Goal: Information Seeking & Learning: Learn about a topic

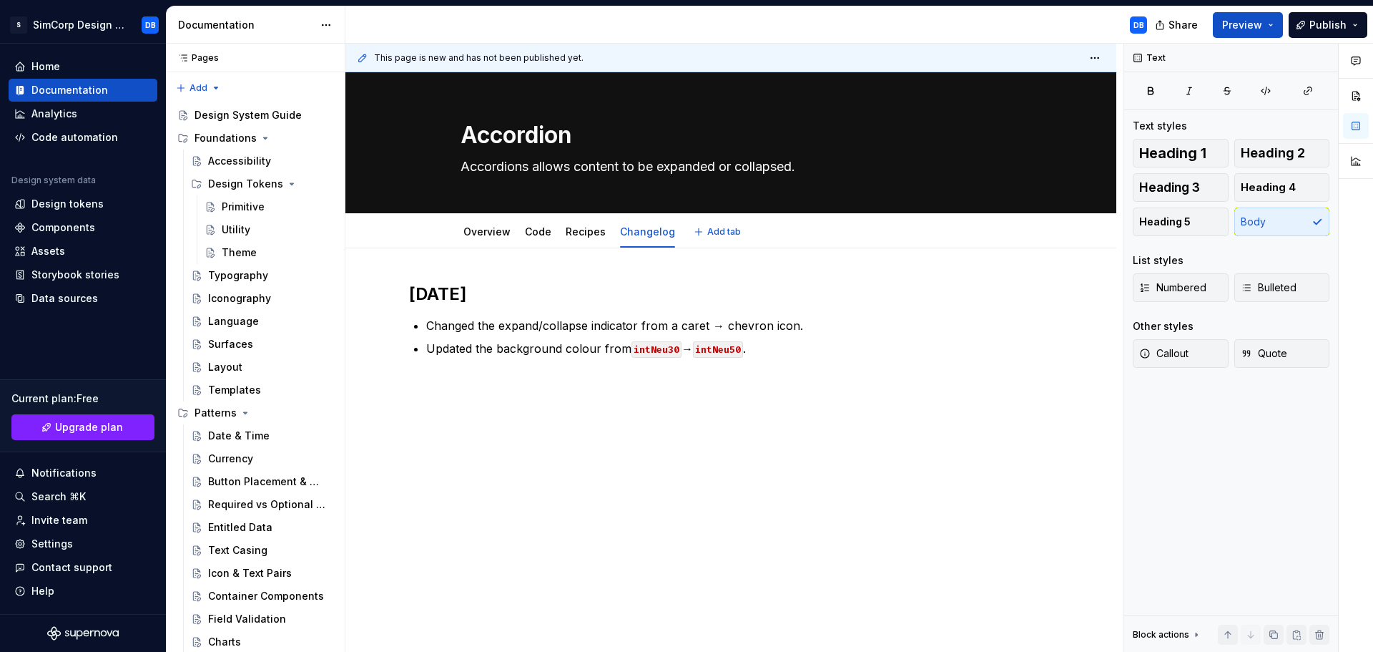
scroll to position [358, 0]
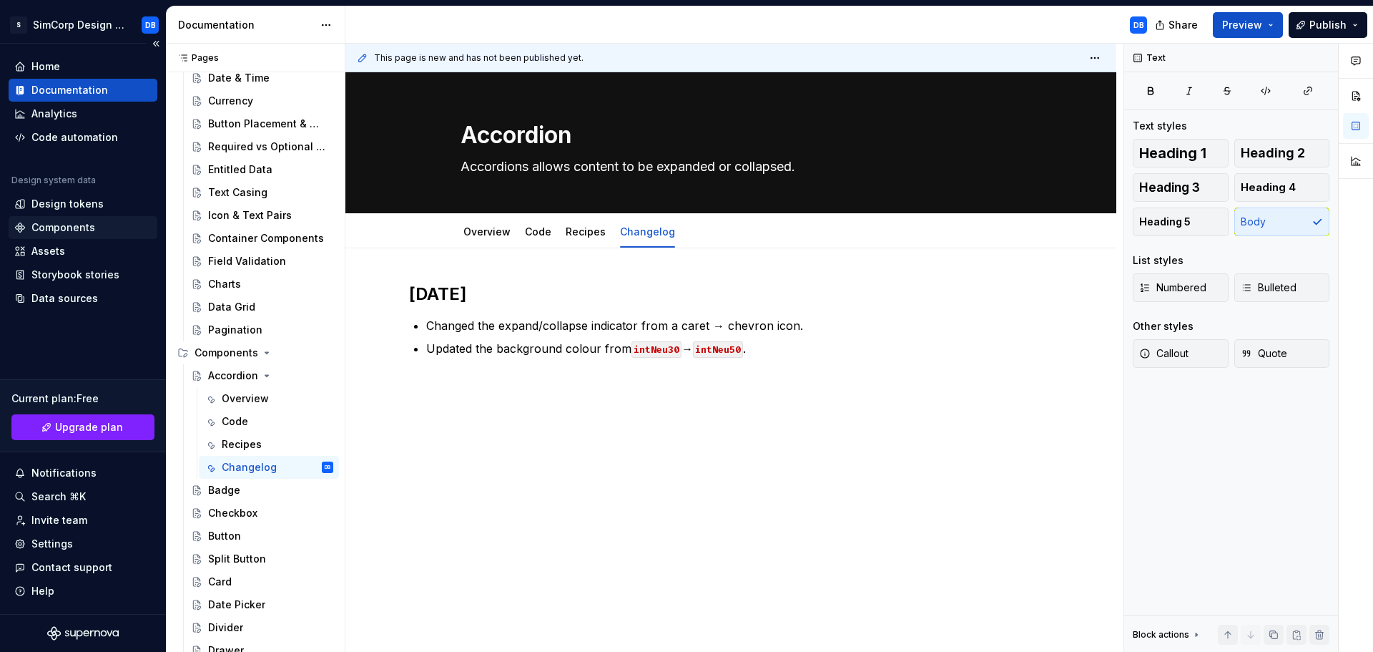
click at [66, 229] on div "Components" at bounding box center [63, 227] width 64 height 14
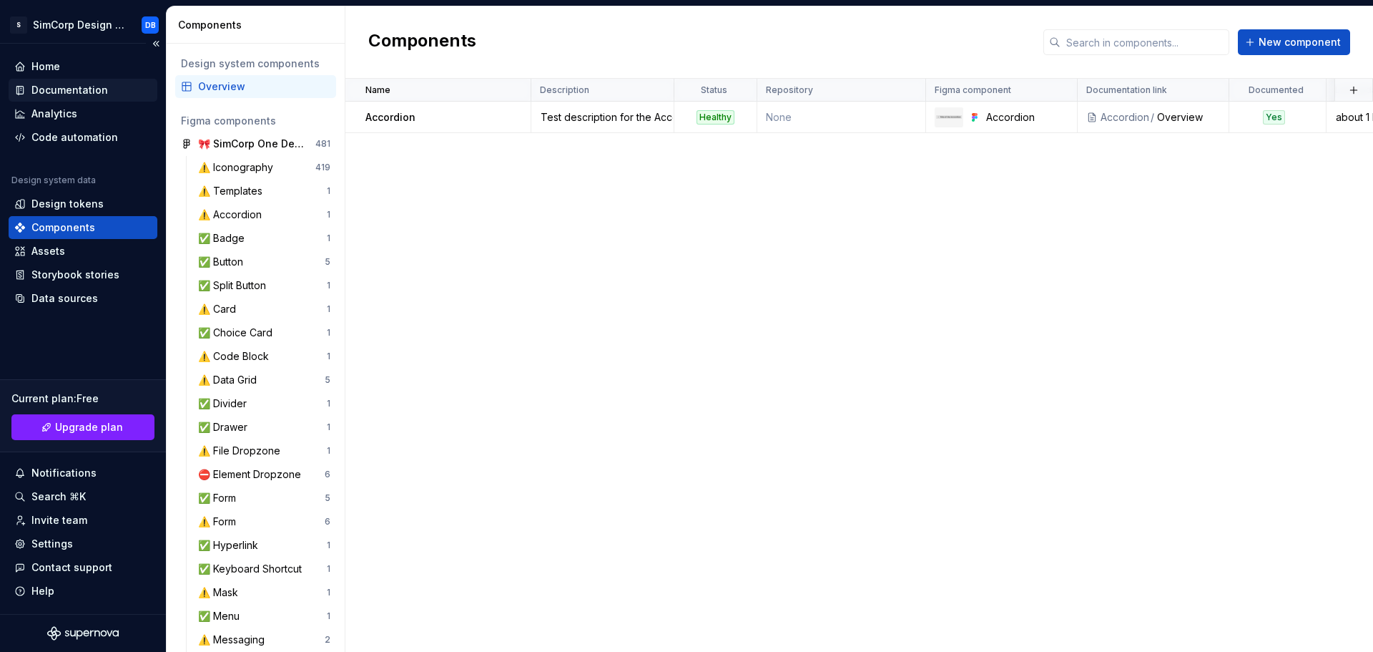
click at [54, 90] on div "Documentation" at bounding box center [69, 90] width 77 height 14
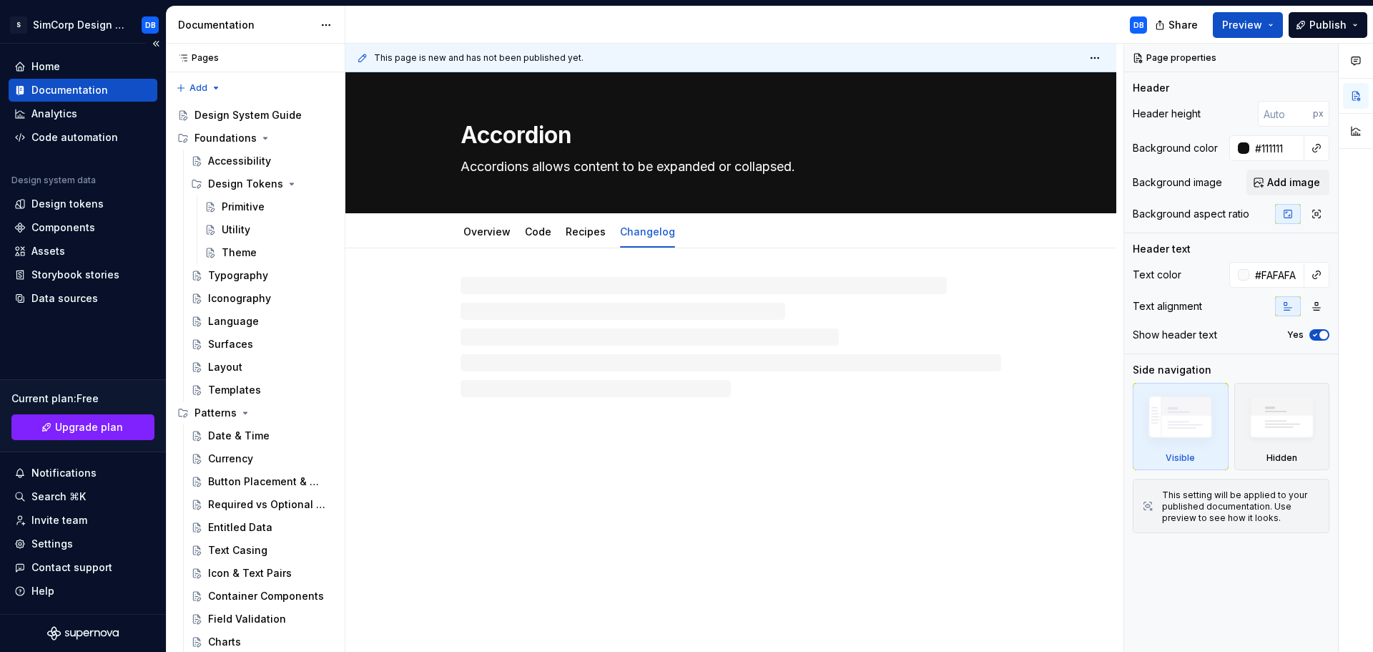
type textarea "*"
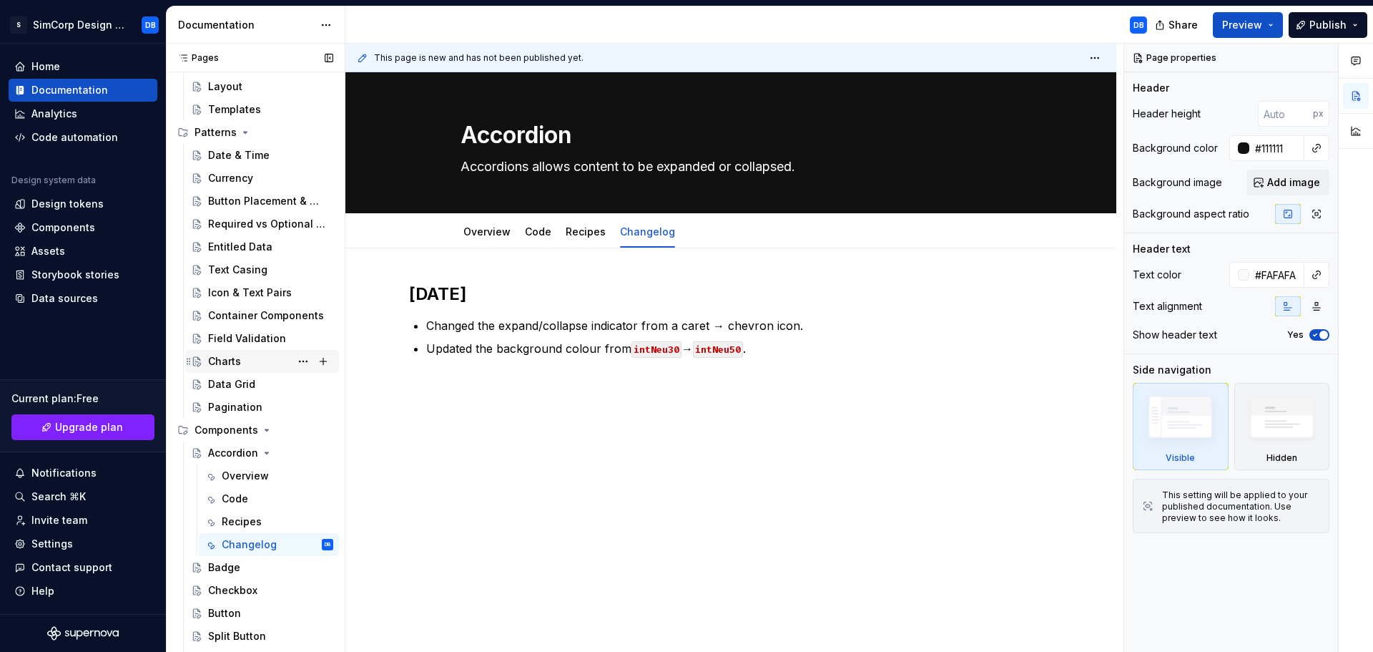
scroll to position [286, 0]
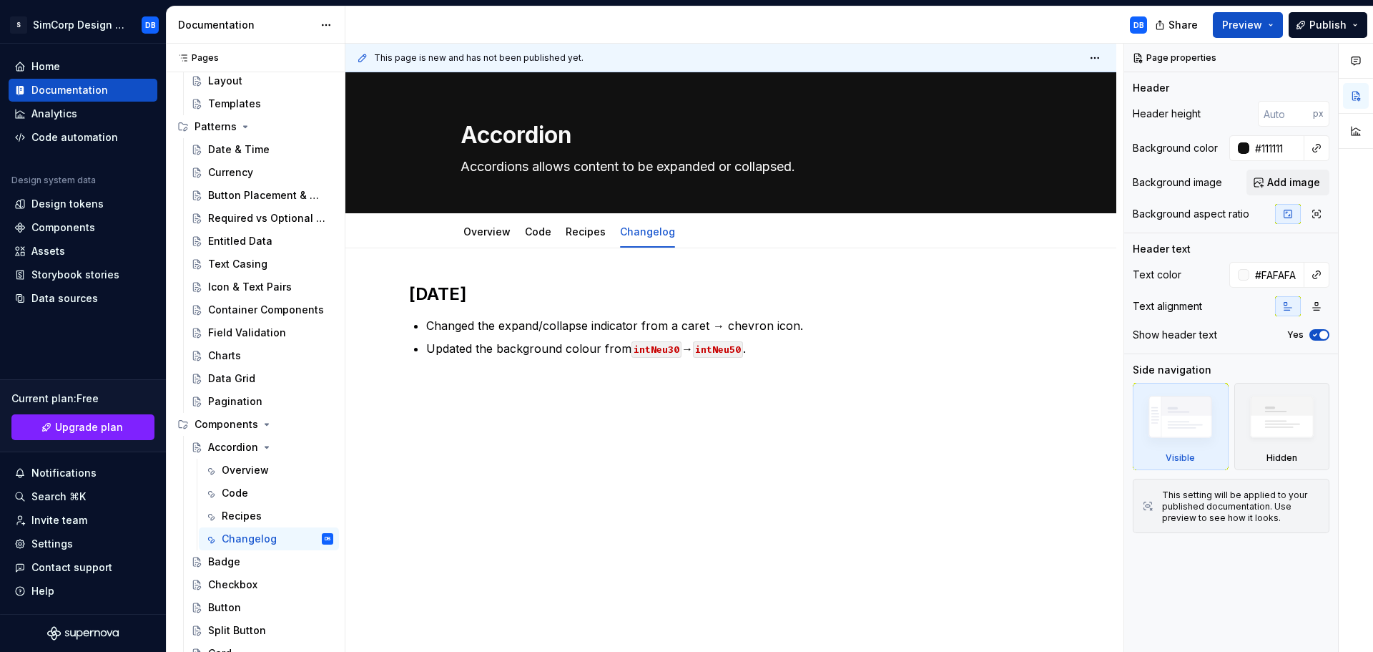
click at [550, 421] on div "[DATE] Changed the expand/collapse indicator from a caret → chevron icon. Updat…" at bounding box center [731, 426] width 771 height 356
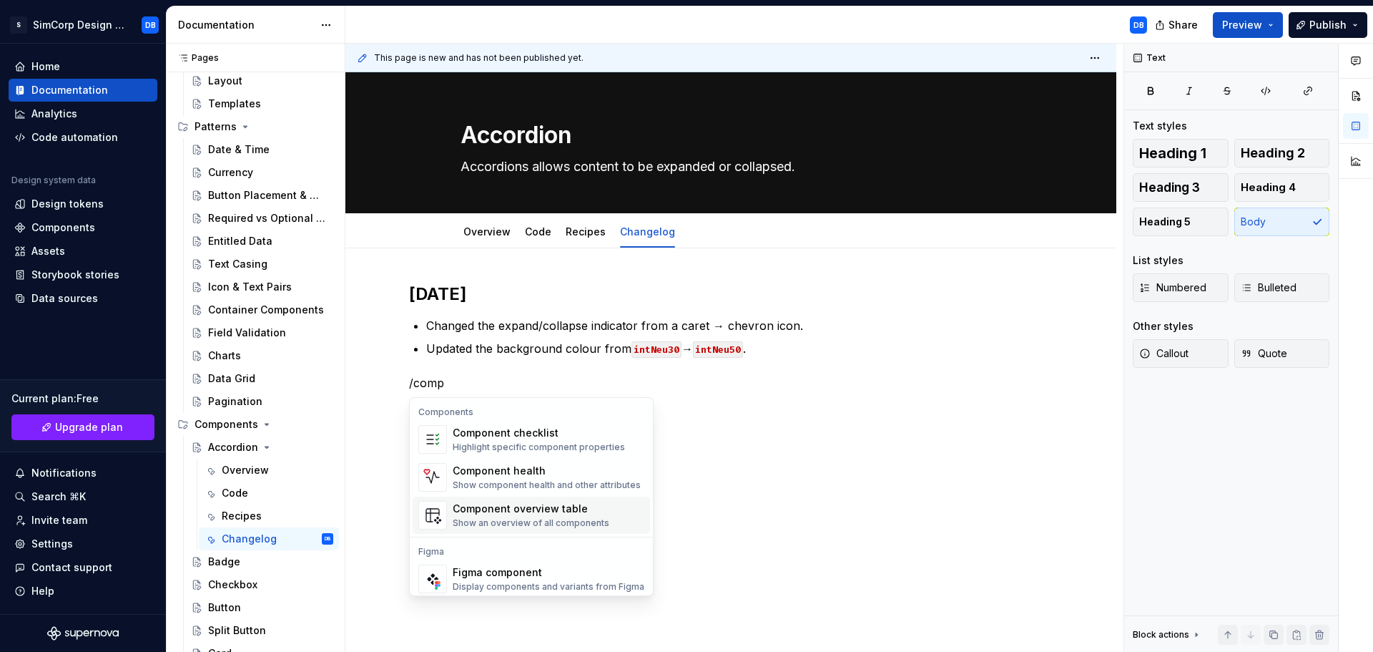
click at [569, 514] on div "Component overview table" at bounding box center [531, 508] width 157 height 14
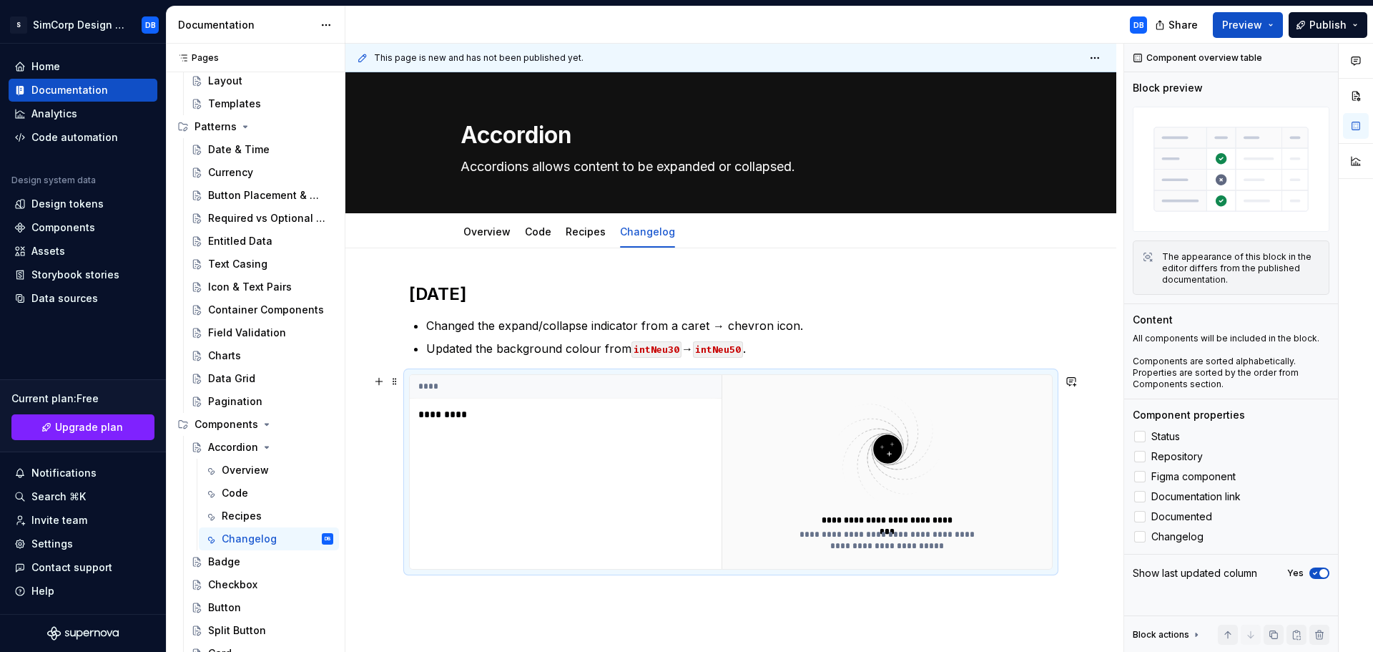
click at [455, 417] on p "*********" at bounding box center [507, 414] width 179 height 14
click at [479, 594] on div "**********" at bounding box center [731, 515] width 771 height 534
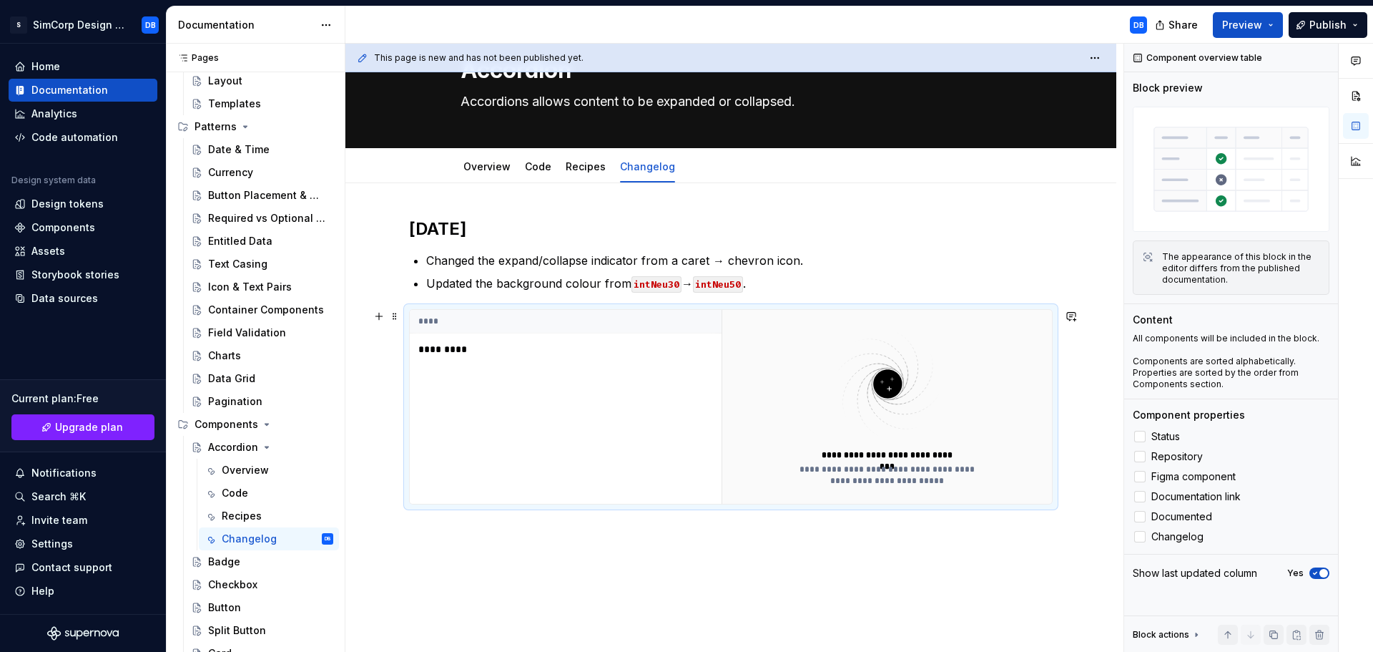
scroll to position [129, 0]
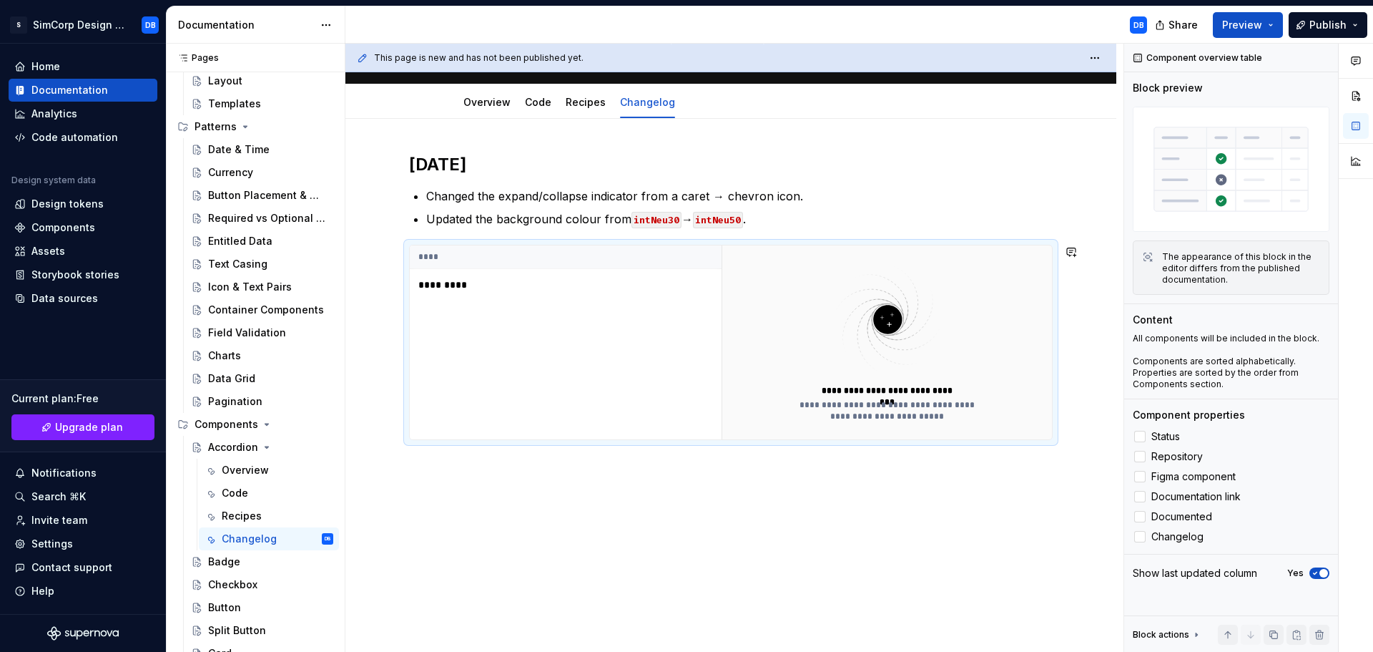
click at [500, 540] on div "**********" at bounding box center [731, 386] width 771 height 534
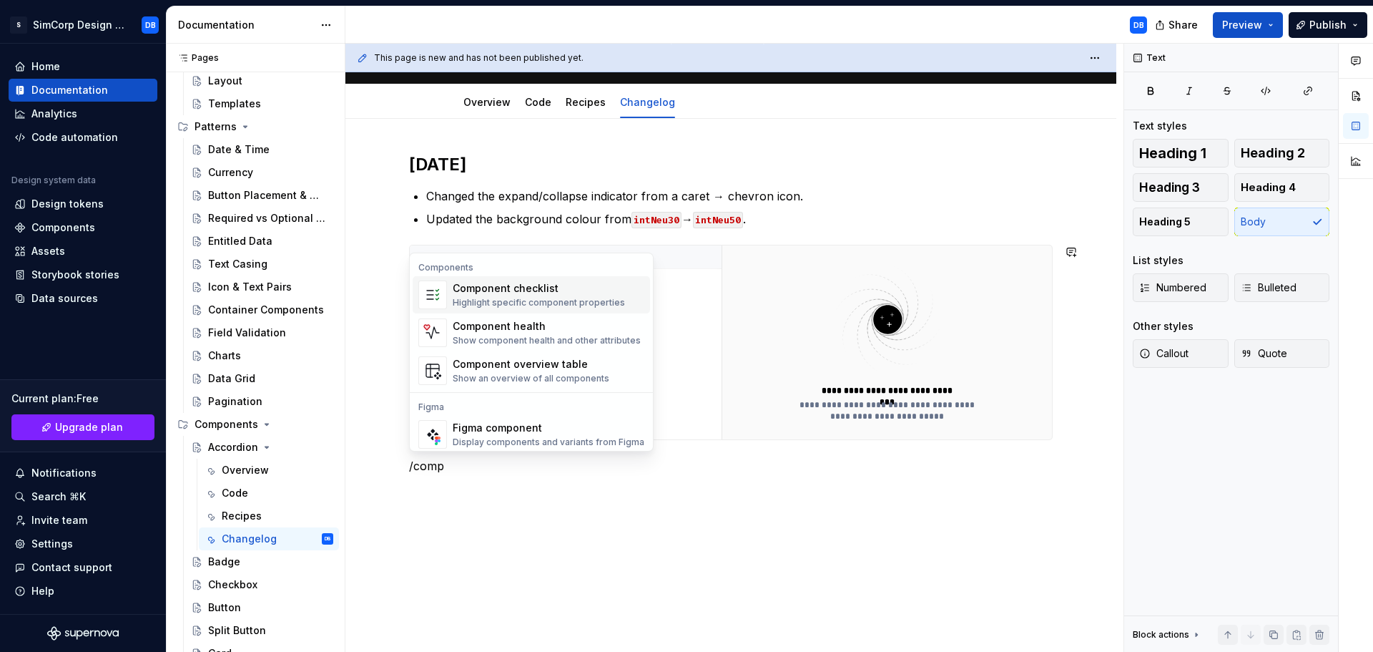
click at [494, 293] on div "Component checklist" at bounding box center [539, 288] width 172 height 14
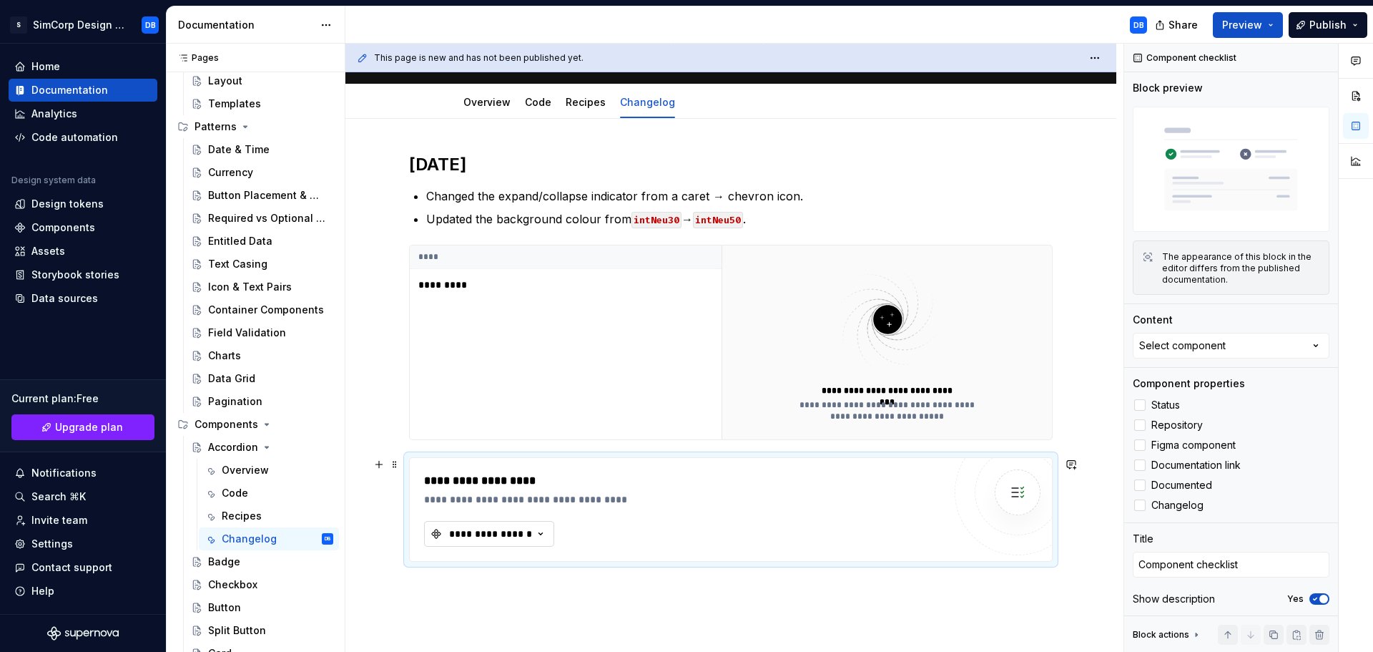
click at [544, 535] on icon "button" at bounding box center [541, 533] width 14 height 14
click at [499, 589] on div "Accordion" at bounding box center [490, 591] width 50 height 14
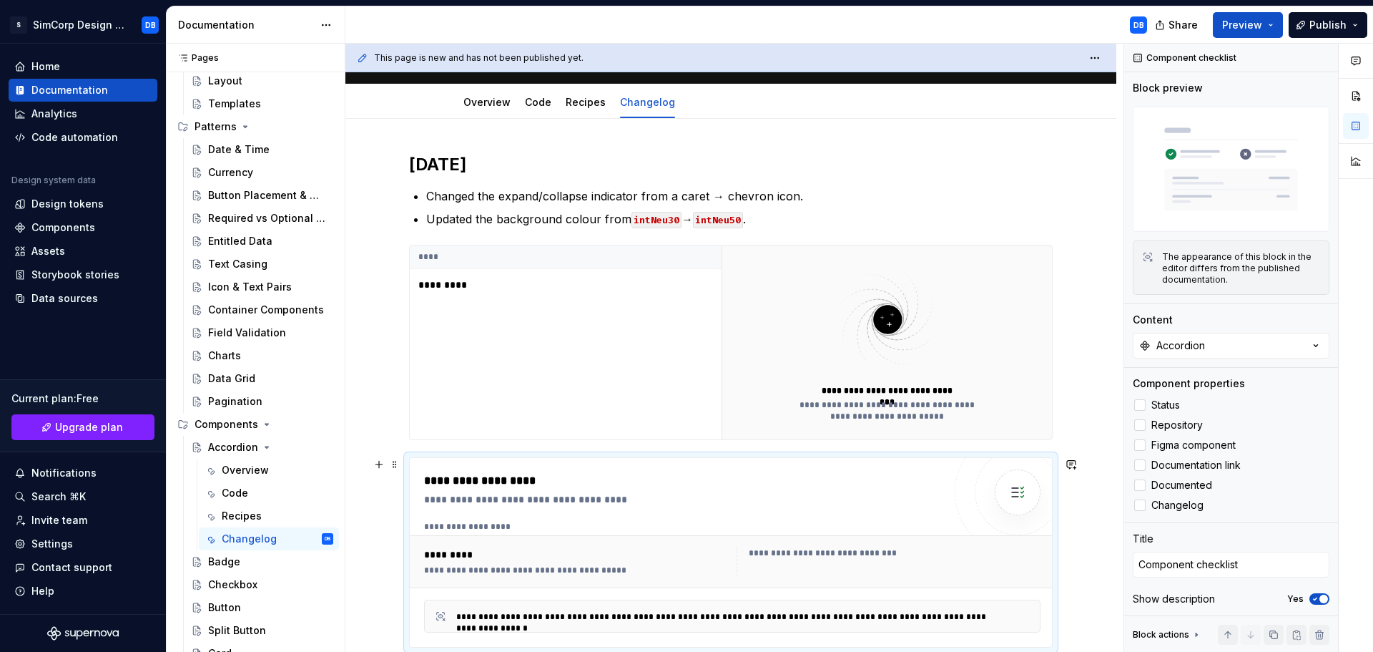
scroll to position [337, 0]
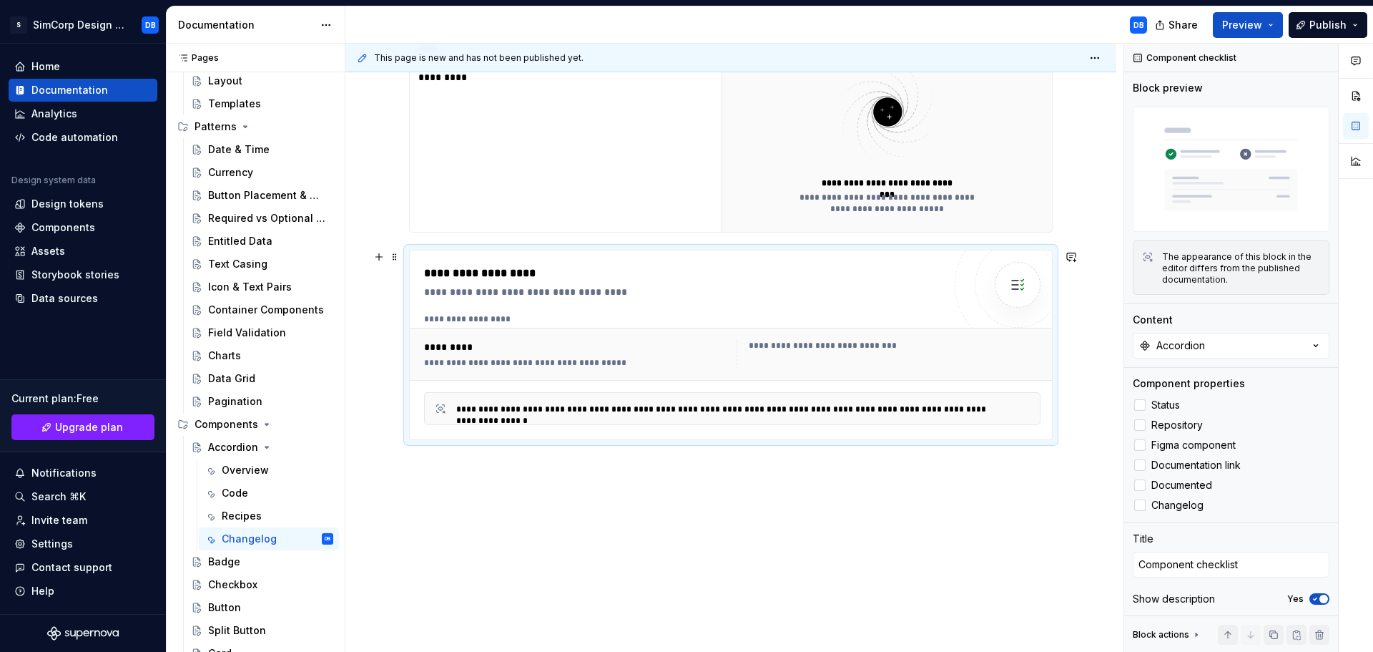
click at [606, 291] on div "**********" at bounding box center [683, 292] width 519 height 14
click at [1187, 499] on span "Changelog" at bounding box center [1178, 504] width 52 height 11
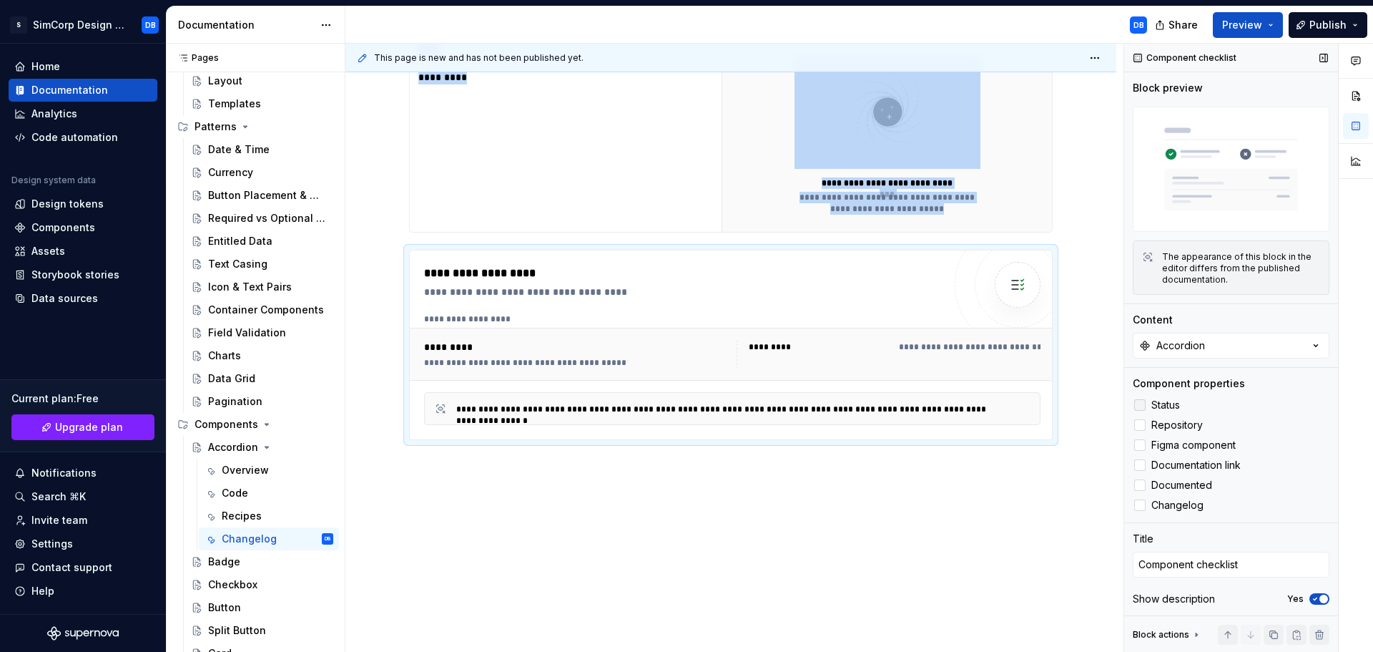
click at [1172, 401] on span "Status" at bounding box center [1166, 404] width 29 height 11
click at [1196, 440] on span "Figma component" at bounding box center [1194, 444] width 84 height 11
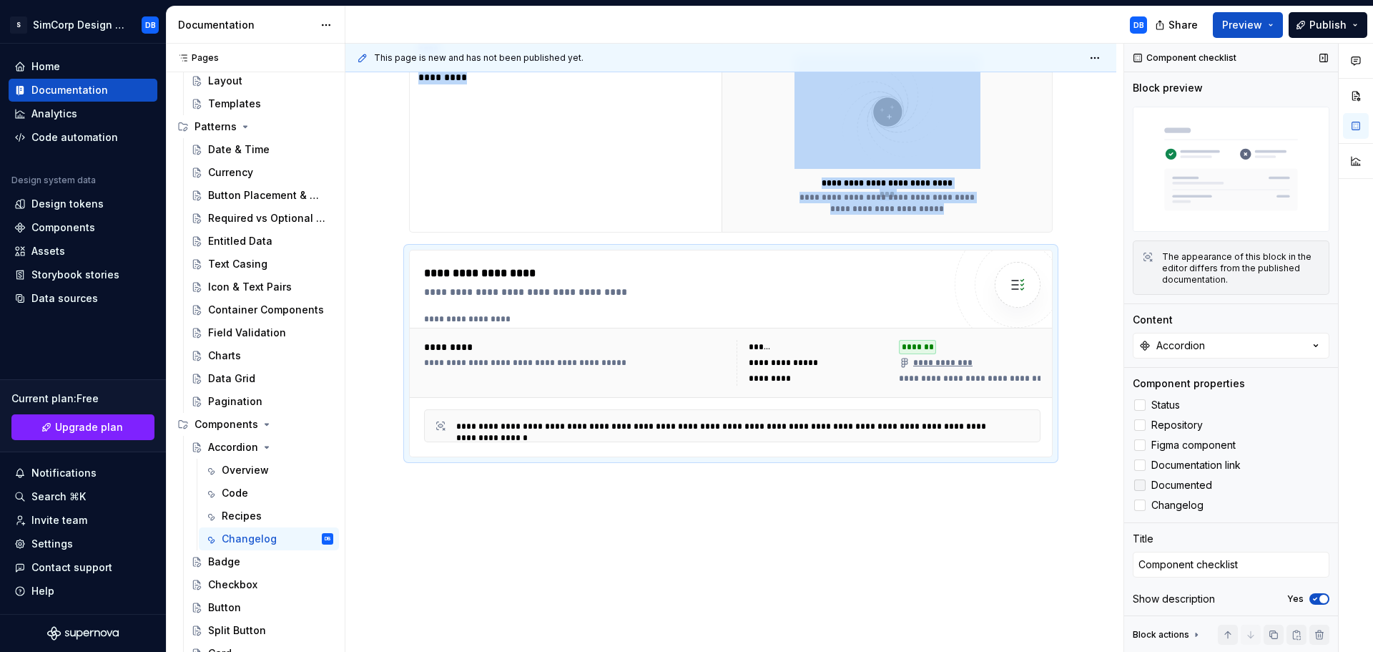
click at [1193, 482] on span "Documented" at bounding box center [1182, 484] width 61 height 11
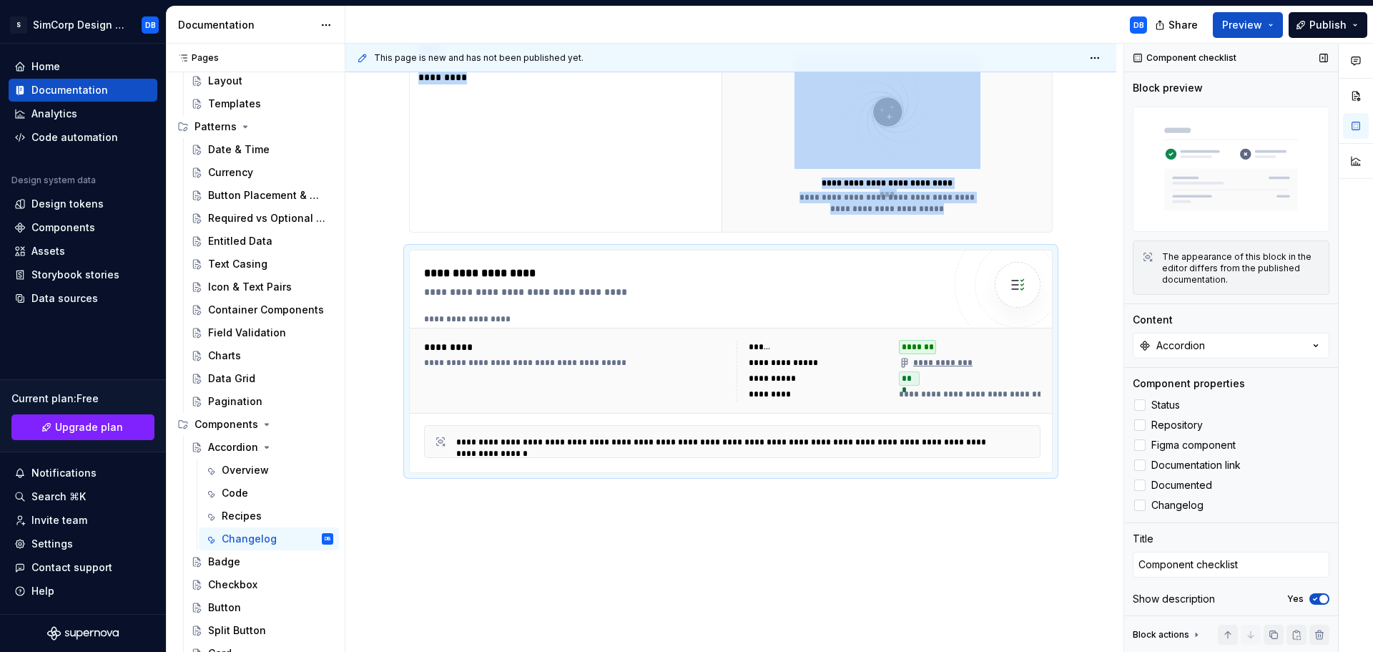
click at [1311, 594] on icon "button" at bounding box center [1315, 598] width 11 height 9
click at [1311, 594] on span "button" at bounding box center [1315, 598] width 9 height 9
click at [1311, 594] on icon "button" at bounding box center [1315, 598] width 11 height 9
click at [1311, 594] on span "button" at bounding box center [1315, 598] width 9 height 9
click at [649, 577] on div "**********" at bounding box center [731, 298] width 771 height 774
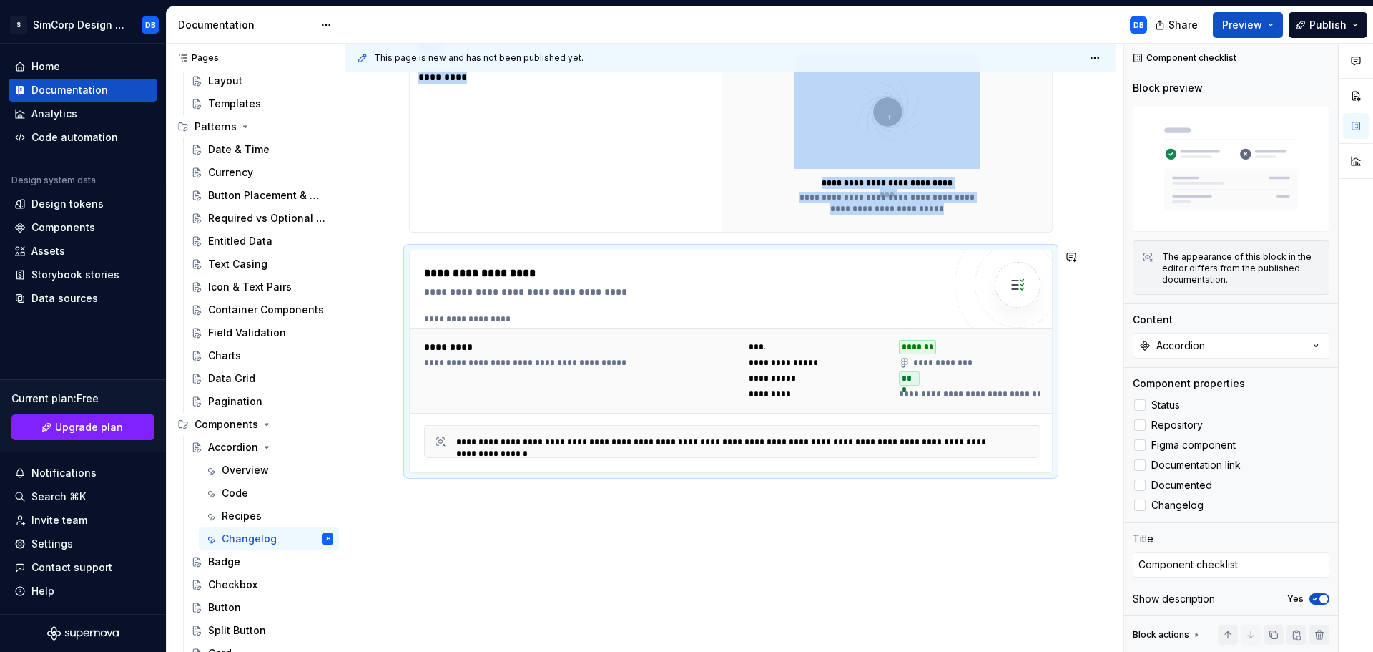
click at [548, 547] on div "**********" at bounding box center [731, 298] width 771 height 774
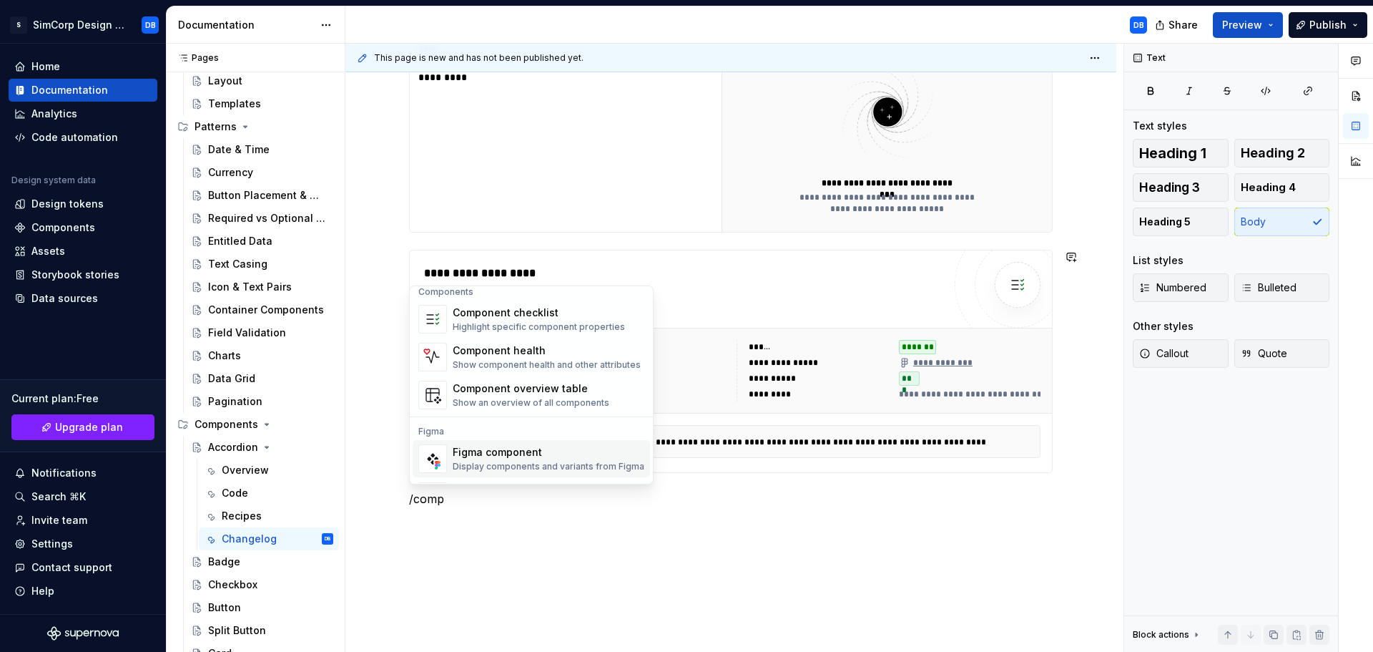
scroll to position [0, 0]
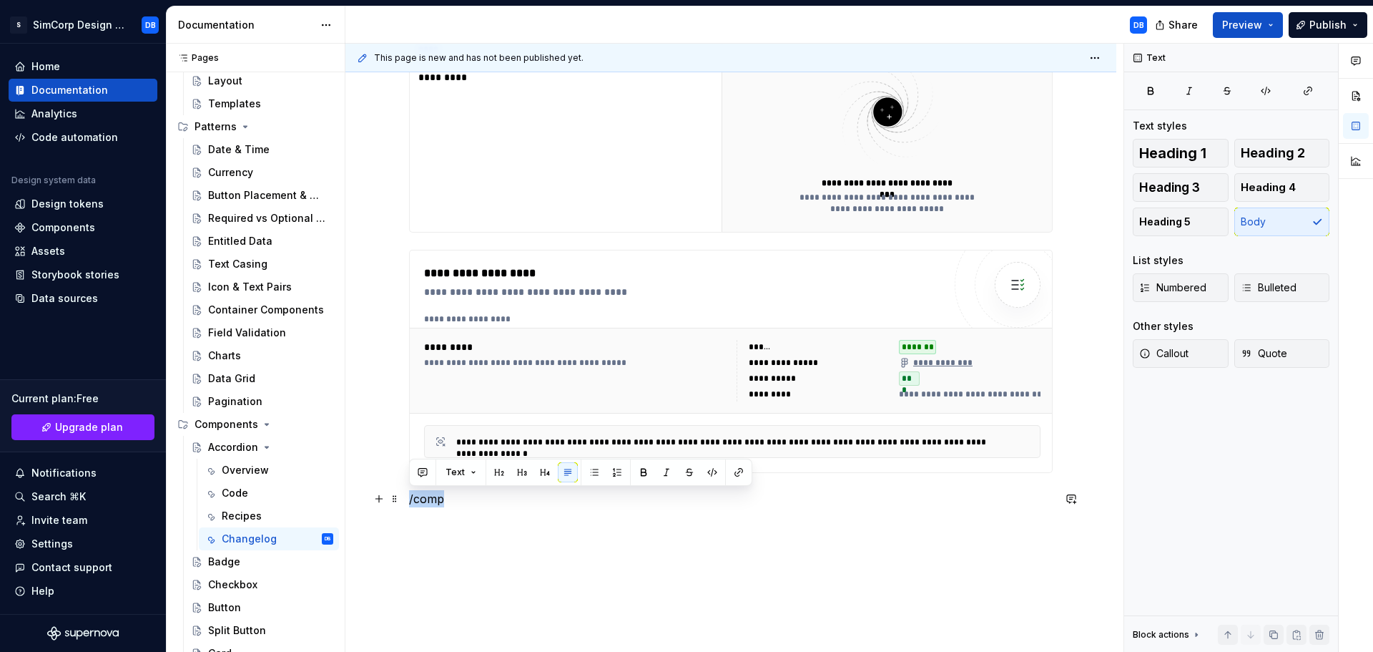
drag, startPoint x: 467, startPoint y: 504, endPoint x: 404, endPoint y: 499, distance: 63.1
click at [404, 499] on div "**********" at bounding box center [731, 315] width 771 height 808
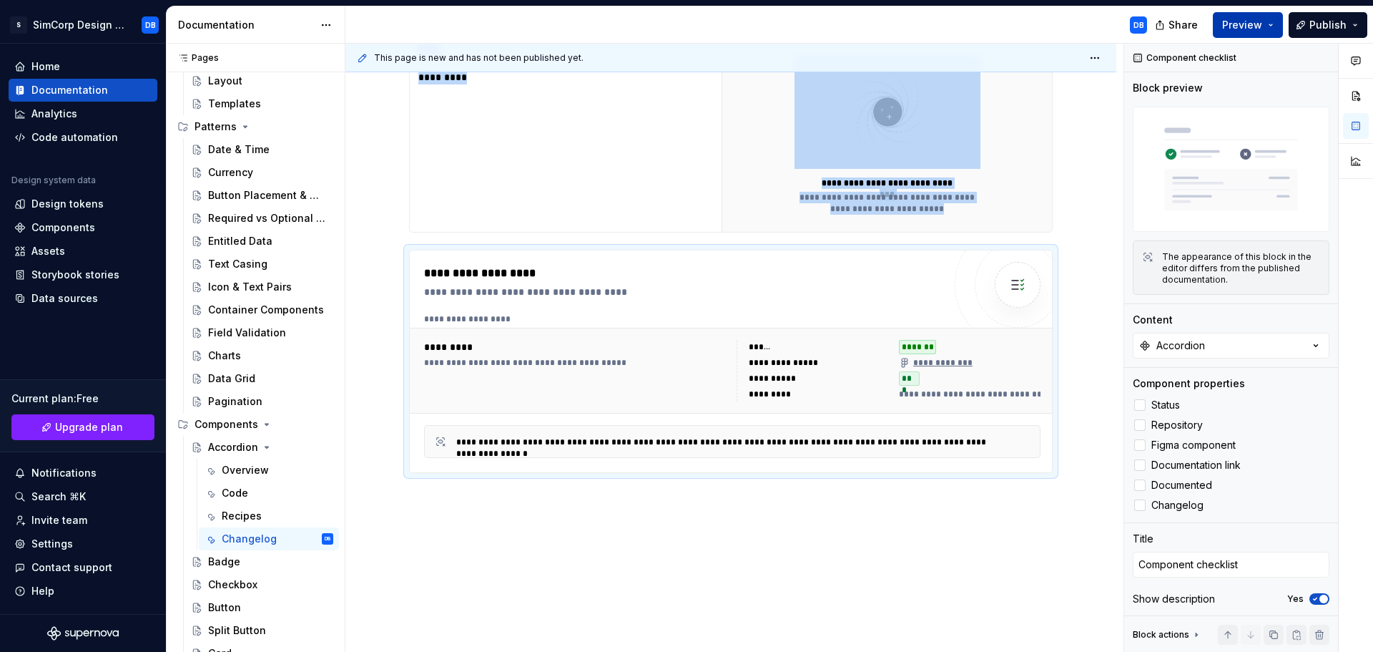
click at [1250, 16] on button "Preview" at bounding box center [1248, 25] width 70 height 26
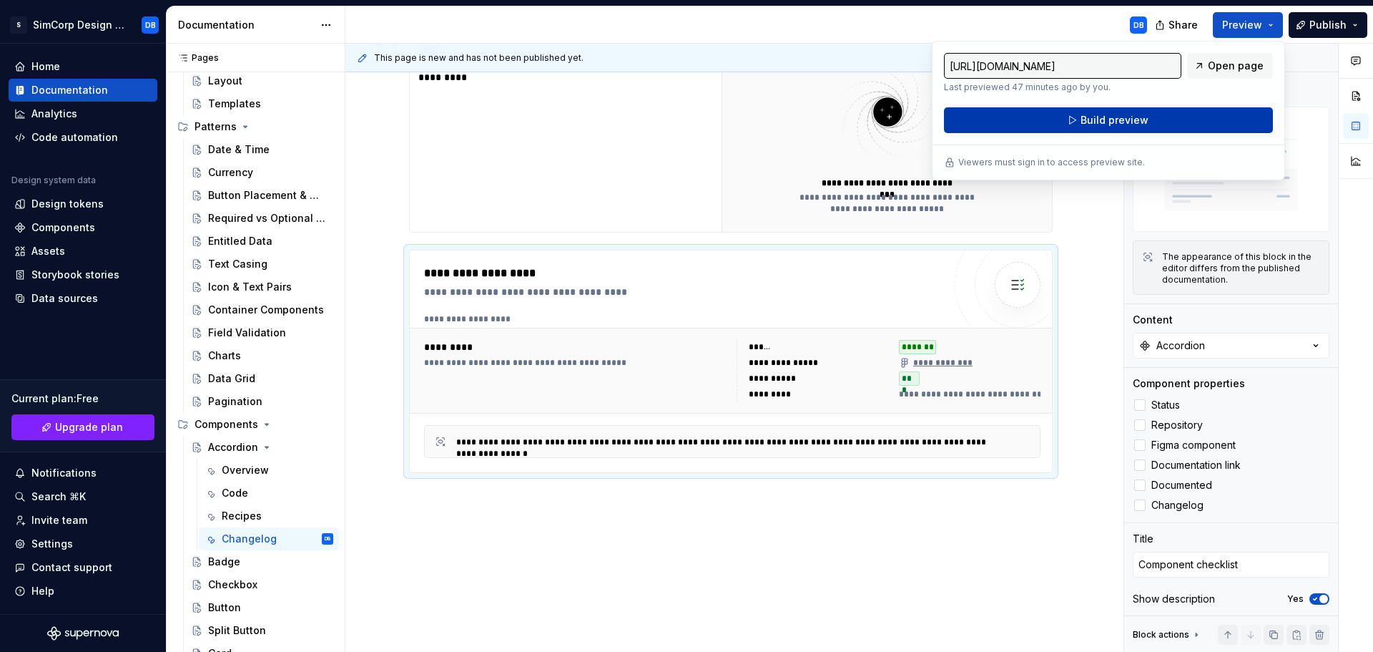
click at [1101, 118] on span "Build preview" at bounding box center [1115, 120] width 68 height 14
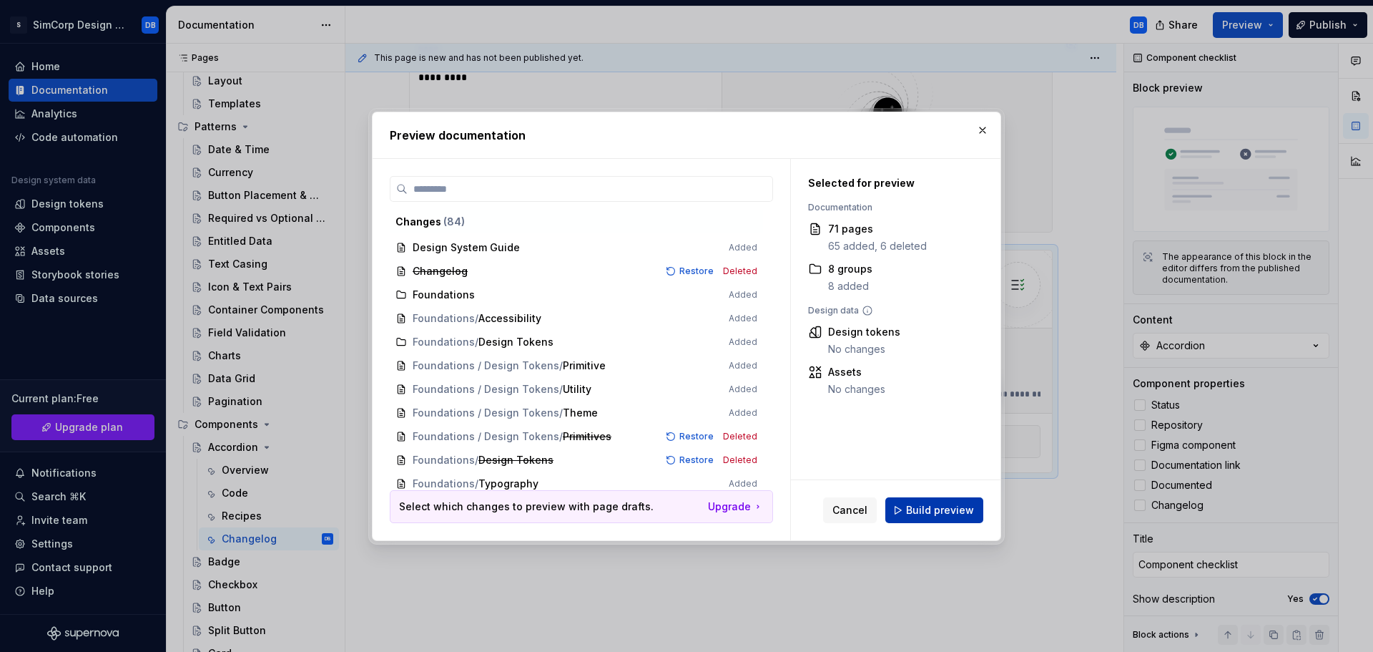
click at [945, 506] on span "Build preview" at bounding box center [940, 510] width 68 height 14
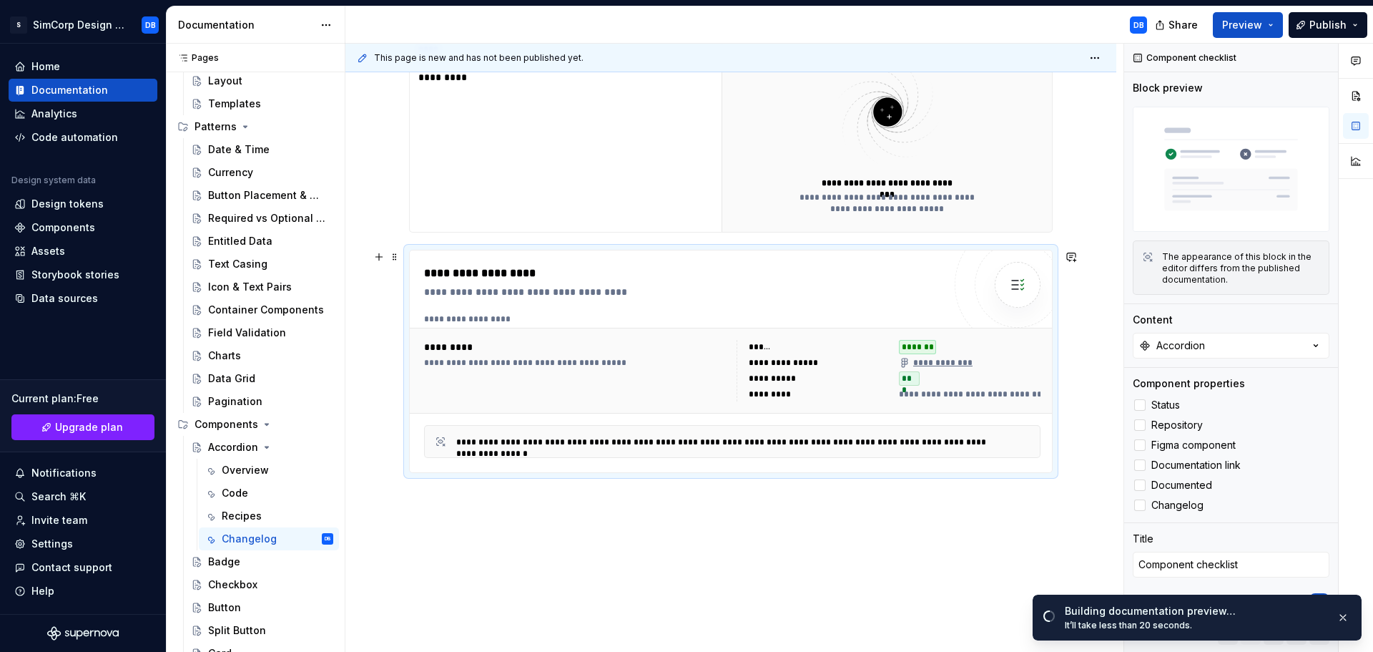
scroll to position [194, 0]
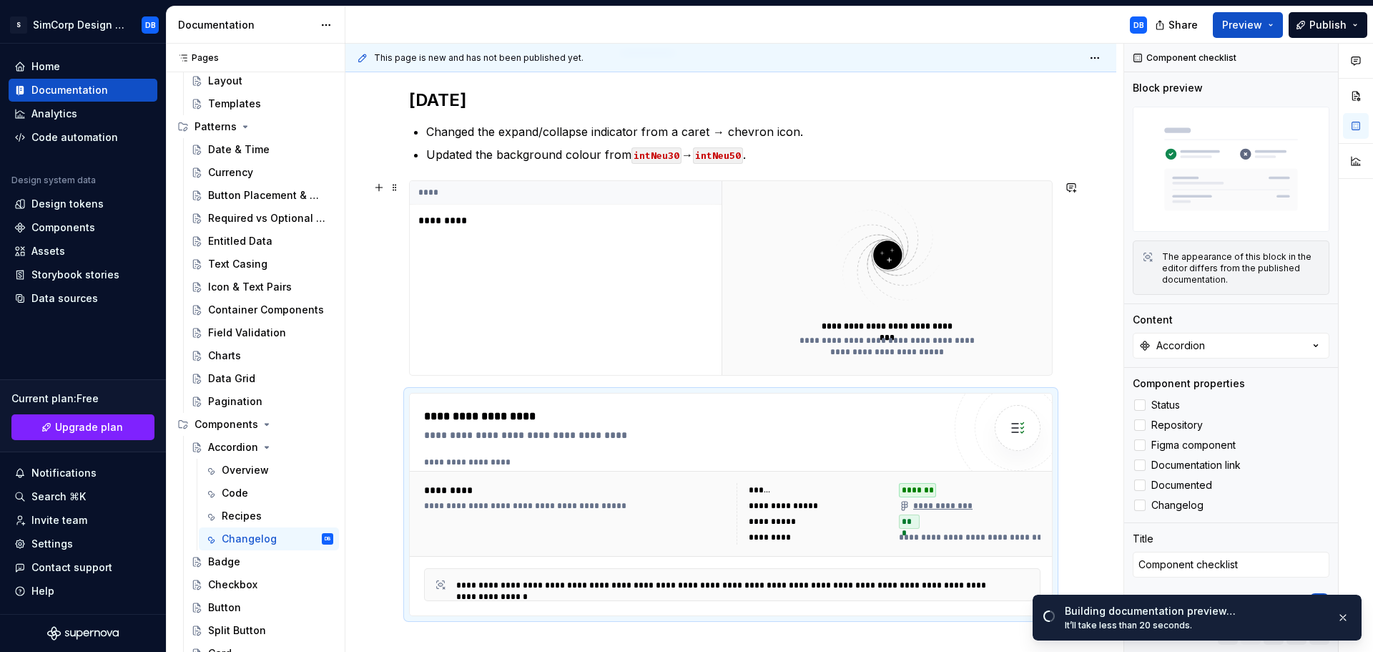
click at [426, 191] on th "****" at bounding box center [566, 193] width 312 height 24
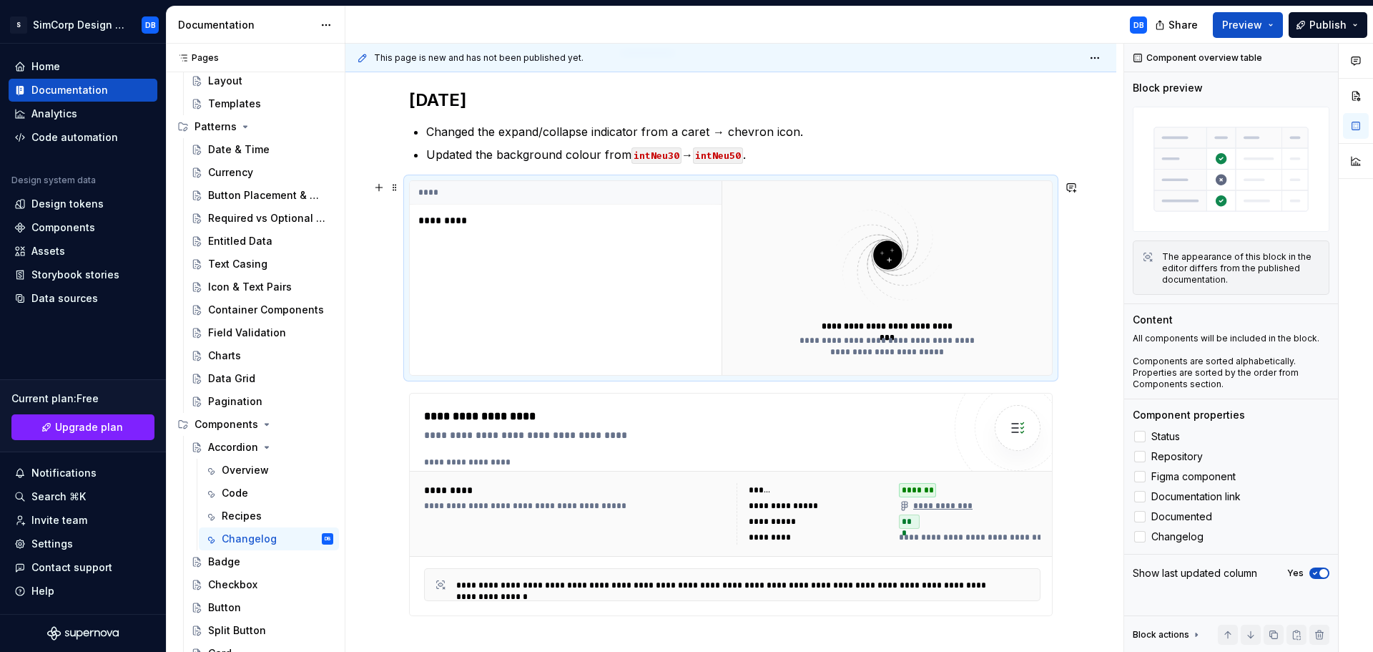
click at [617, 248] on div "**** *********" at bounding box center [566, 278] width 312 height 194
click at [1177, 436] on span "Status" at bounding box center [1166, 436] width 29 height 11
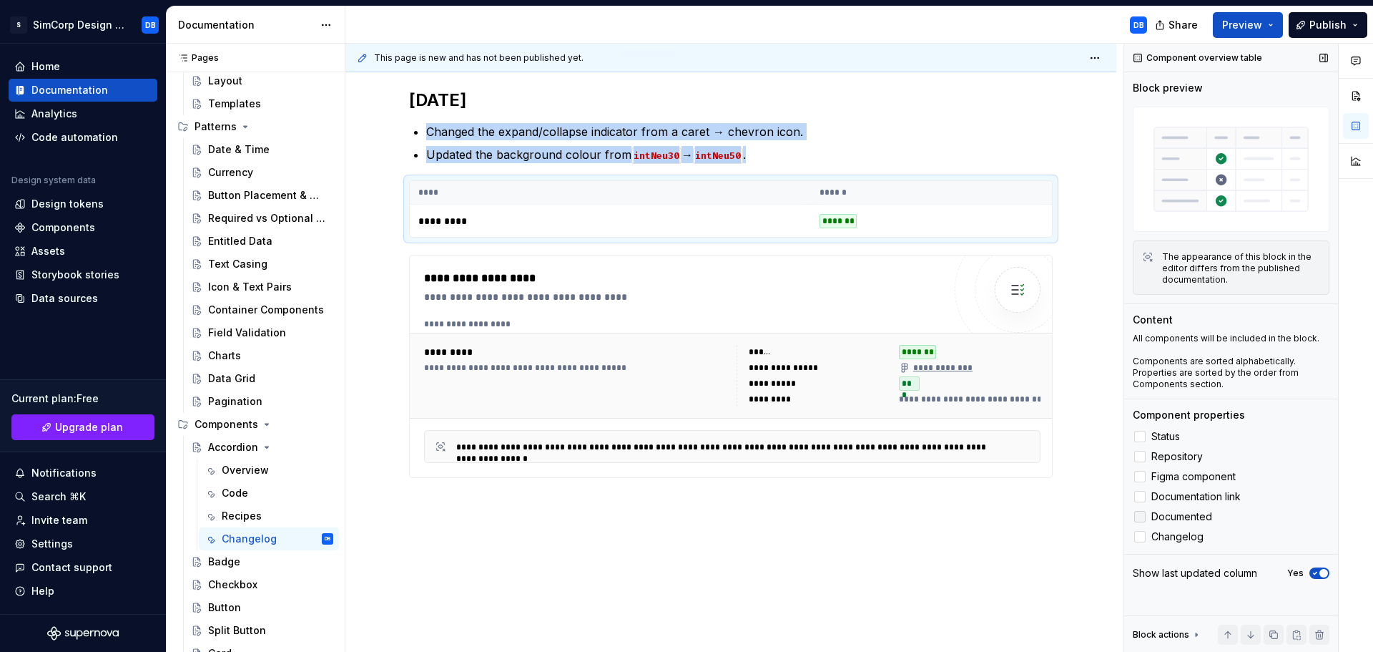
click at [1192, 519] on span "Documented" at bounding box center [1182, 516] width 61 height 11
click at [1187, 538] on span "Changelog" at bounding box center [1178, 536] width 52 height 11
click at [1199, 479] on span "Figma component" at bounding box center [1194, 476] width 84 height 11
click at [1320, 572] on span "button" at bounding box center [1324, 573] width 9 height 9
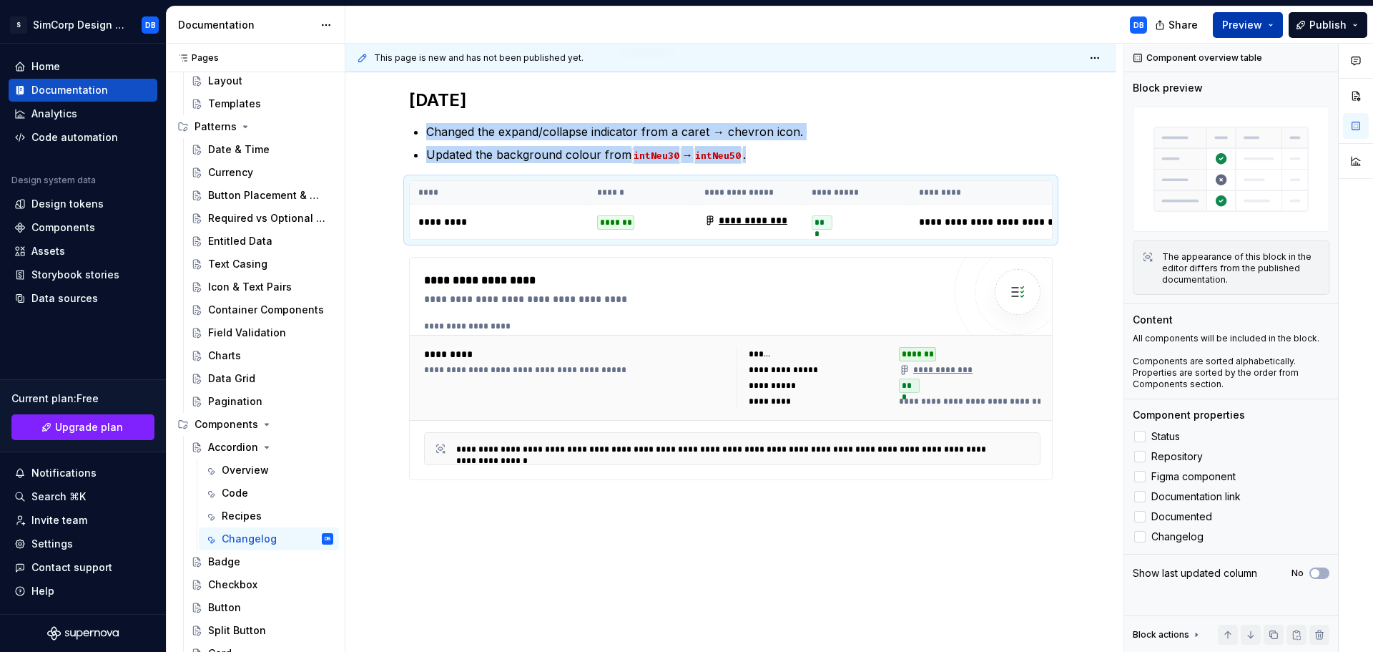
click at [1268, 28] on button "Preview" at bounding box center [1248, 25] width 70 height 26
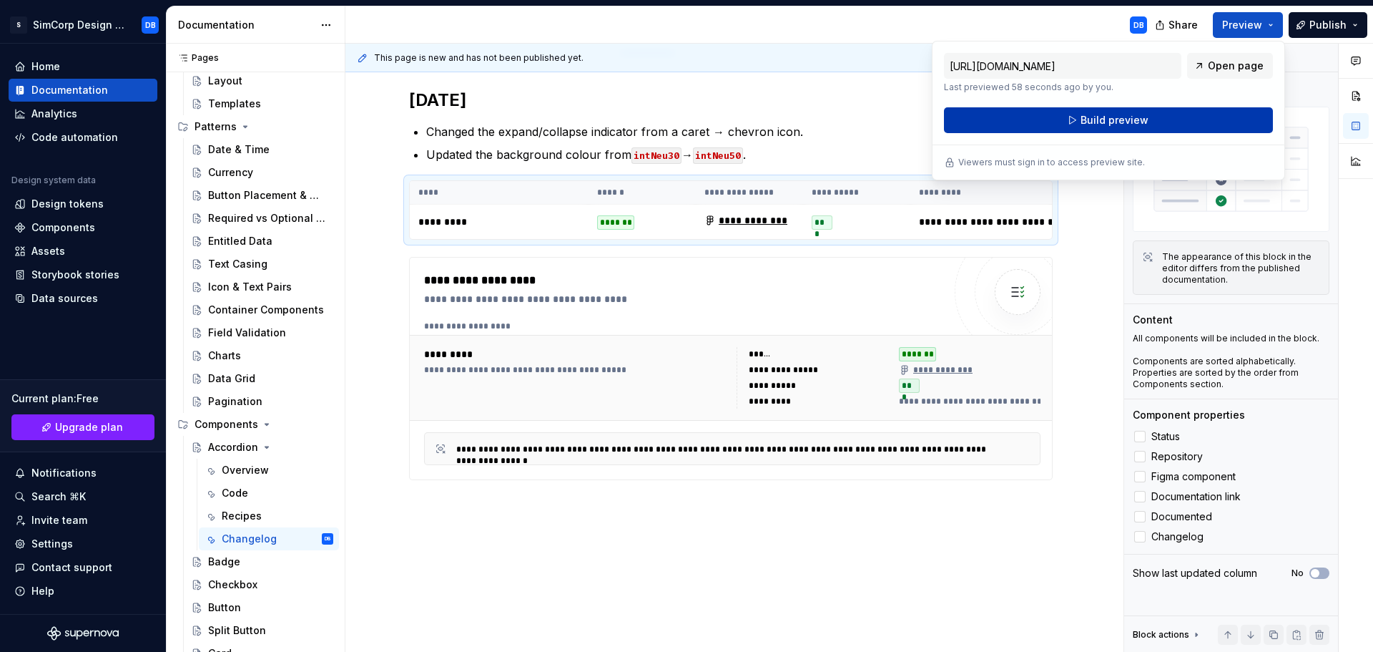
click at [1104, 119] on span "Build preview" at bounding box center [1115, 120] width 68 height 14
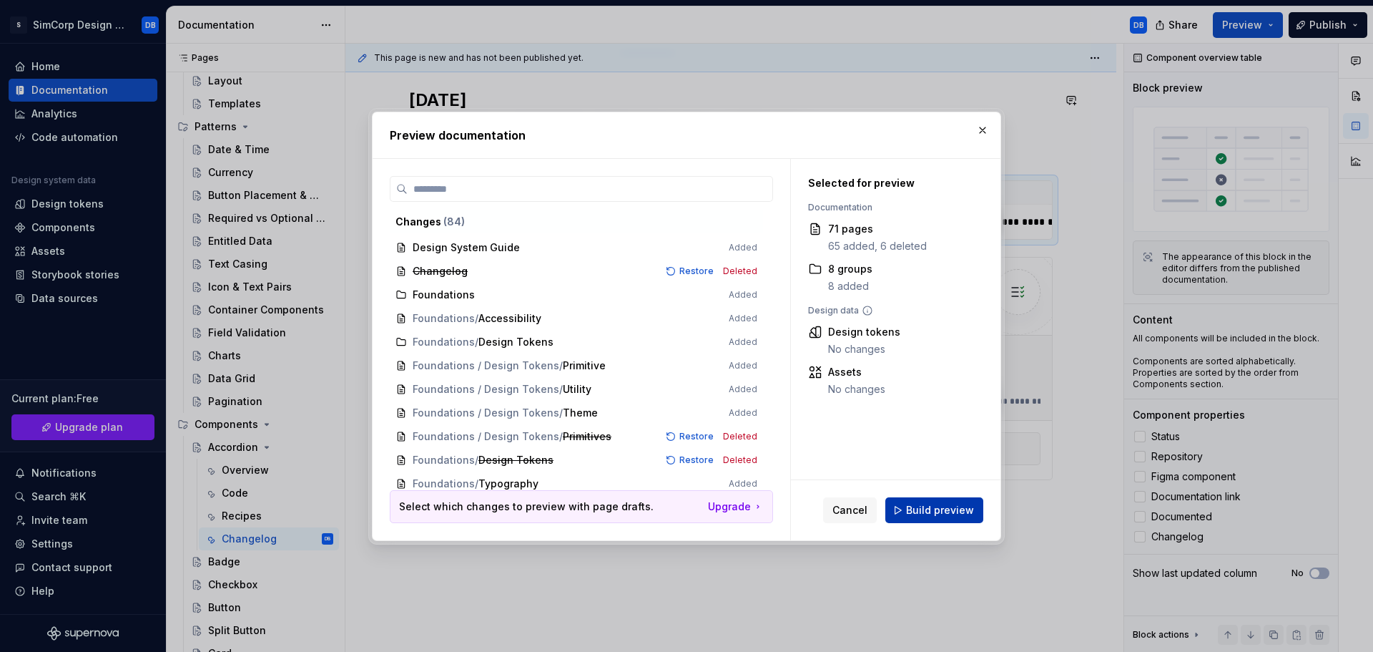
click at [929, 509] on span "Build preview" at bounding box center [940, 510] width 68 height 14
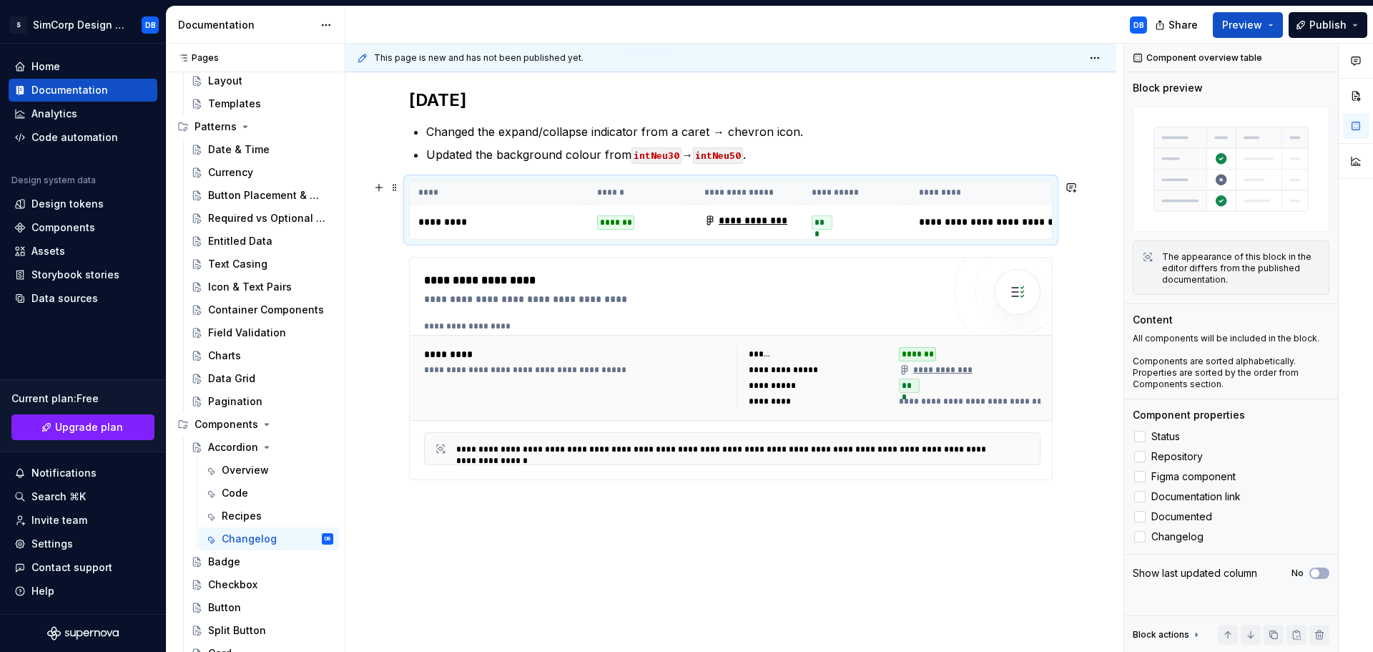
click at [533, 221] on p "*********" at bounding box center [499, 222] width 162 height 14
click at [398, 280] on span at bounding box center [394, 274] width 11 height 20
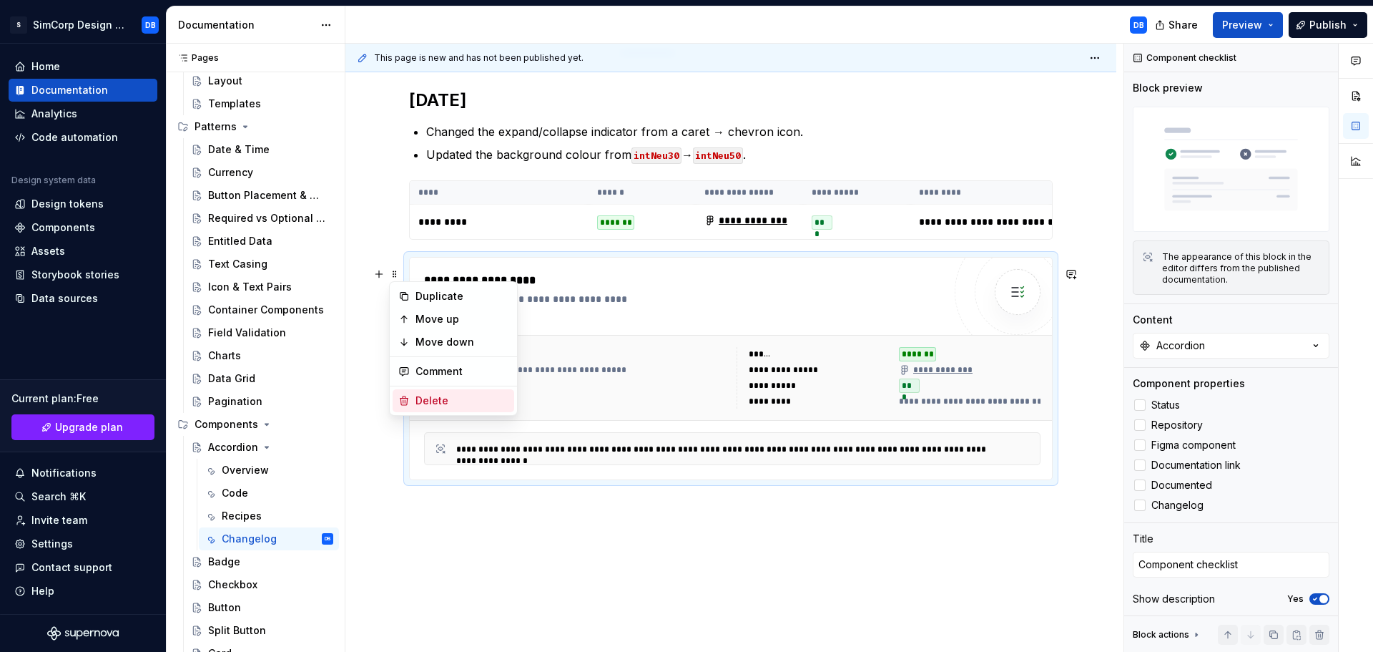
click at [432, 396] on div "Delete" at bounding box center [462, 400] width 93 height 14
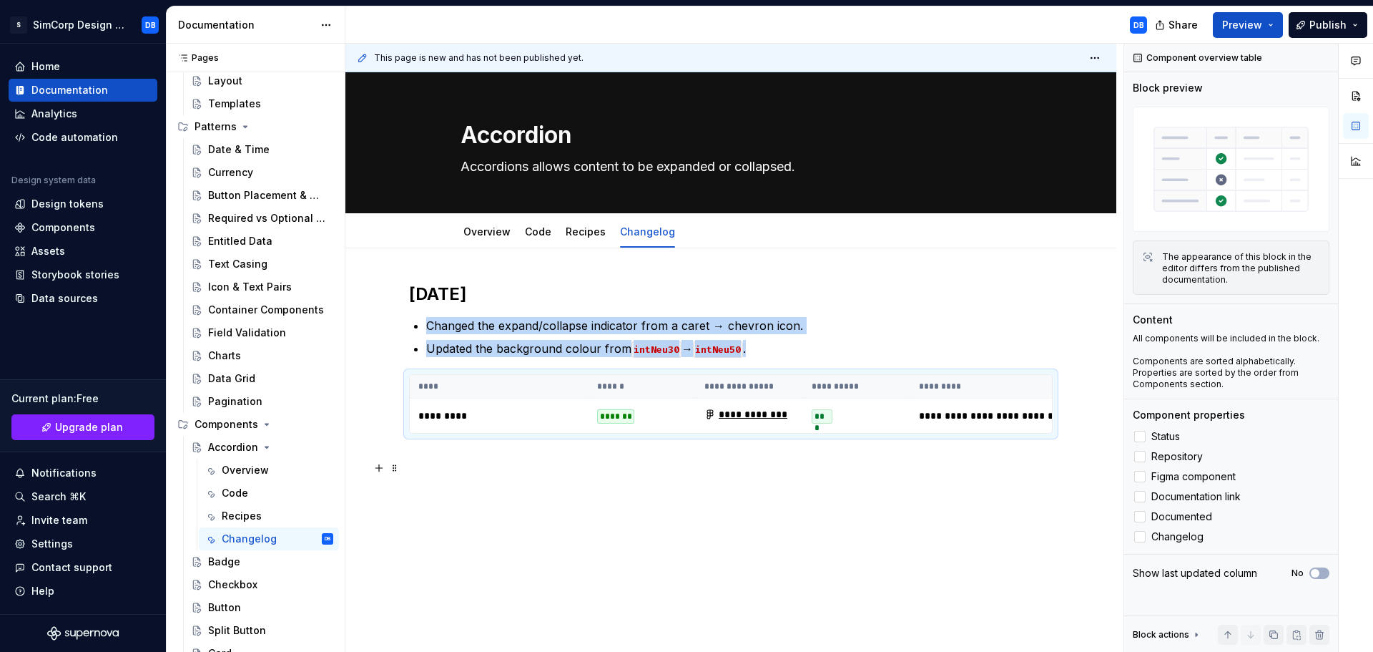
scroll to position [4, 0]
click at [393, 381] on span at bounding box center [394, 381] width 11 height 20
click at [442, 509] on div "Delete" at bounding box center [462, 504] width 93 height 14
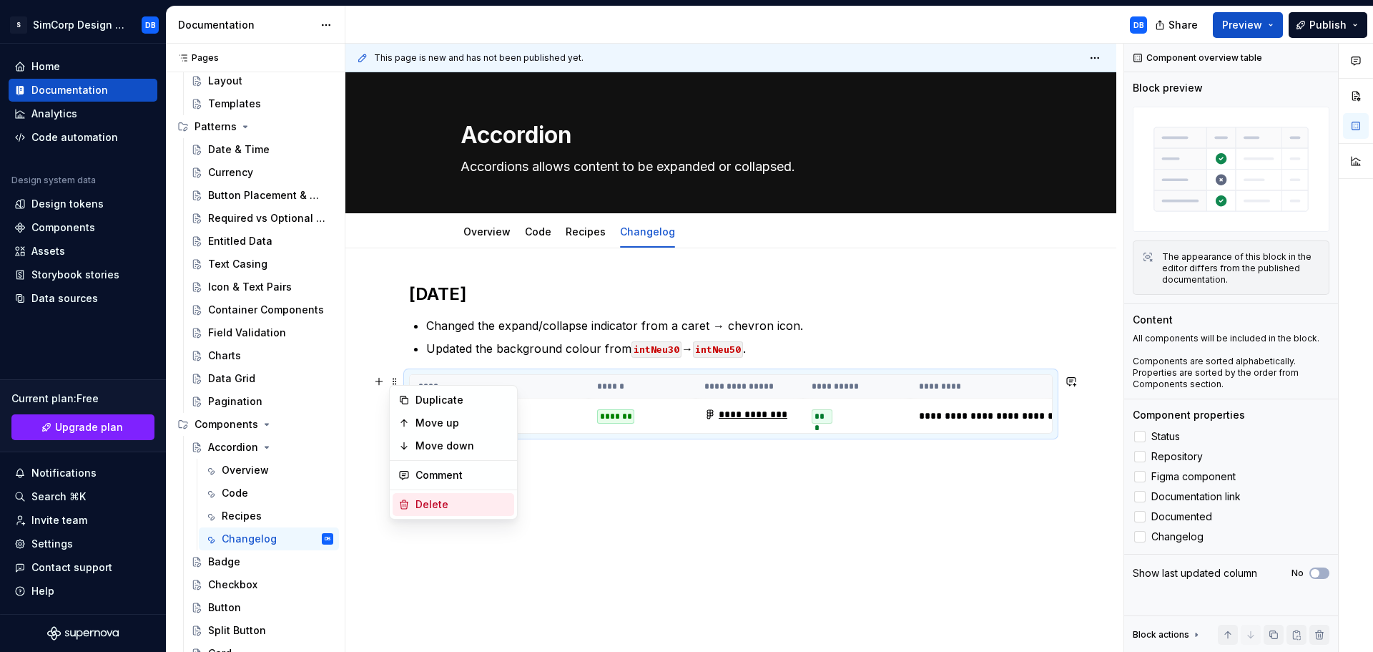
scroll to position [0, 0]
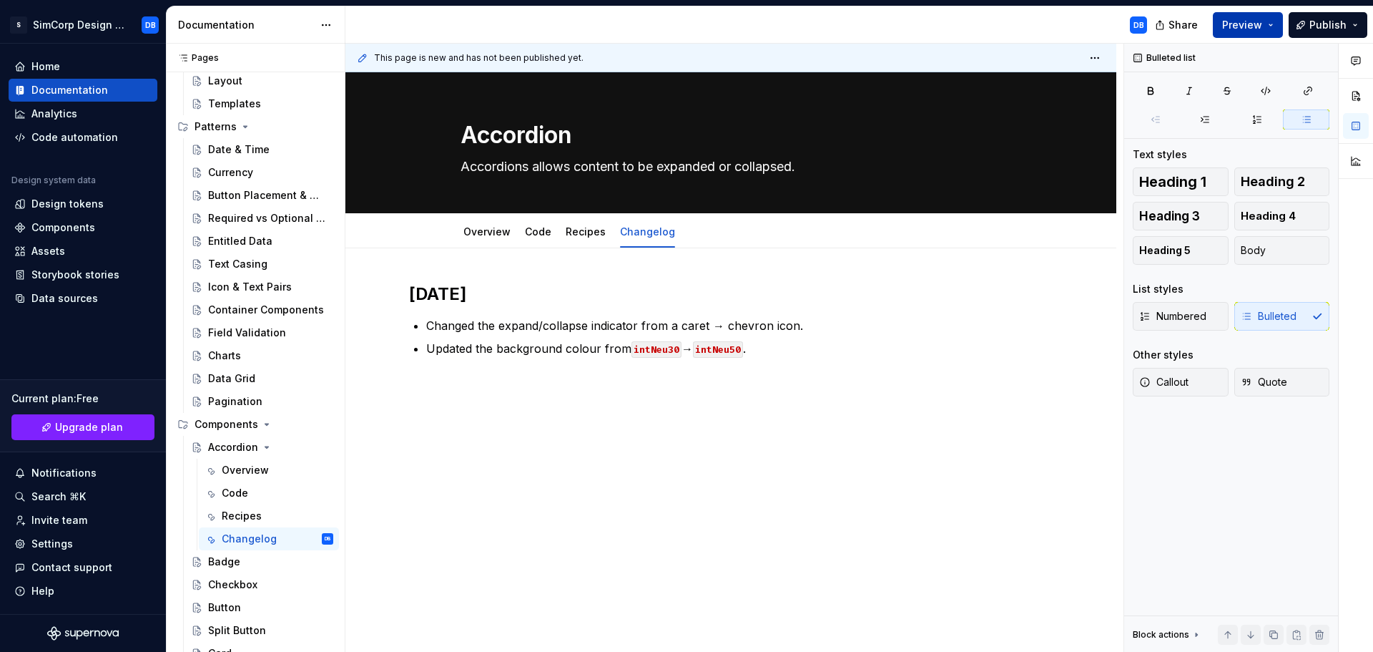
click at [1260, 24] on span "Preview" at bounding box center [1242, 25] width 40 height 14
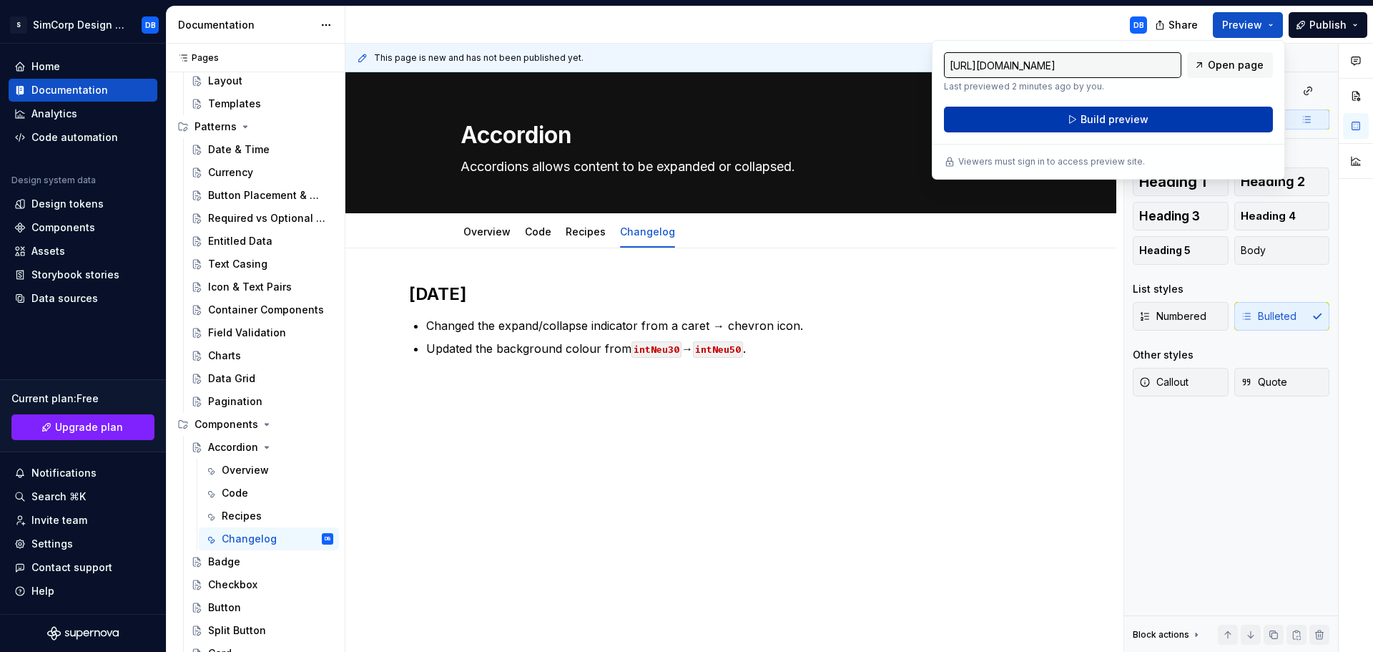
click at [1118, 118] on span "Build preview" at bounding box center [1115, 119] width 68 height 14
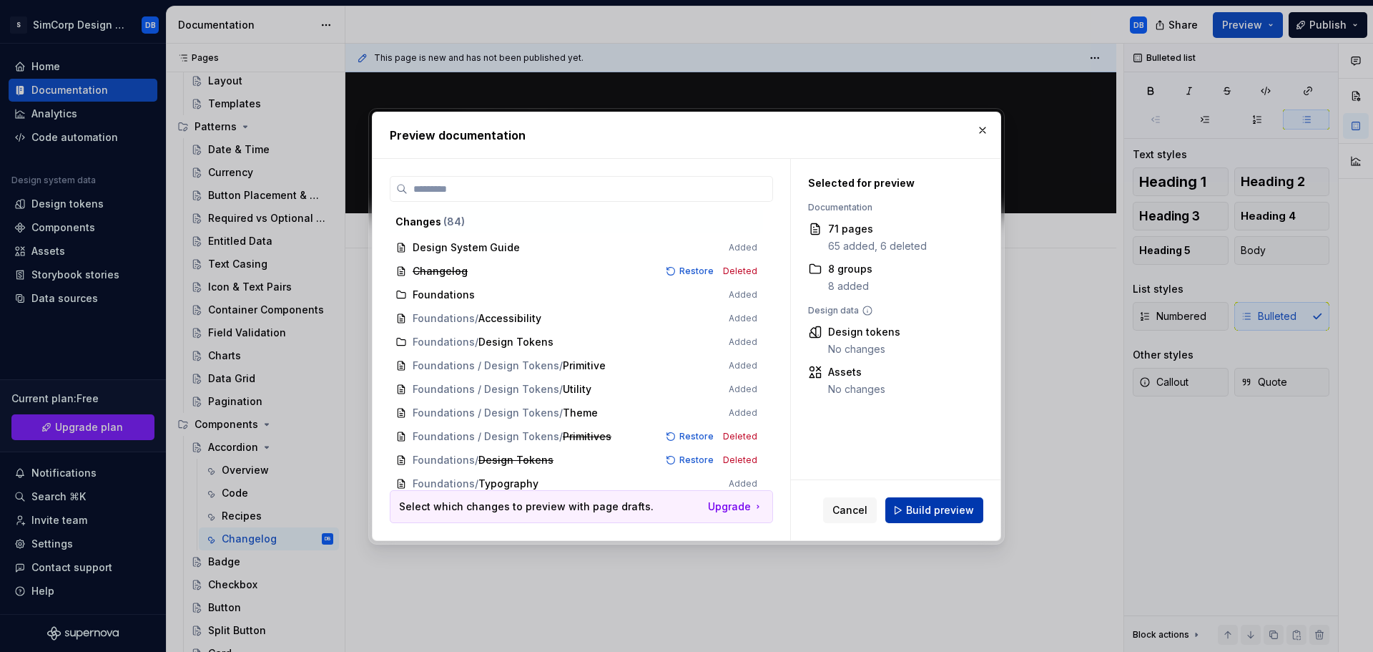
click at [928, 504] on span "Build preview" at bounding box center [940, 510] width 68 height 14
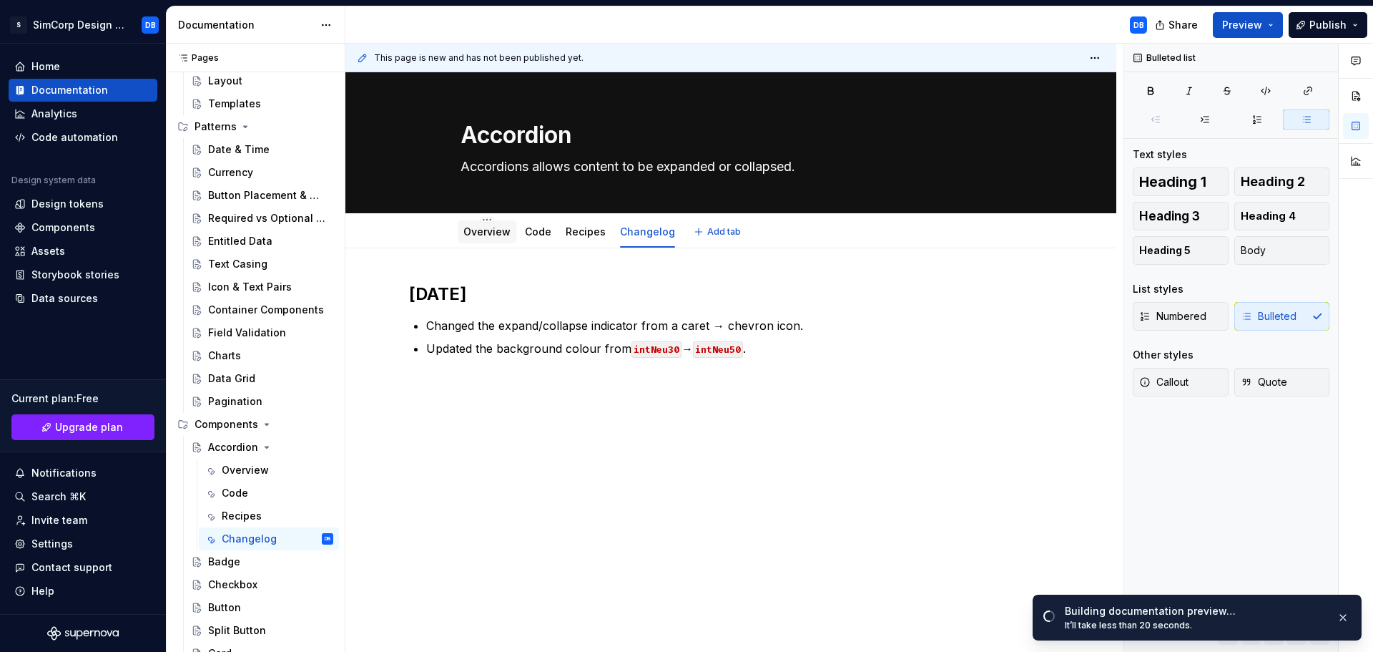
click at [478, 237] on div "Overview" at bounding box center [487, 232] width 47 height 14
click at [61, 113] on div "Analytics" at bounding box center [54, 114] width 46 height 14
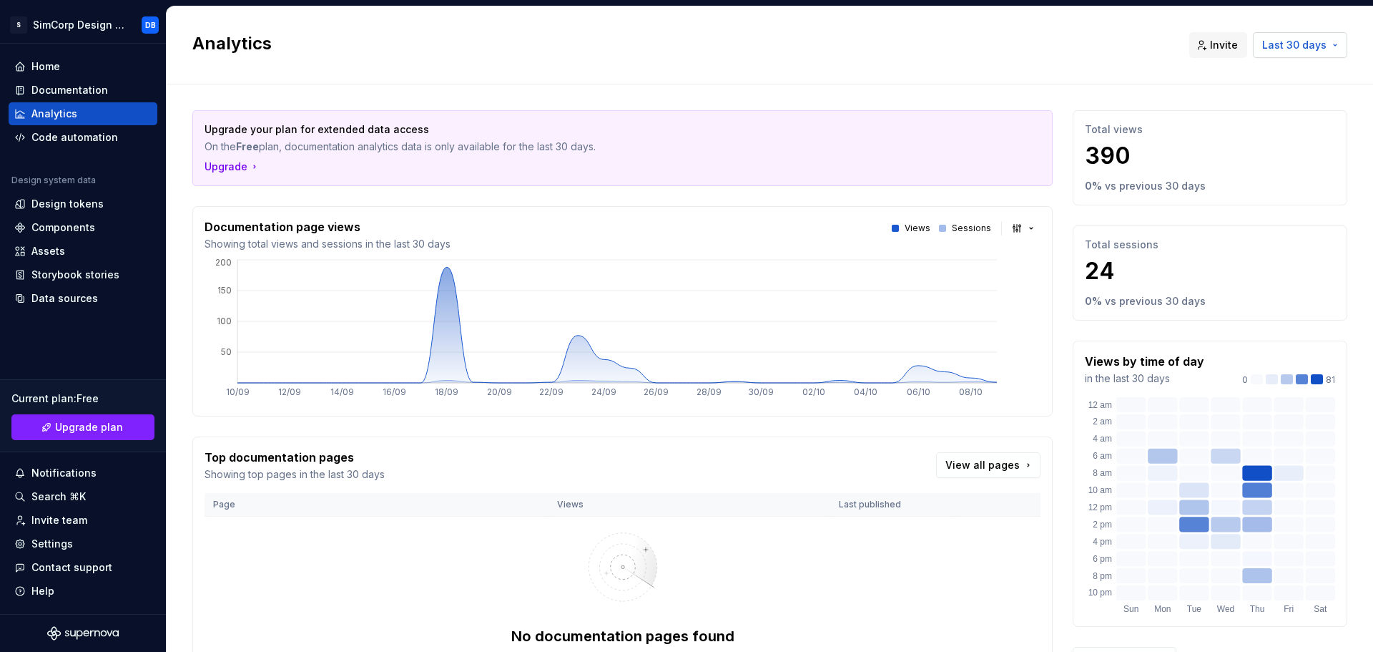
click at [1273, 46] on span "Last 30 days" at bounding box center [1295, 45] width 64 height 14
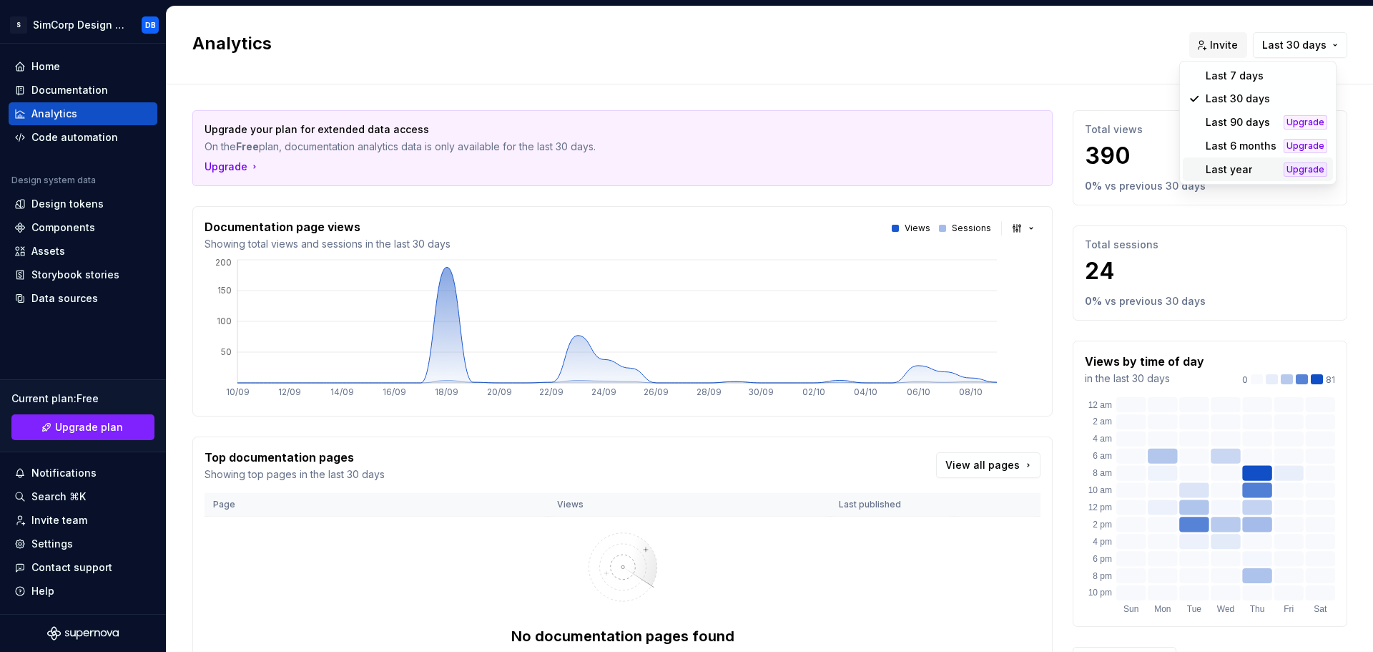
click at [978, 64] on html "S SimCorp Design System DB Home Documentation Analytics Code automation Design …" at bounding box center [686, 326] width 1373 height 652
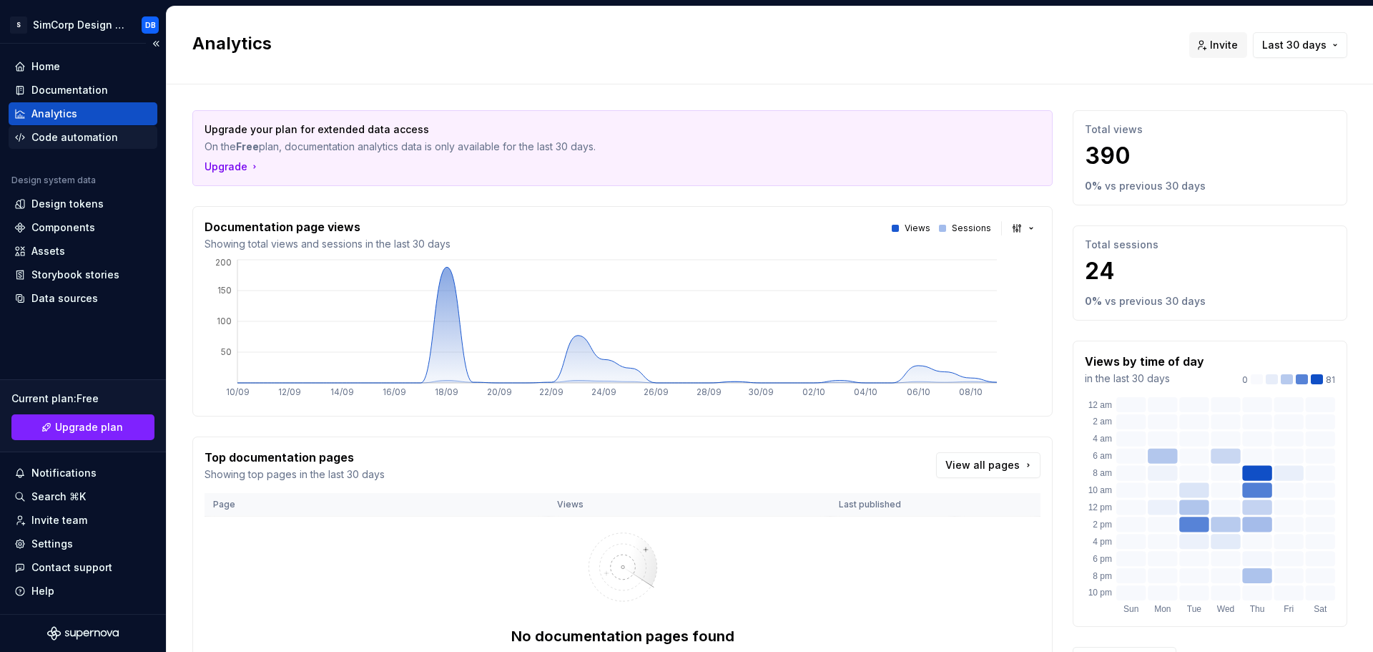
click at [89, 129] on div "Code automation" at bounding box center [83, 137] width 149 height 23
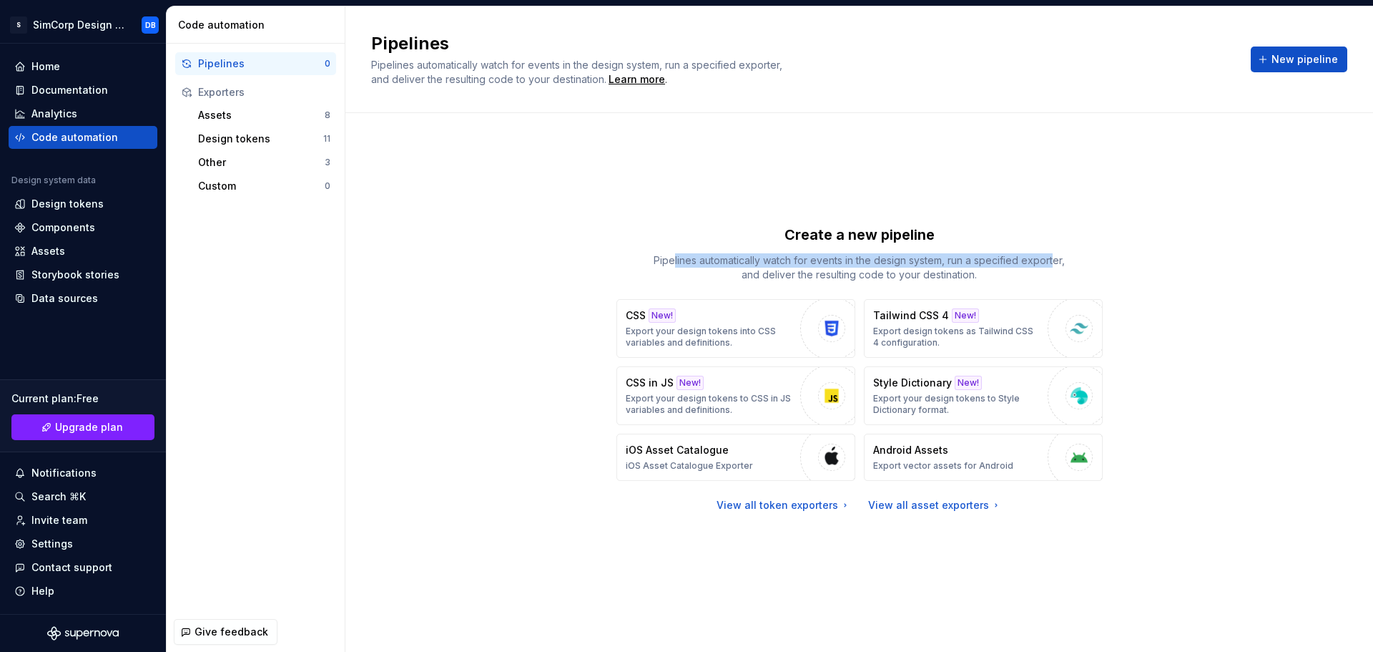
drag, startPoint x: 674, startPoint y: 258, endPoint x: 1054, endPoint y: 262, distance: 380.6
click at [1054, 262] on p "Pipelines automatically watch for events in the design system, run a specified …" at bounding box center [859, 267] width 429 height 29
drag, startPoint x: 794, startPoint y: 277, endPoint x: 930, endPoint y: 288, distance: 136.4
click at [930, 288] on div "Create a new pipeline Pipelines automatically watch for events in the design sy…" at bounding box center [860, 369] width 486 height 288
click at [497, 391] on div "Create a new pipeline Pipelines automatically watch for events in the design sy…" at bounding box center [859, 368] width 976 height 459
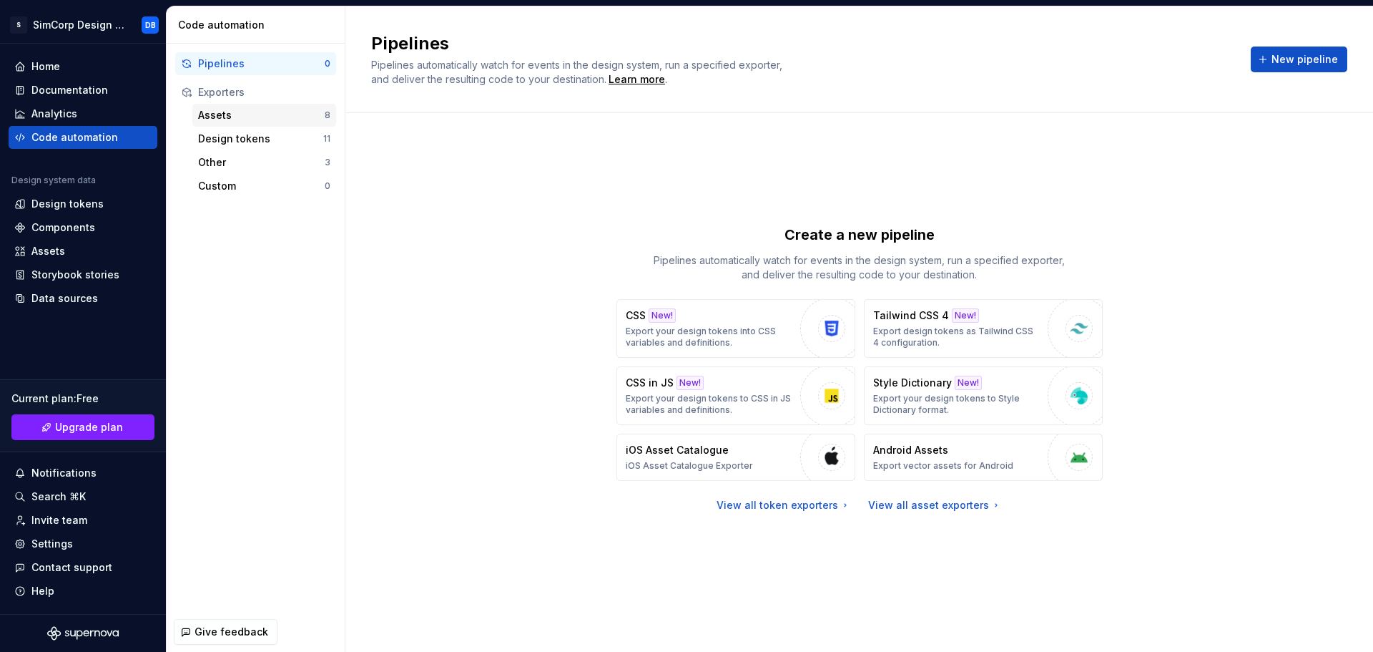
click at [242, 119] on div "Assets" at bounding box center [261, 115] width 127 height 14
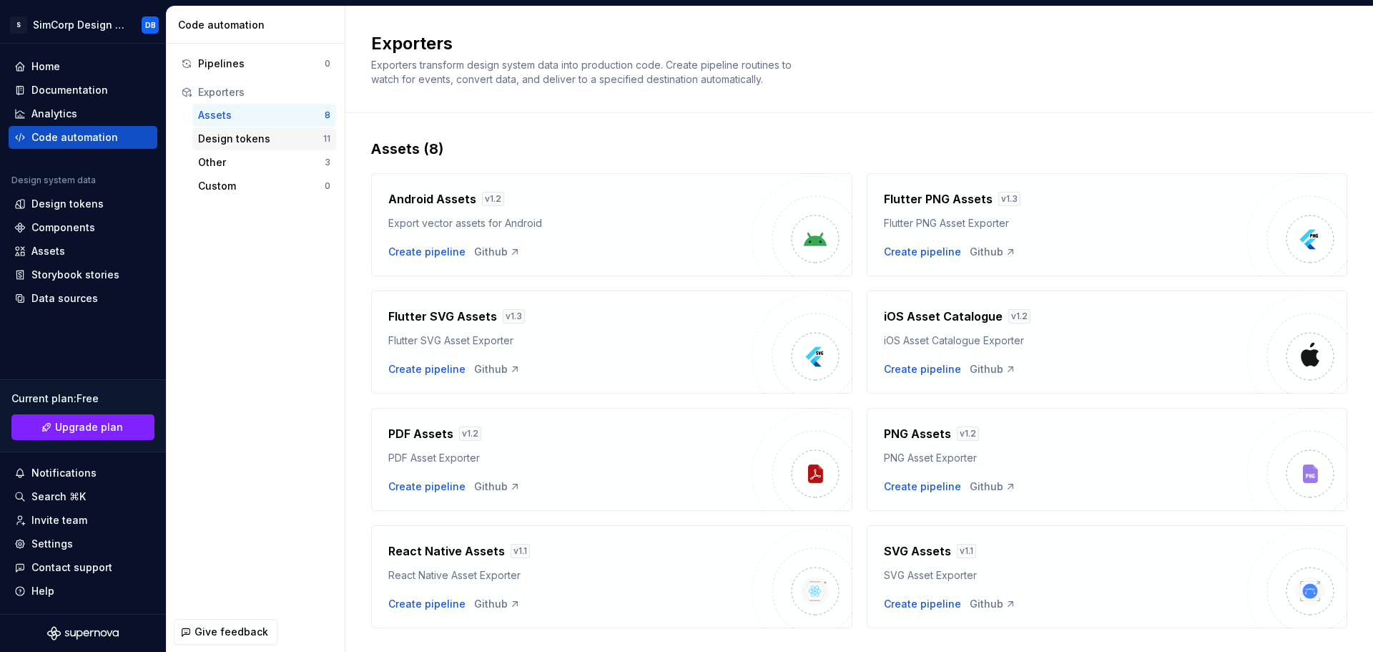
click at [240, 135] on div "Design tokens" at bounding box center [260, 139] width 125 height 14
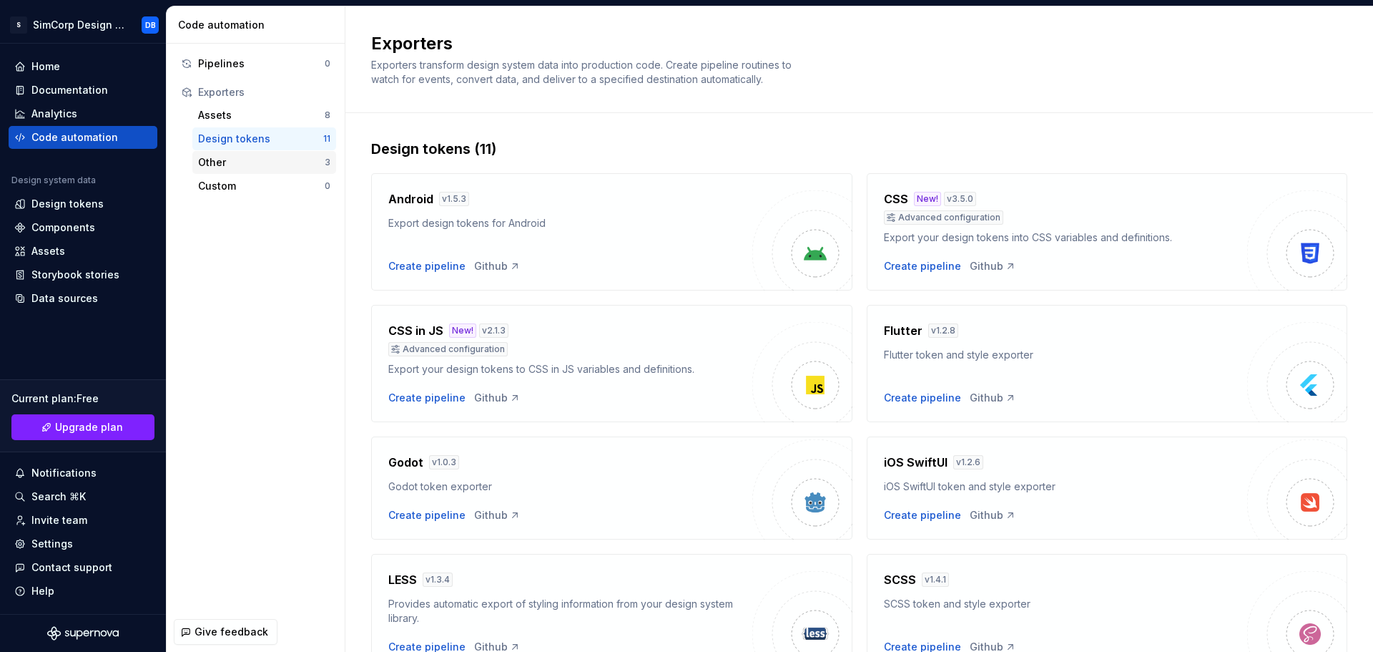
click at [235, 160] on div "Other" at bounding box center [261, 162] width 127 height 14
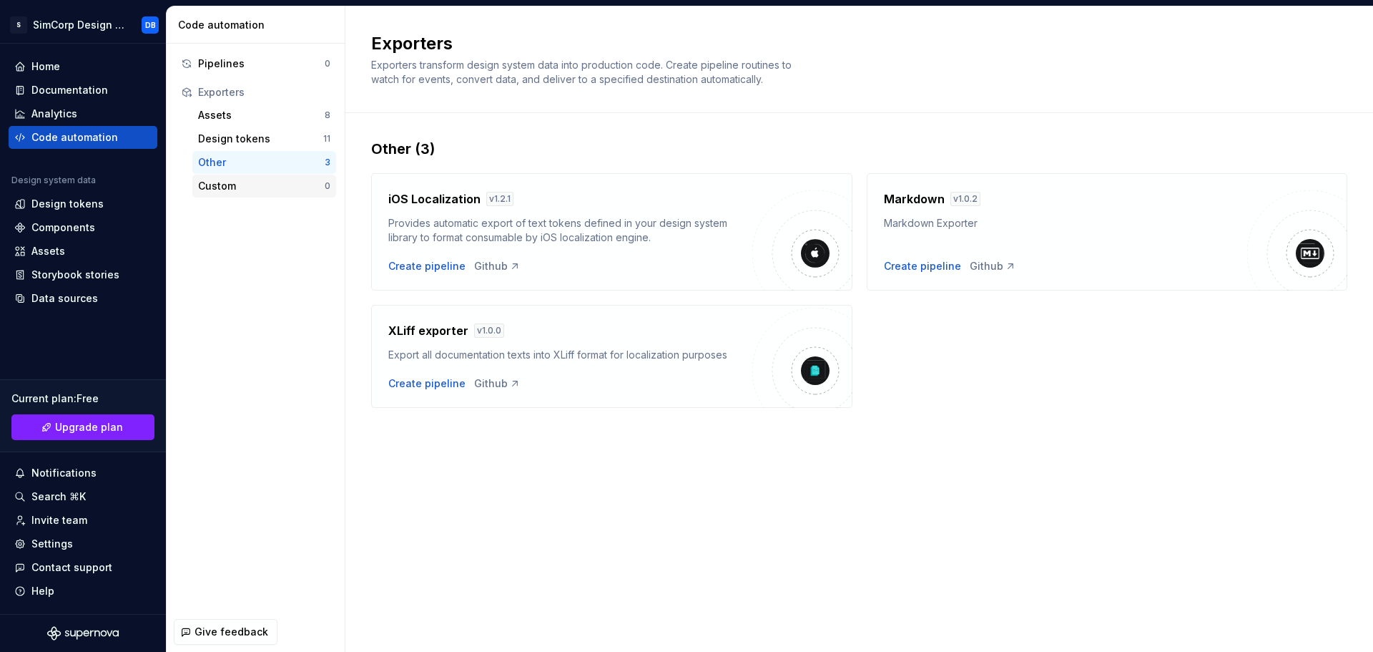
click at [237, 185] on div "Custom" at bounding box center [261, 186] width 127 height 14
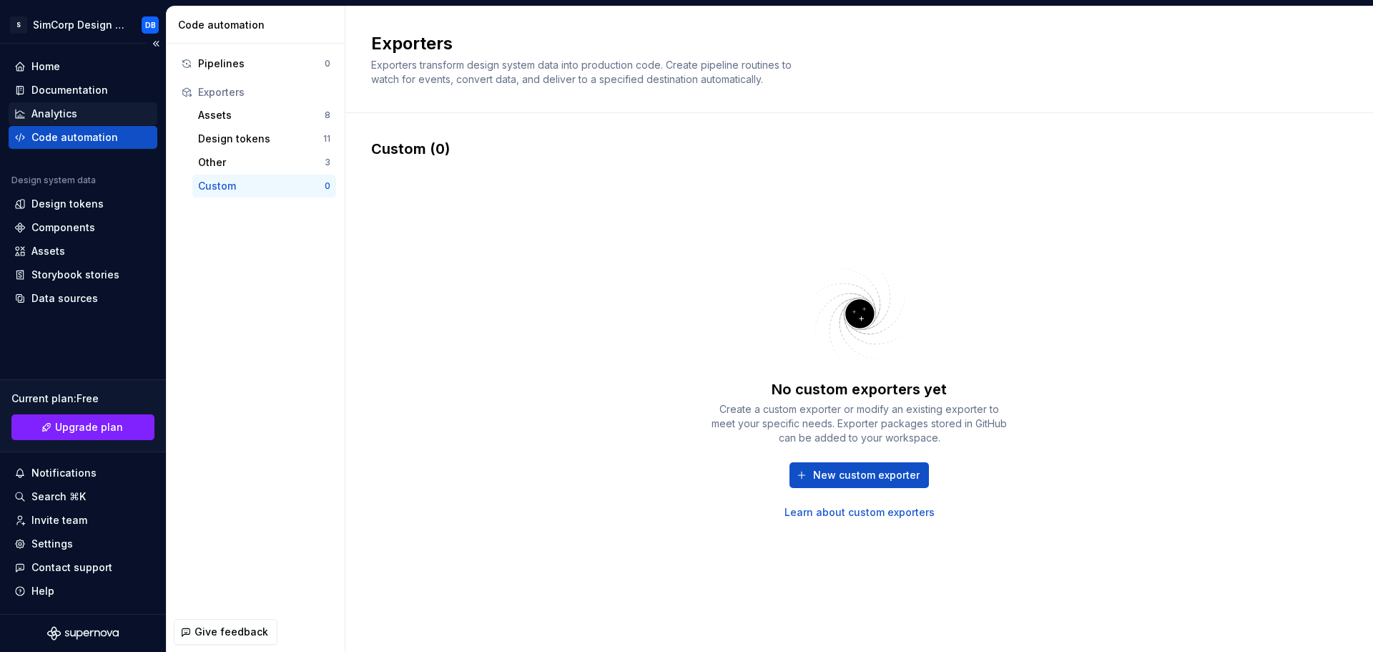
click at [65, 110] on div "Analytics" at bounding box center [54, 114] width 46 height 14
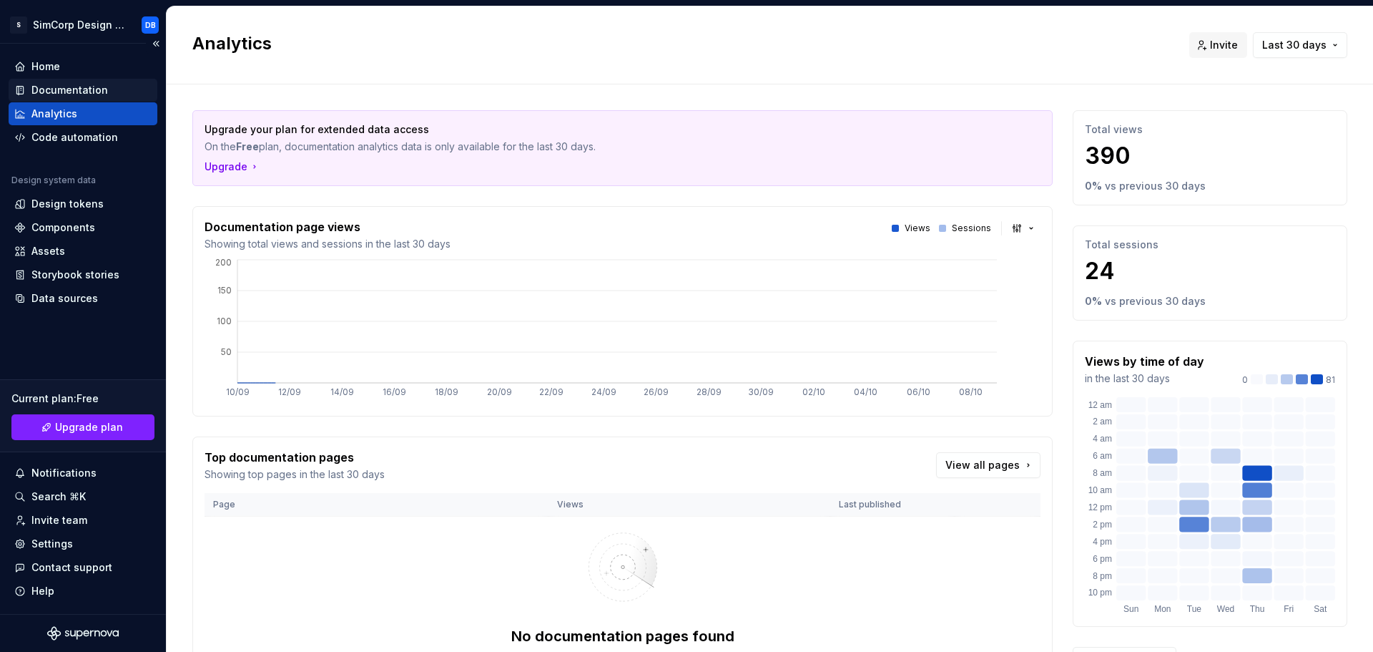
click at [70, 86] on div "Documentation" at bounding box center [69, 90] width 77 height 14
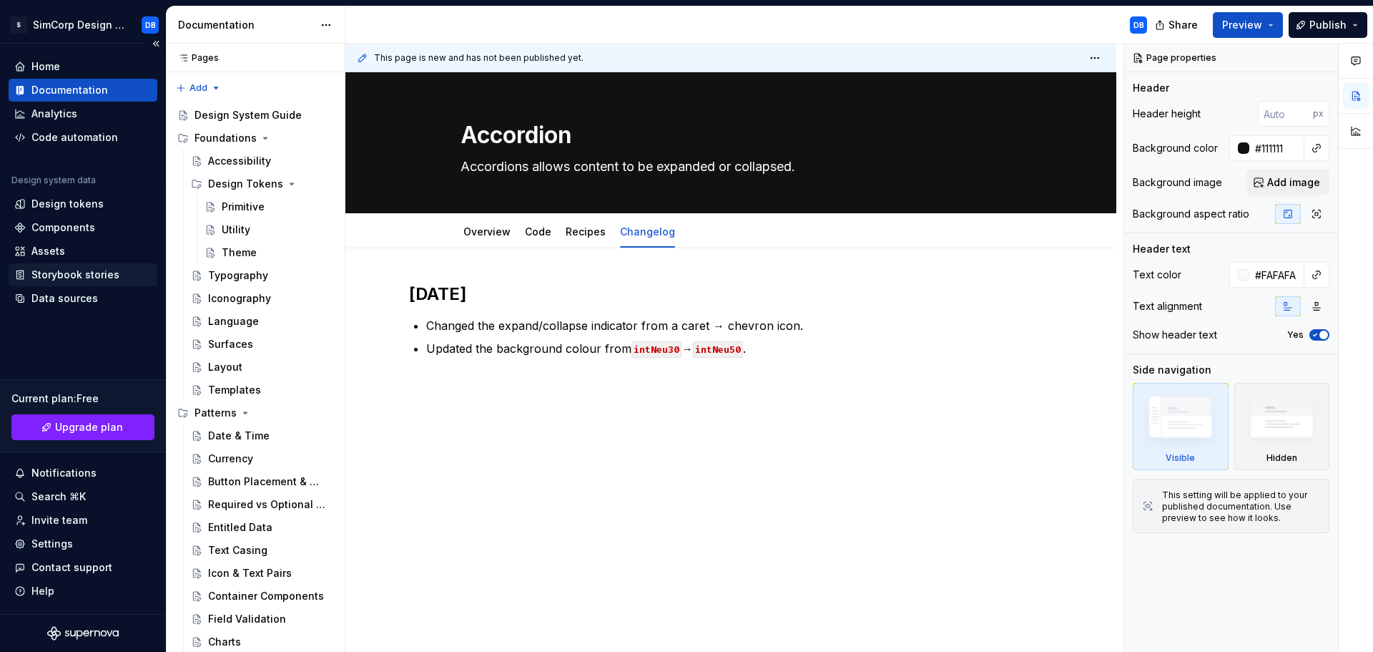
click at [74, 271] on div "Storybook stories" at bounding box center [75, 275] width 88 height 14
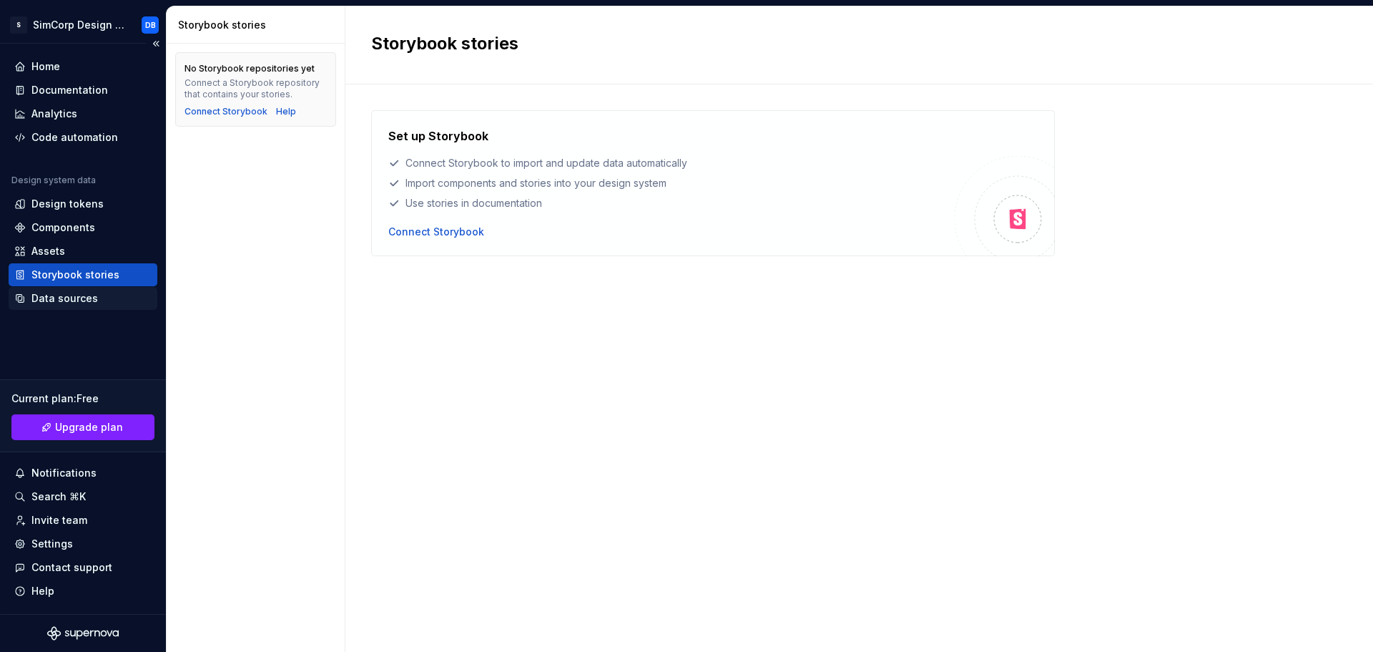
click at [72, 298] on div "Data sources" at bounding box center [64, 298] width 67 height 14
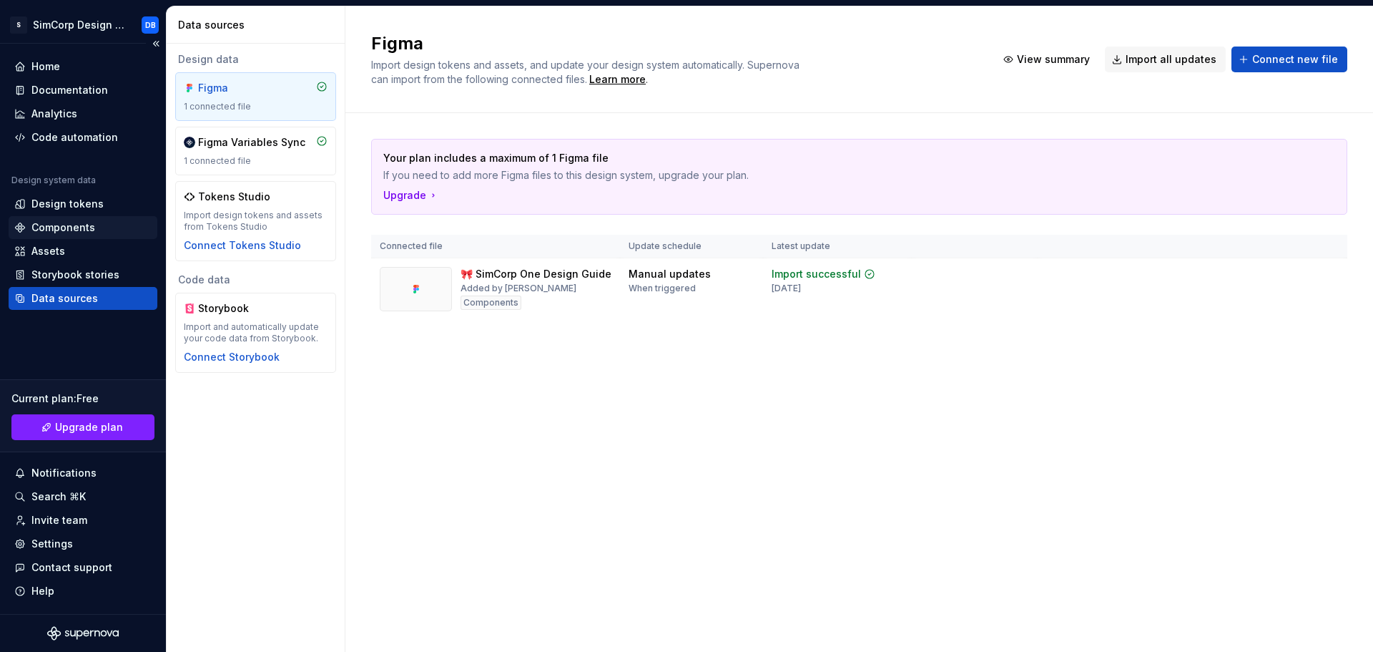
click at [64, 225] on div "Components" at bounding box center [63, 227] width 64 height 14
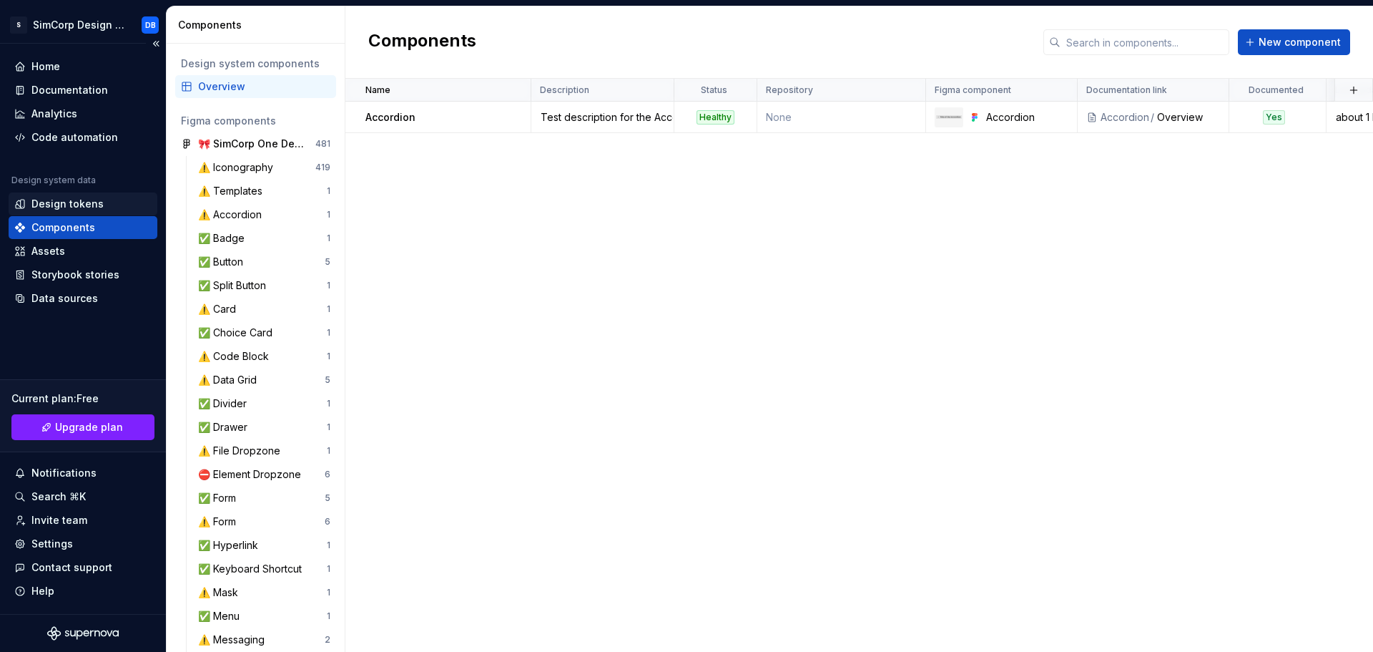
click at [69, 201] on div "Design tokens" at bounding box center [67, 204] width 72 height 14
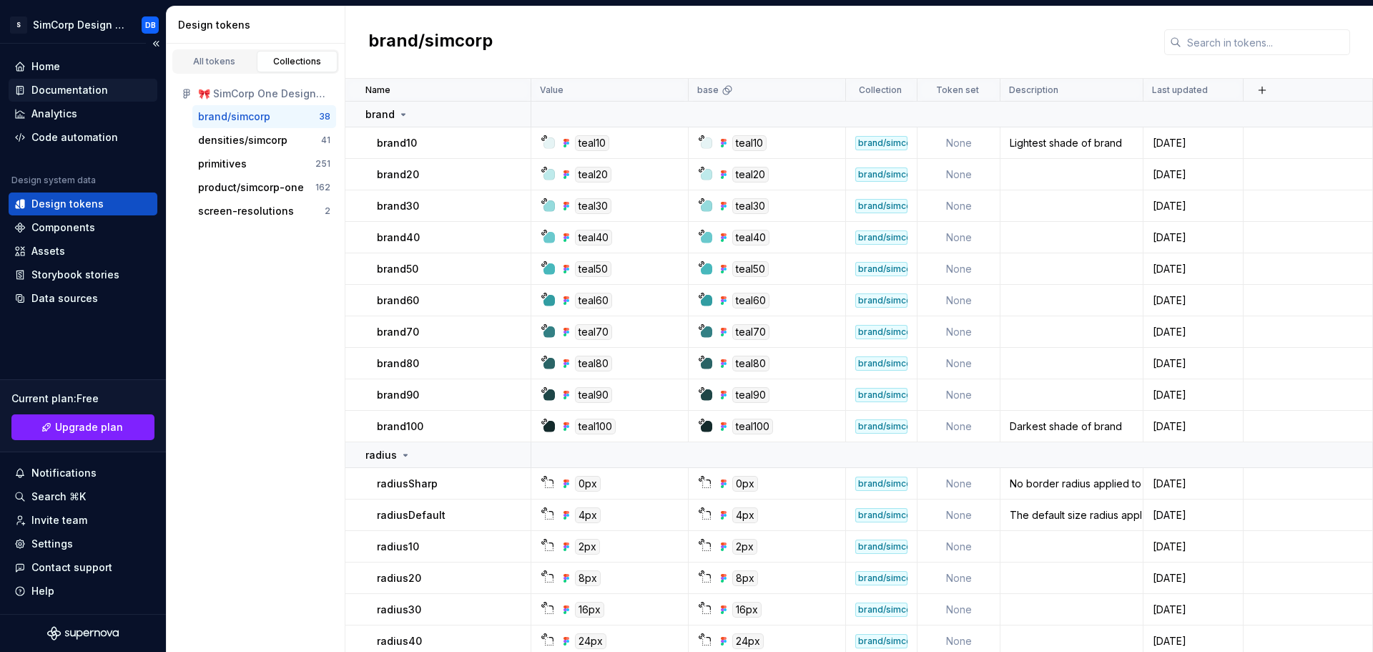
click at [79, 87] on div "Documentation" at bounding box center [69, 90] width 77 height 14
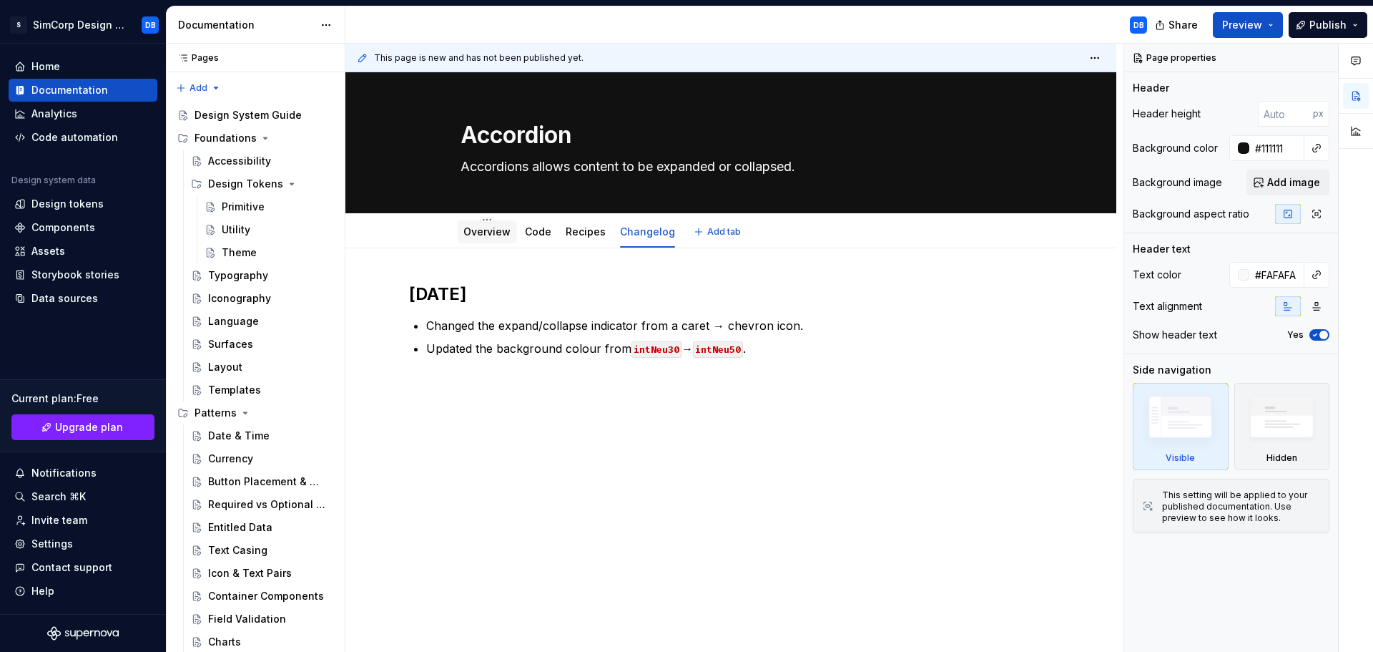
click at [491, 229] on link "Overview" at bounding box center [487, 231] width 47 height 12
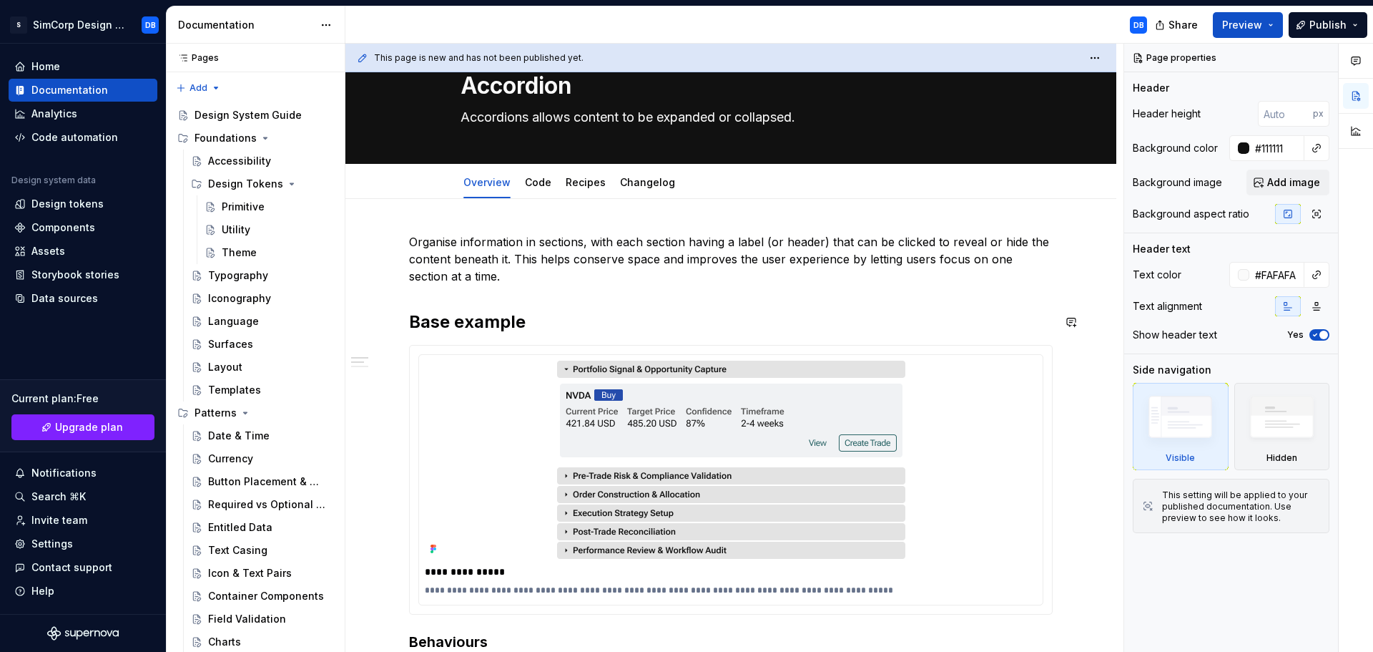
scroll to position [72, 0]
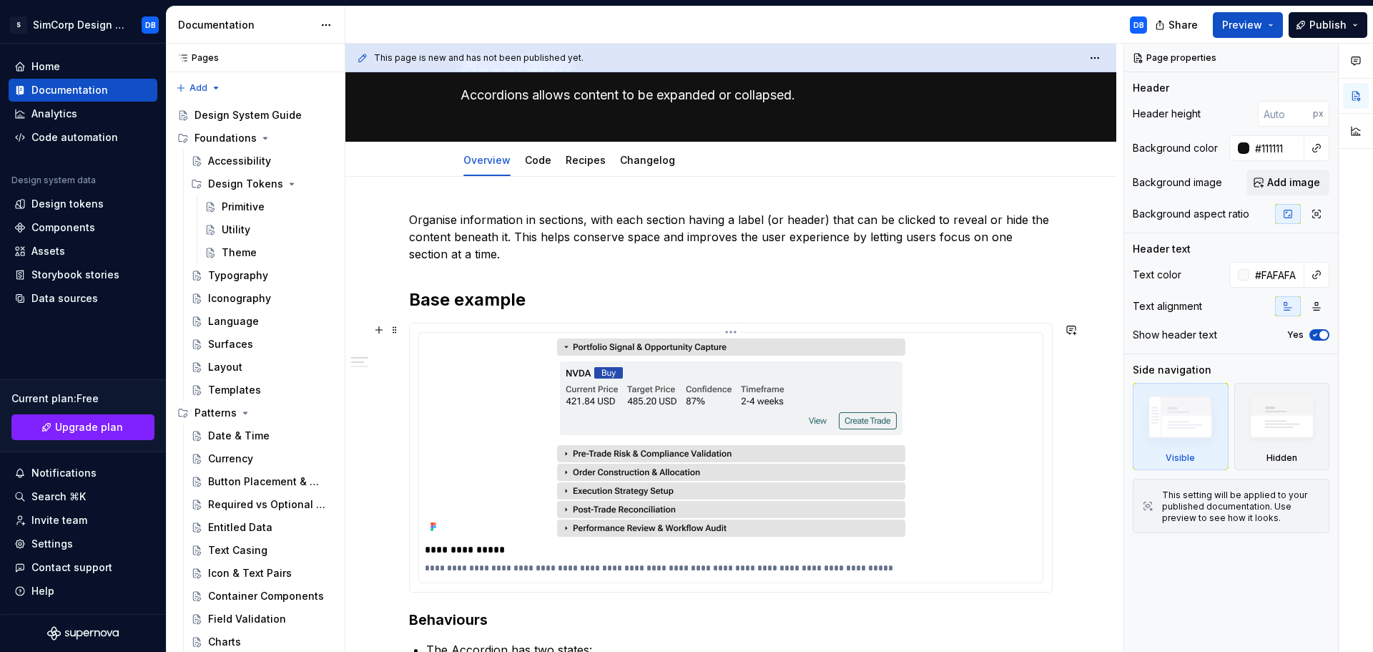
click at [855, 363] on img at bounding box center [731, 437] width 348 height 198
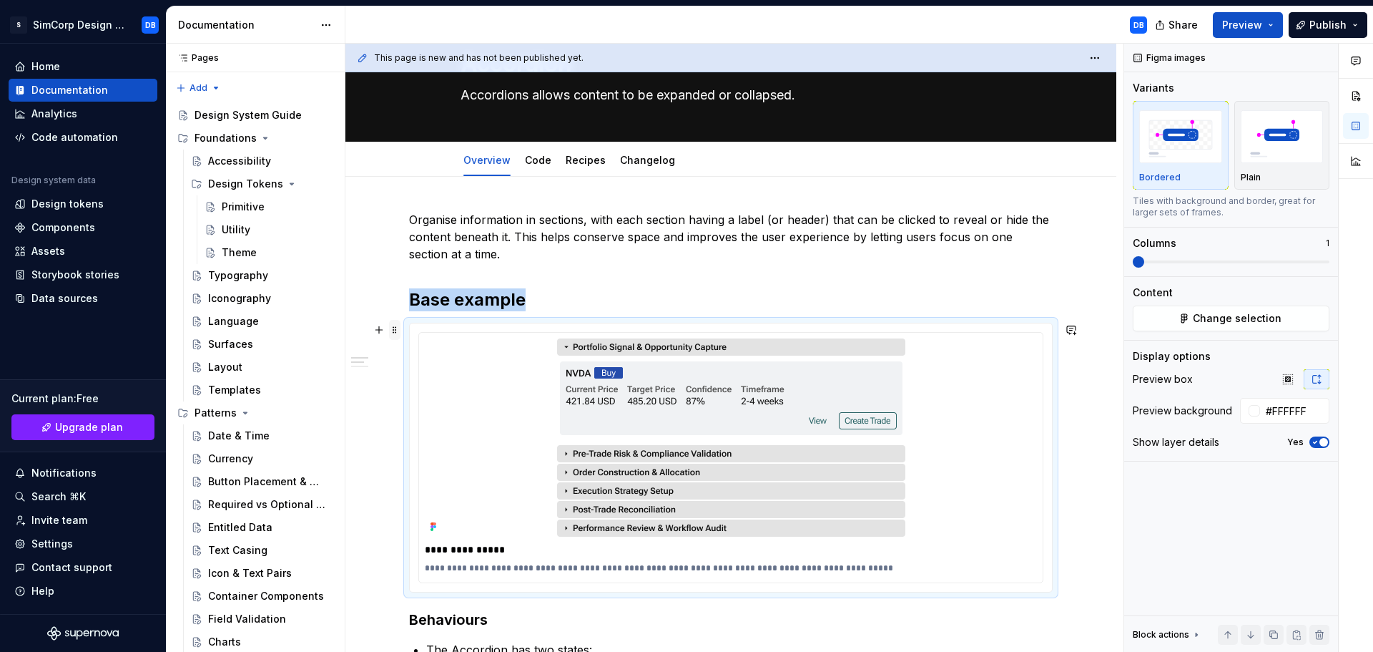
click at [396, 332] on span at bounding box center [394, 330] width 11 height 20
click at [647, 369] on img at bounding box center [731, 437] width 348 height 198
click at [1173, 57] on div "Figma images" at bounding box center [1171, 58] width 84 height 20
click at [1361, 101] on button "button" at bounding box center [1356, 96] width 26 height 26
click at [847, 401] on img at bounding box center [731, 437] width 348 height 198
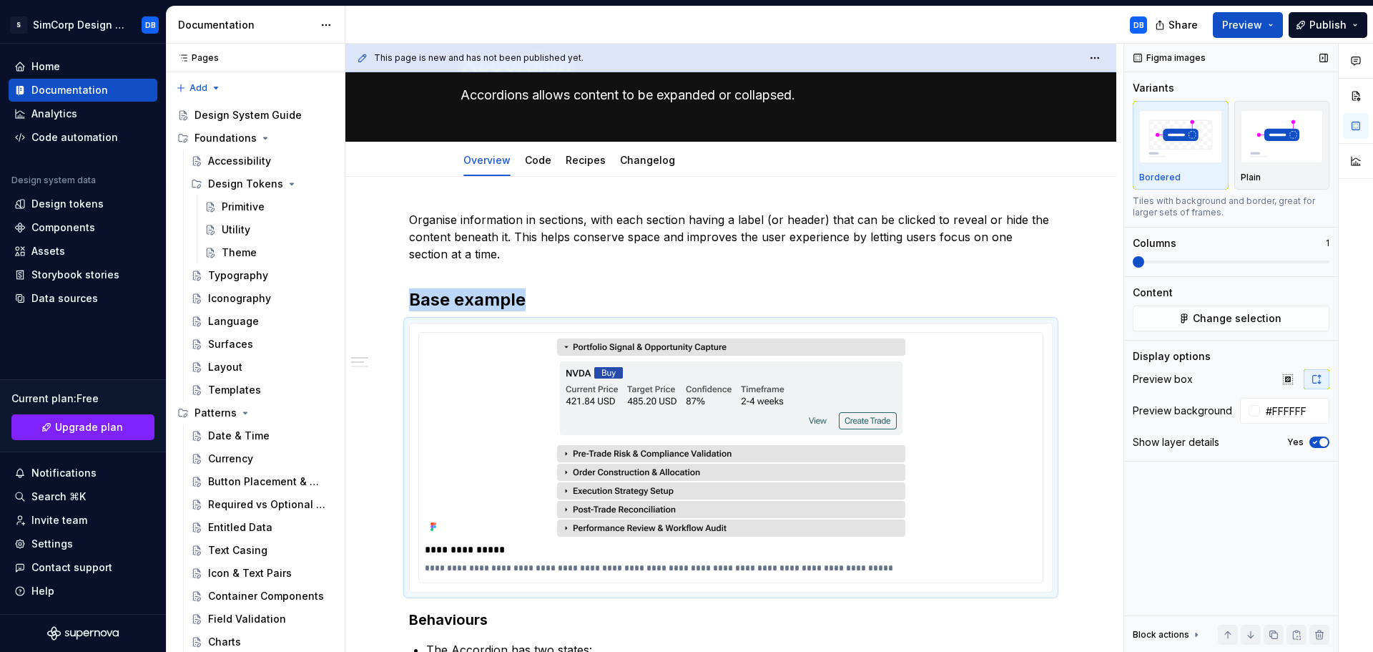
click at [1133, 263] on span at bounding box center [1231, 261] width 197 height 11
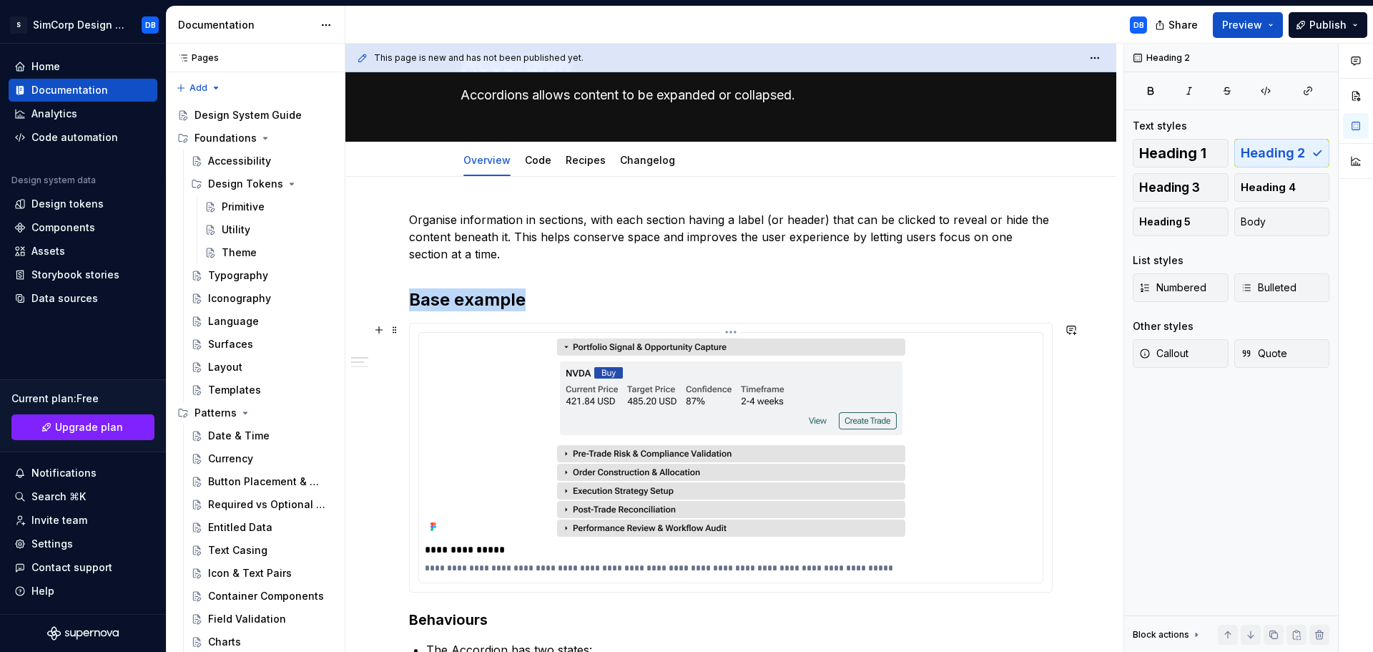
click at [640, 392] on img at bounding box center [731, 437] width 348 height 198
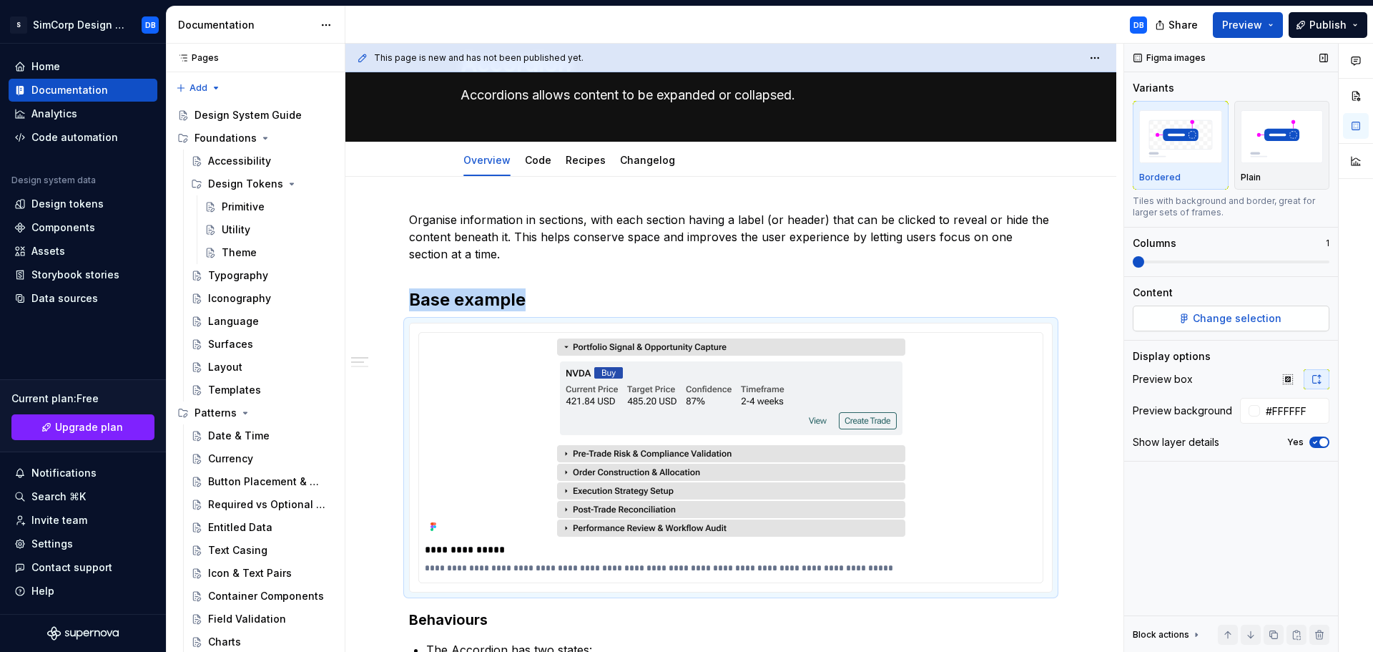
click at [1188, 318] on button "Change selection" at bounding box center [1231, 318] width 197 height 26
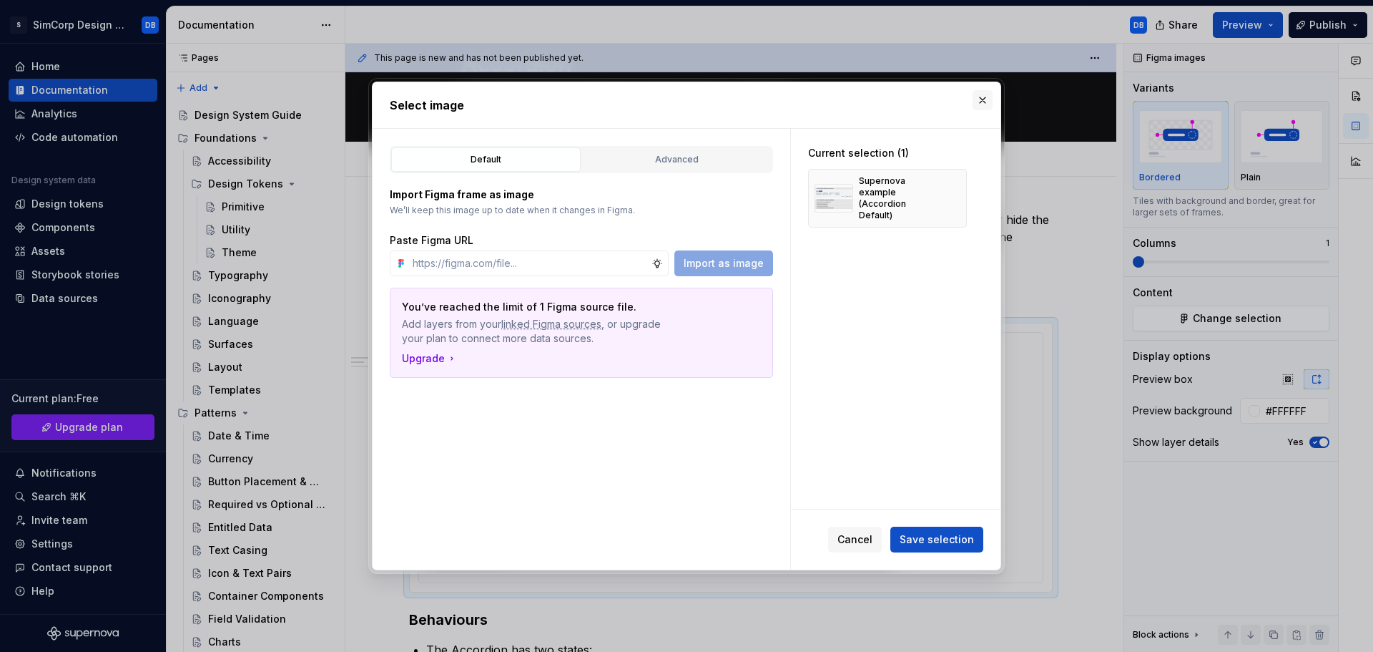
click at [979, 102] on button "button" at bounding box center [983, 100] width 20 height 20
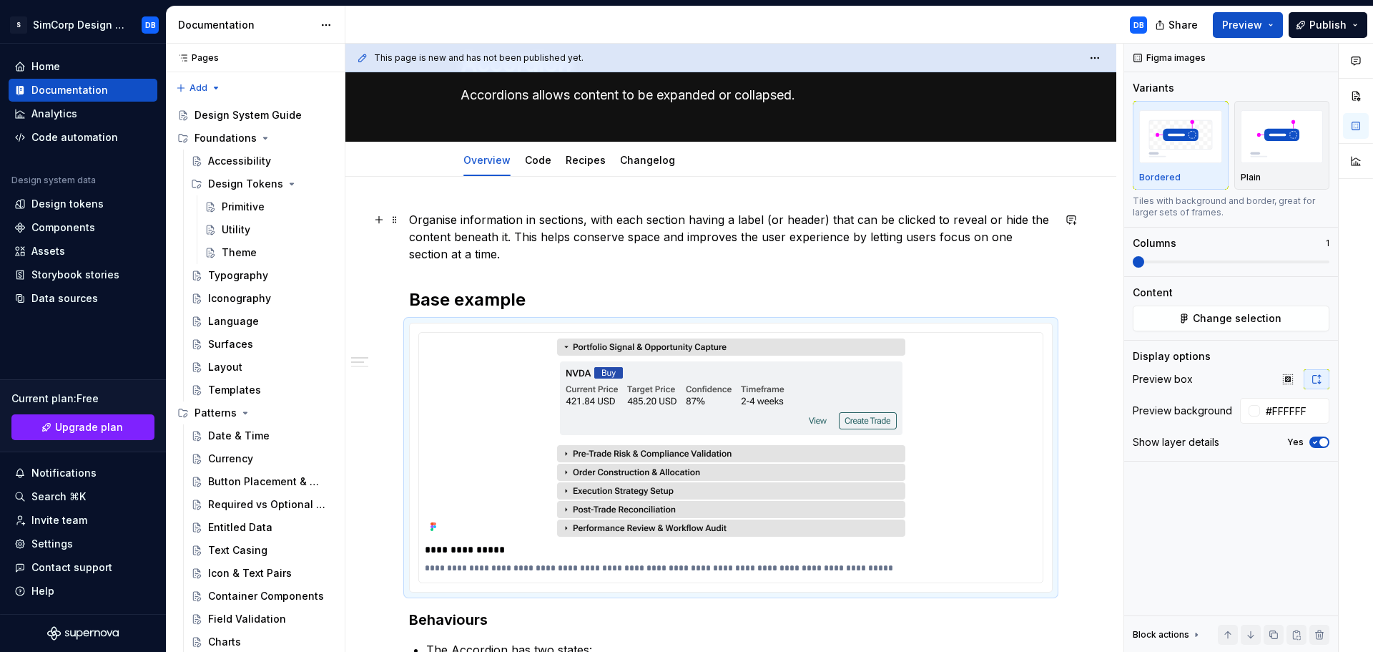
drag, startPoint x: 961, startPoint y: 244, endPoint x: 952, endPoint y: 245, distance: 9.3
click at [961, 244] on p "Organise information in sections, with each section having a label (or header) …" at bounding box center [731, 237] width 644 height 52
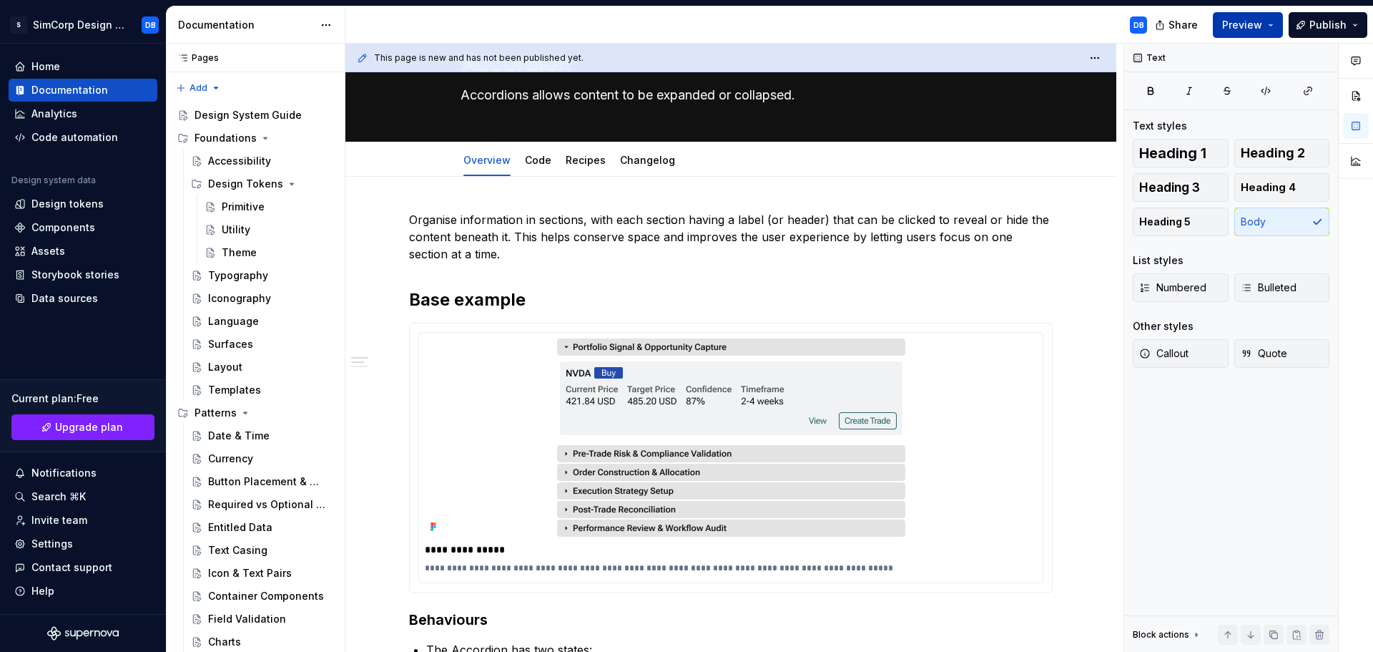
click at [1246, 29] on span "Preview" at bounding box center [1242, 25] width 40 height 14
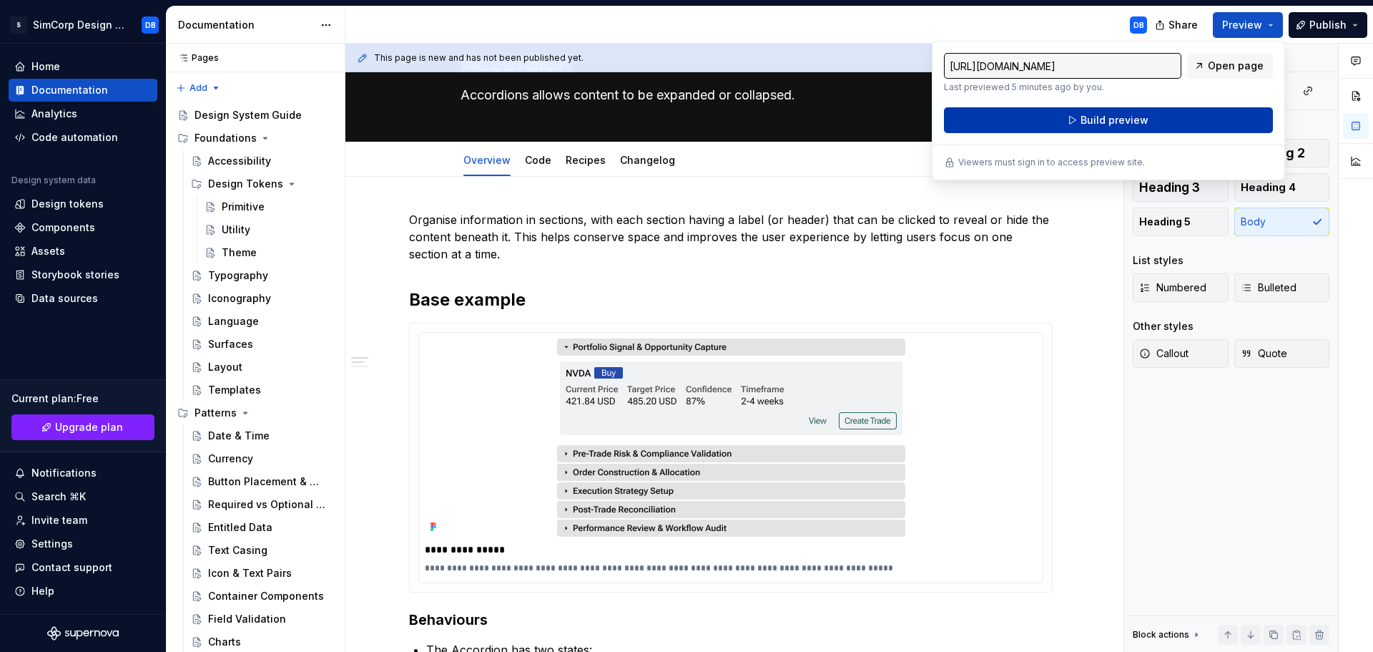
click at [1146, 117] on span "Build preview" at bounding box center [1115, 120] width 68 height 14
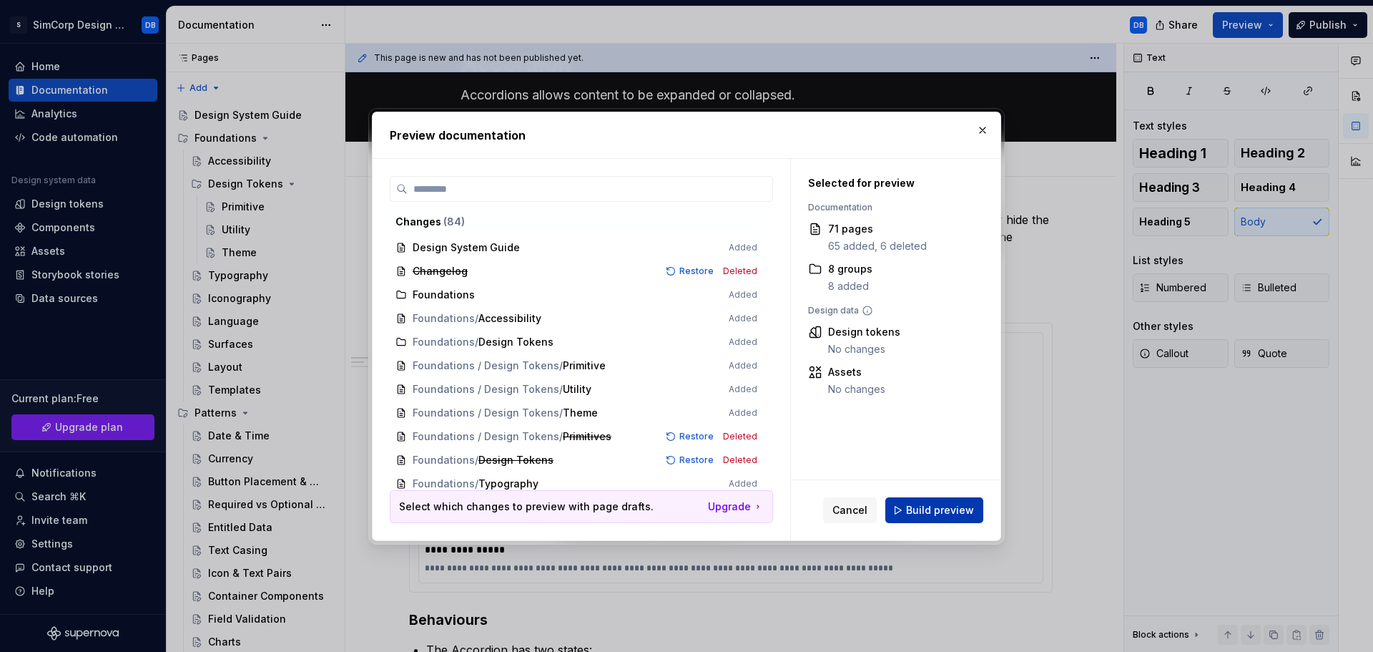
click at [923, 506] on span "Build preview" at bounding box center [940, 510] width 68 height 14
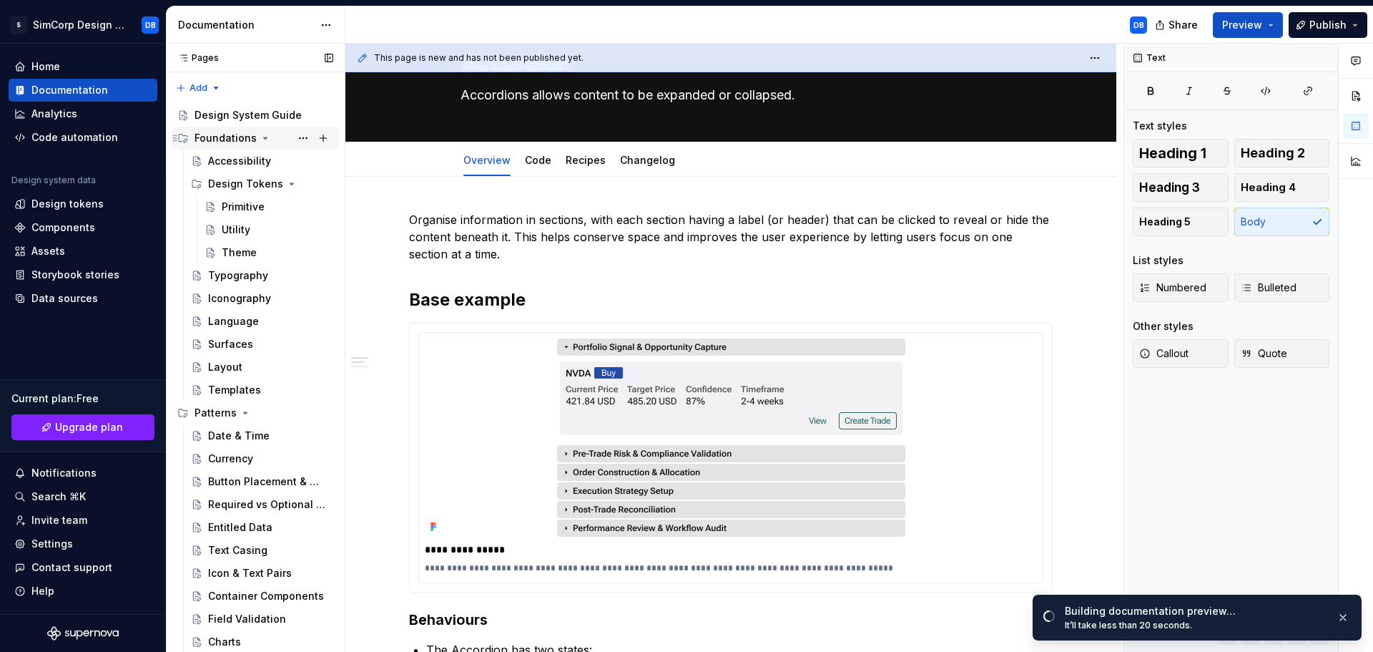
click at [260, 139] on icon "Page tree" at bounding box center [265, 137] width 11 height 11
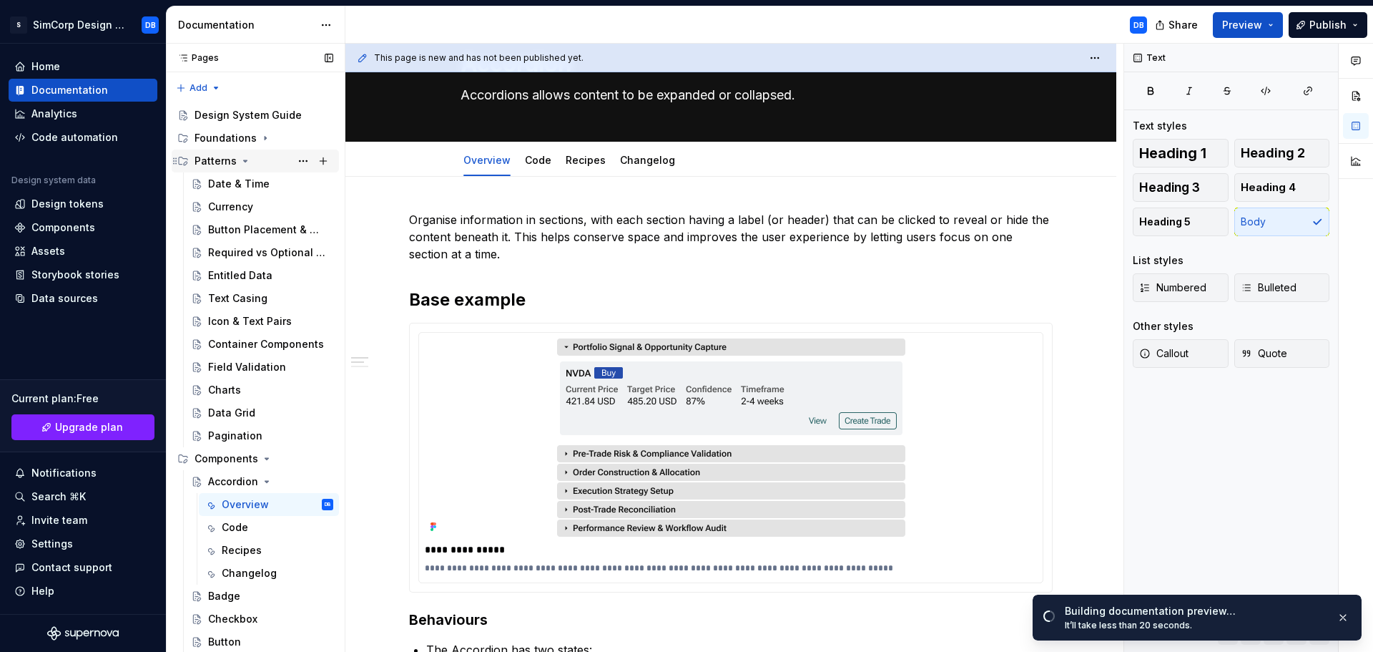
click at [242, 158] on icon "Page tree" at bounding box center [245, 160] width 11 height 11
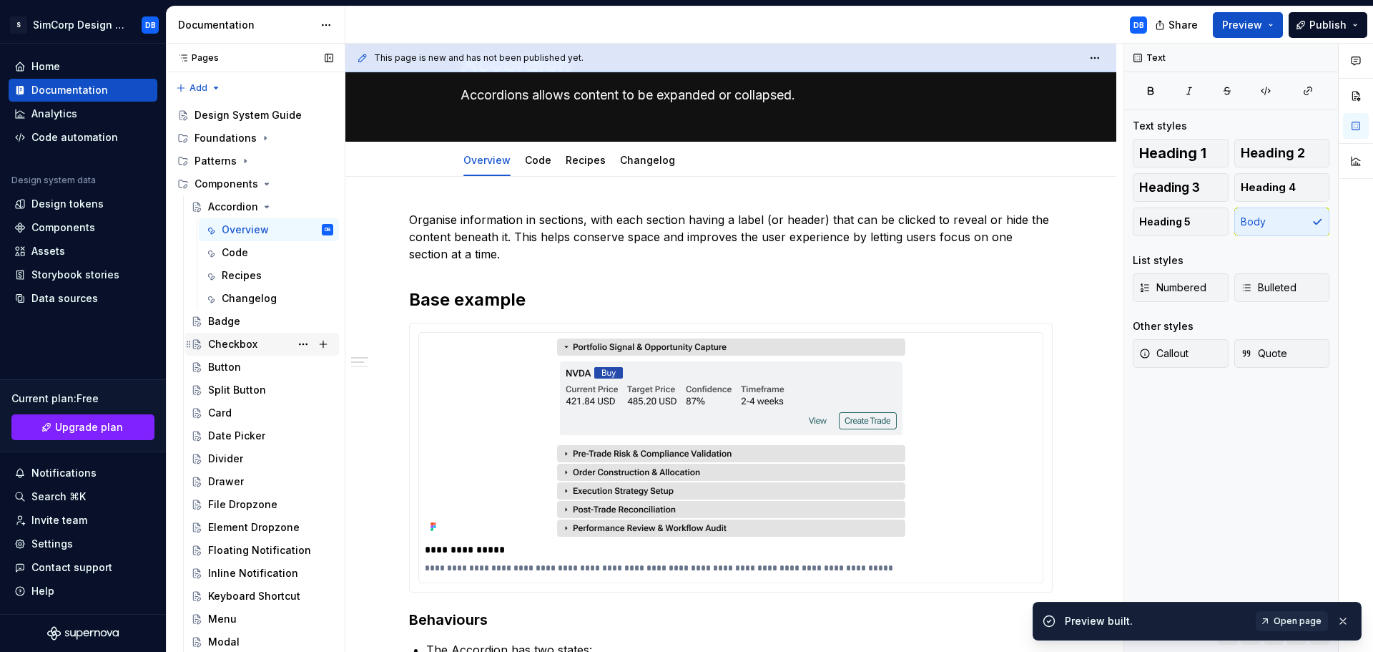
click at [237, 341] on div "Checkbox" at bounding box center [232, 344] width 49 height 14
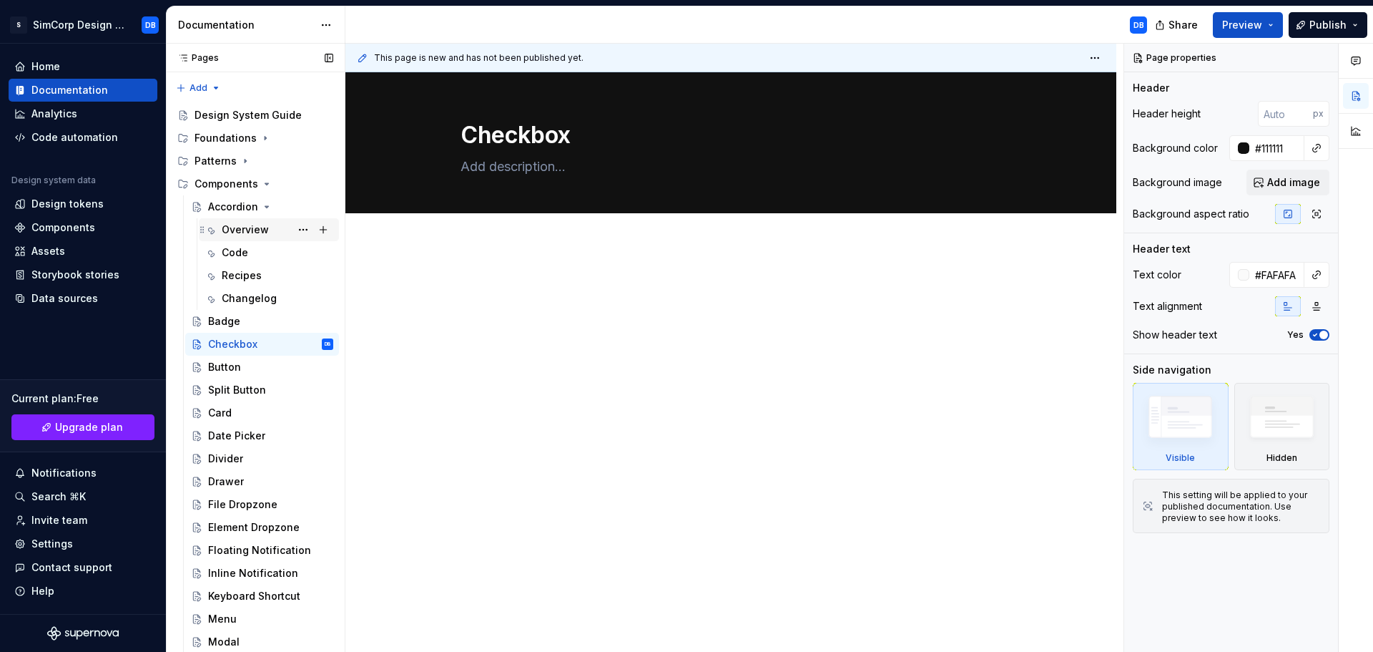
click at [232, 229] on div "Overview" at bounding box center [245, 229] width 47 height 14
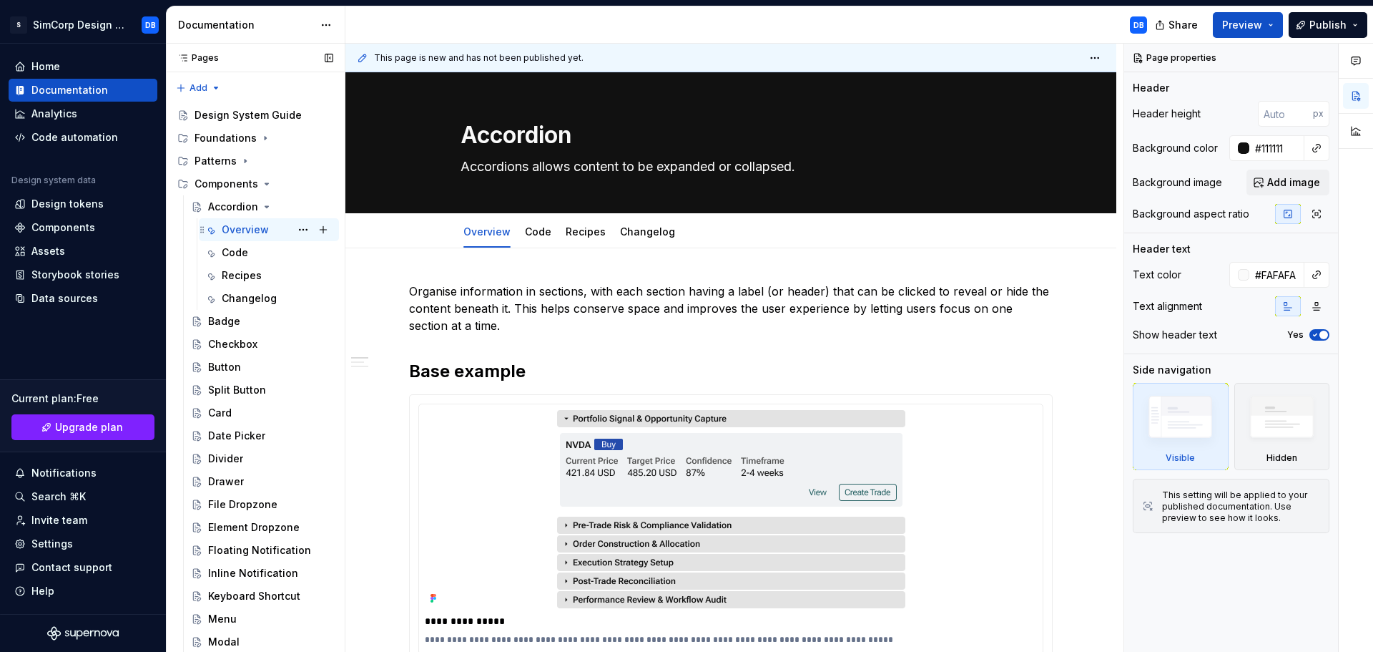
click at [210, 230] on icon "Page tree" at bounding box center [210, 229] width 11 height 11
click at [644, 220] on html "S SimCorp Design System DB Home Documentation Analytics Code automation Design …" at bounding box center [686, 326] width 1373 height 652
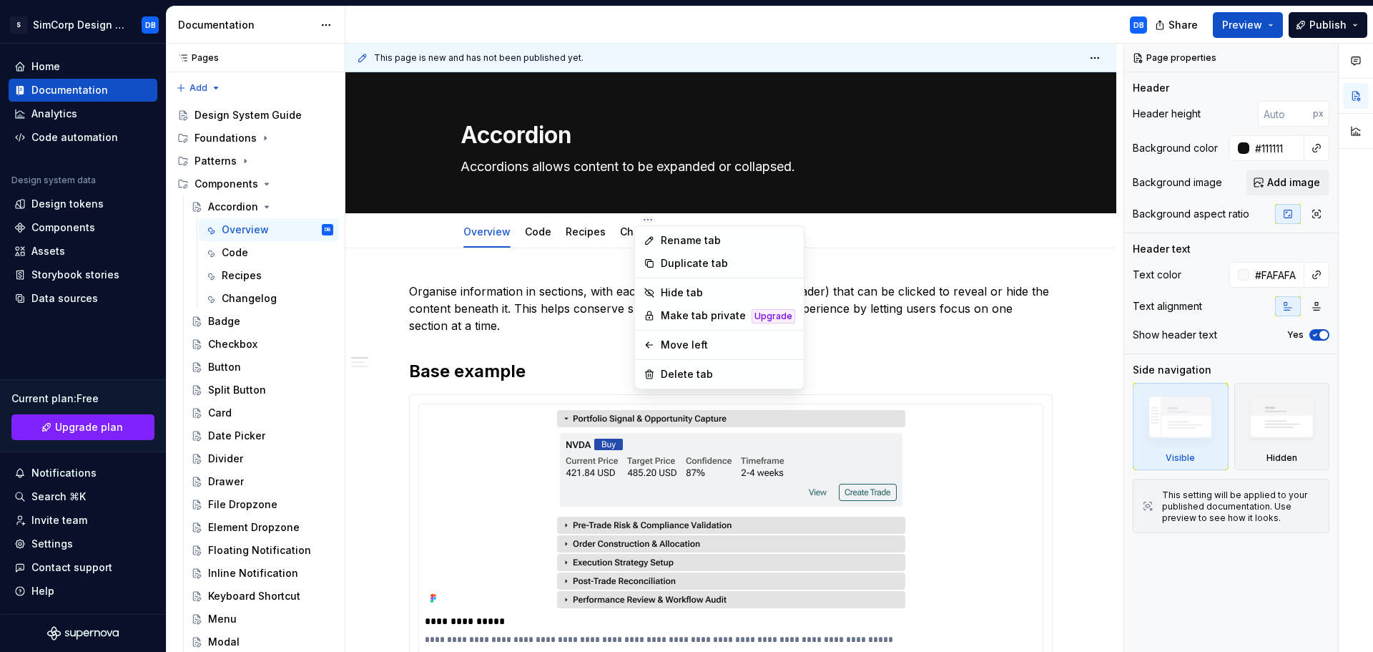
click at [865, 288] on html "S SimCorp Design System DB Home Documentation Analytics Code automation Design …" at bounding box center [686, 326] width 1373 height 652
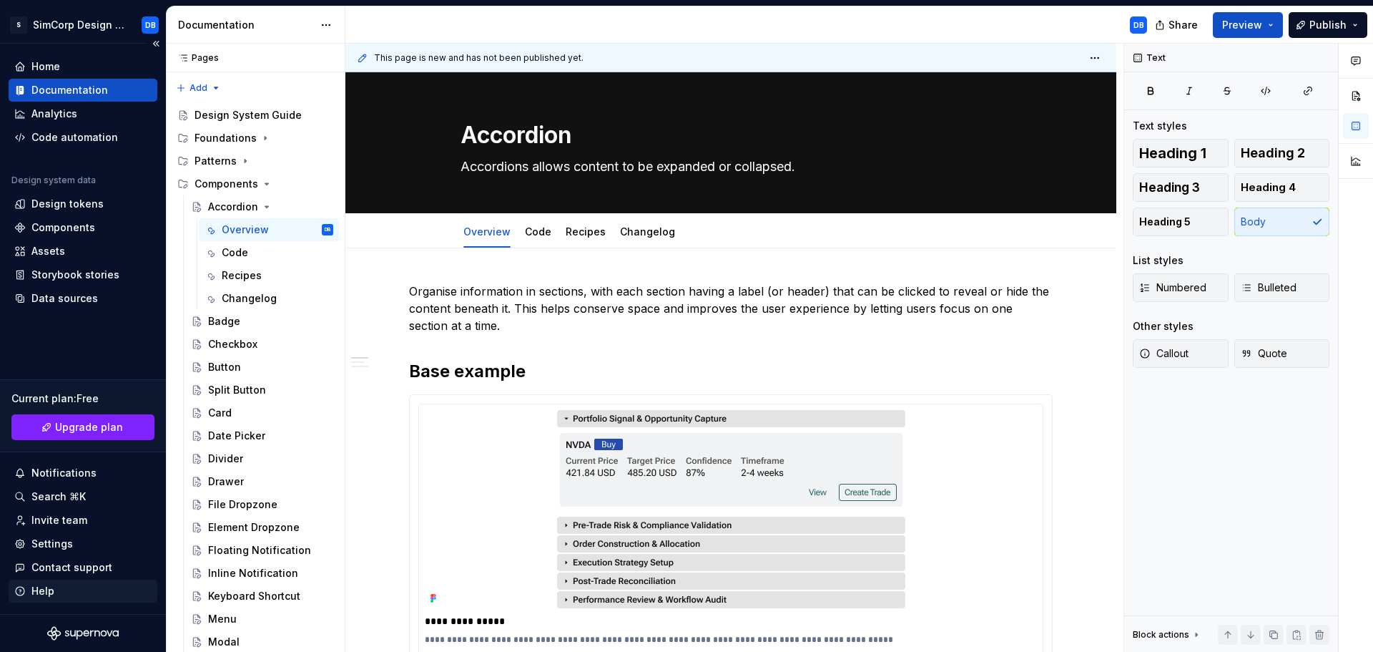
click at [56, 593] on div "Help" at bounding box center [82, 591] width 137 height 14
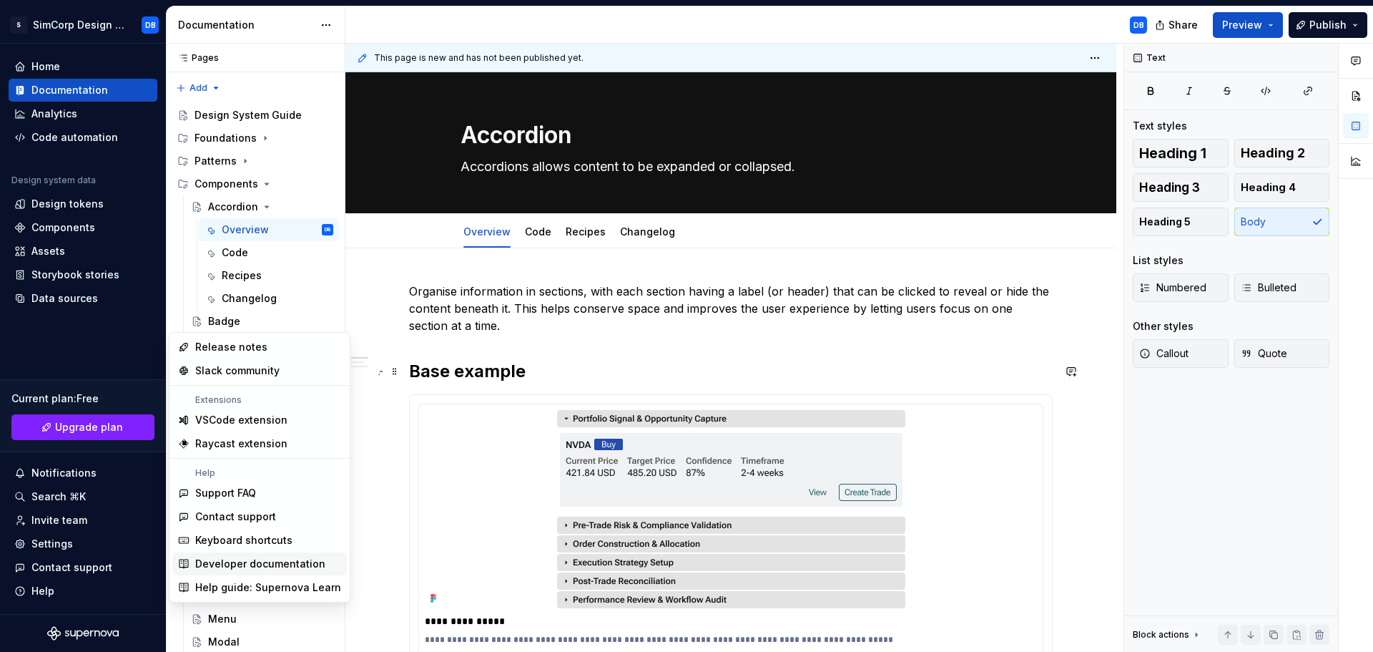
click at [753, 363] on h2 "Base example" at bounding box center [731, 371] width 644 height 23
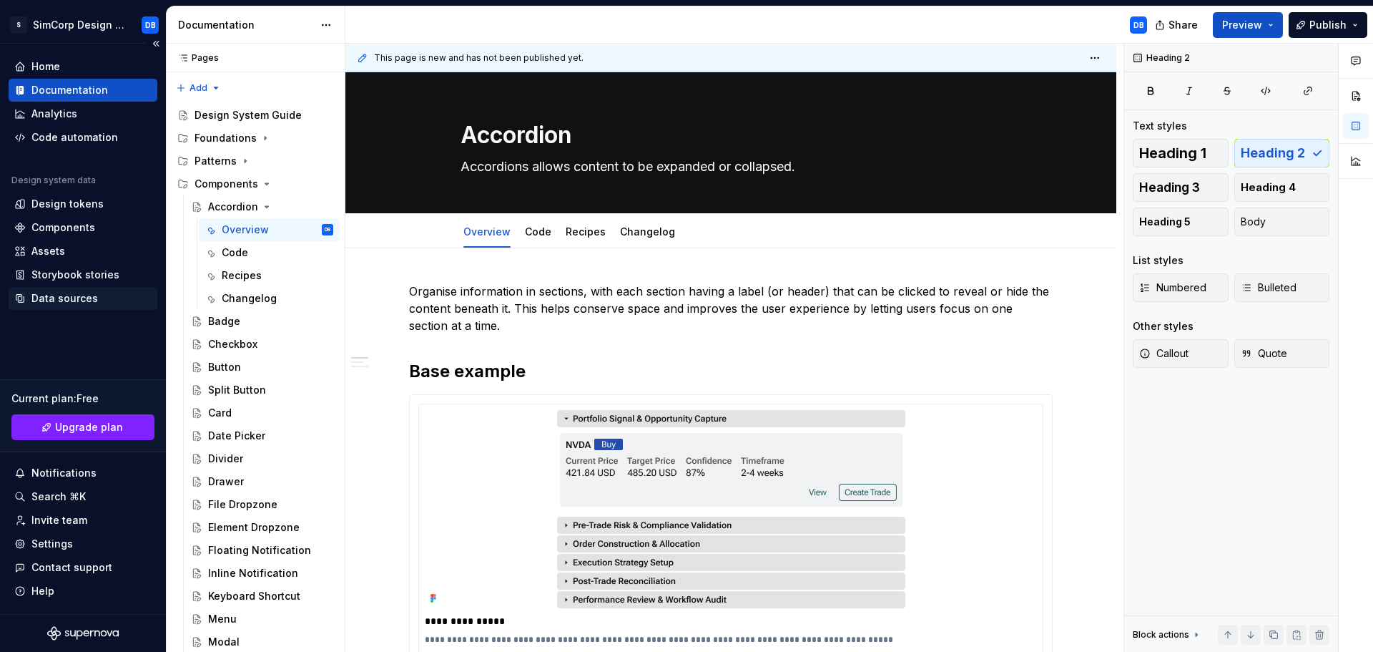
click at [62, 293] on div "Data sources" at bounding box center [64, 298] width 67 height 14
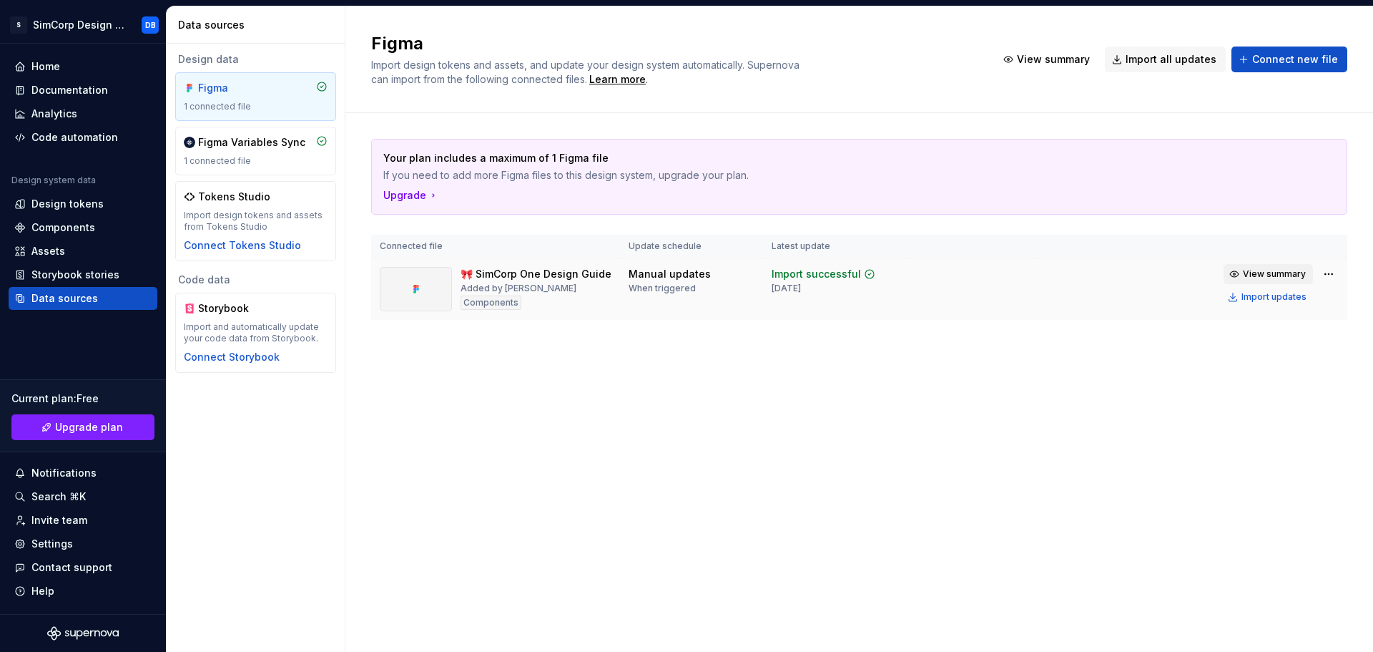
click at [1278, 269] on span "View summary" at bounding box center [1274, 273] width 63 height 11
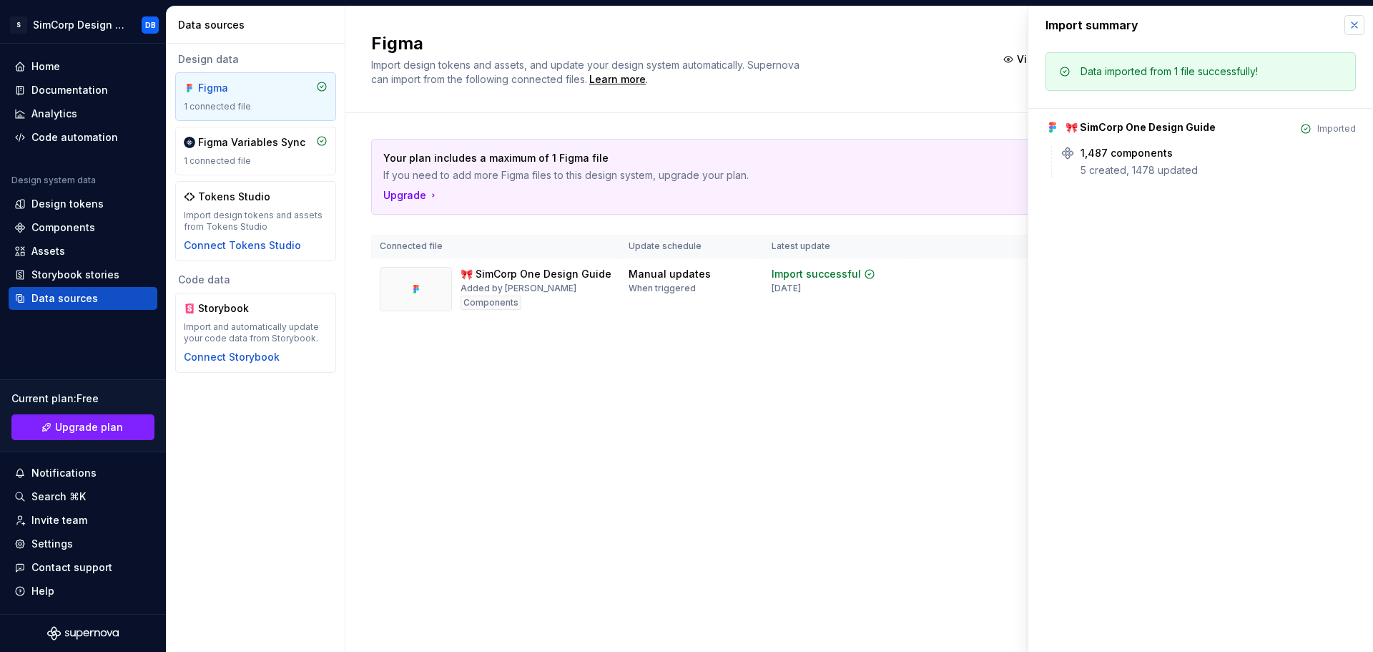
click at [1356, 26] on button "button" at bounding box center [1355, 25] width 20 height 20
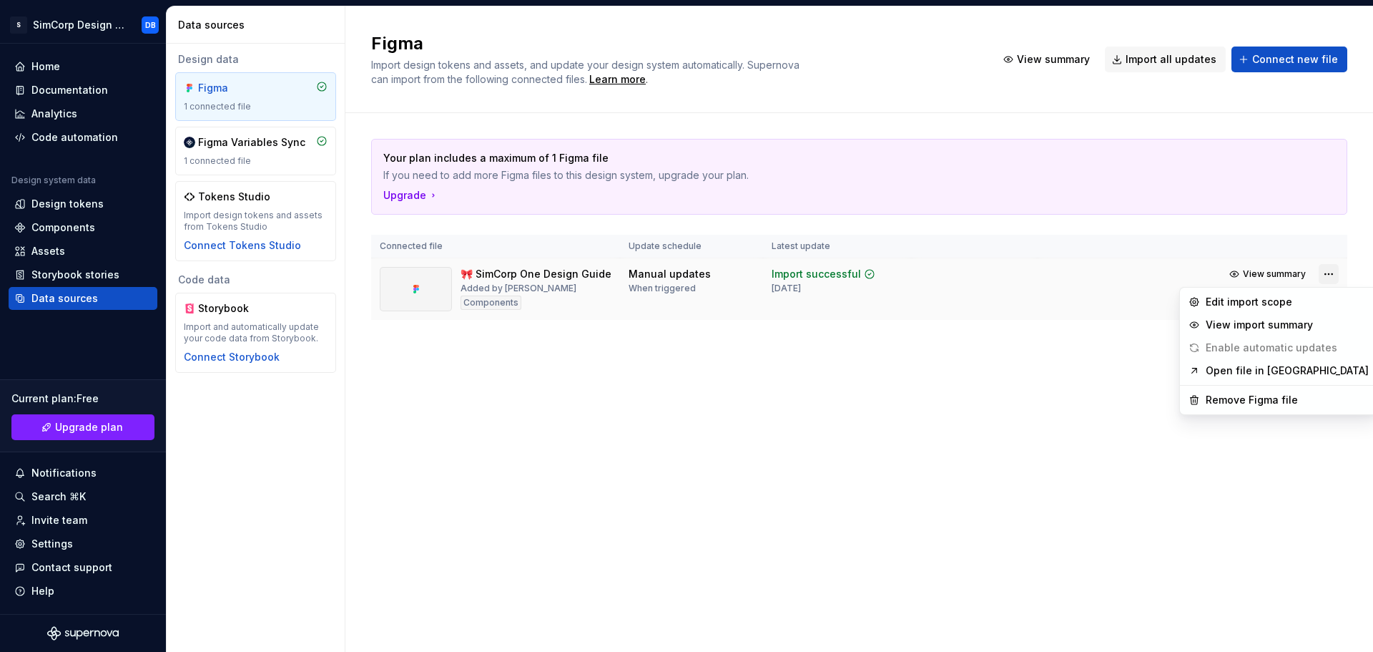
click at [1333, 271] on html "S SimCorp Design System DB Home Documentation Analytics Code automation Design …" at bounding box center [686, 326] width 1373 height 652
click at [1230, 305] on div "Edit import scope" at bounding box center [1287, 302] width 163 height 14
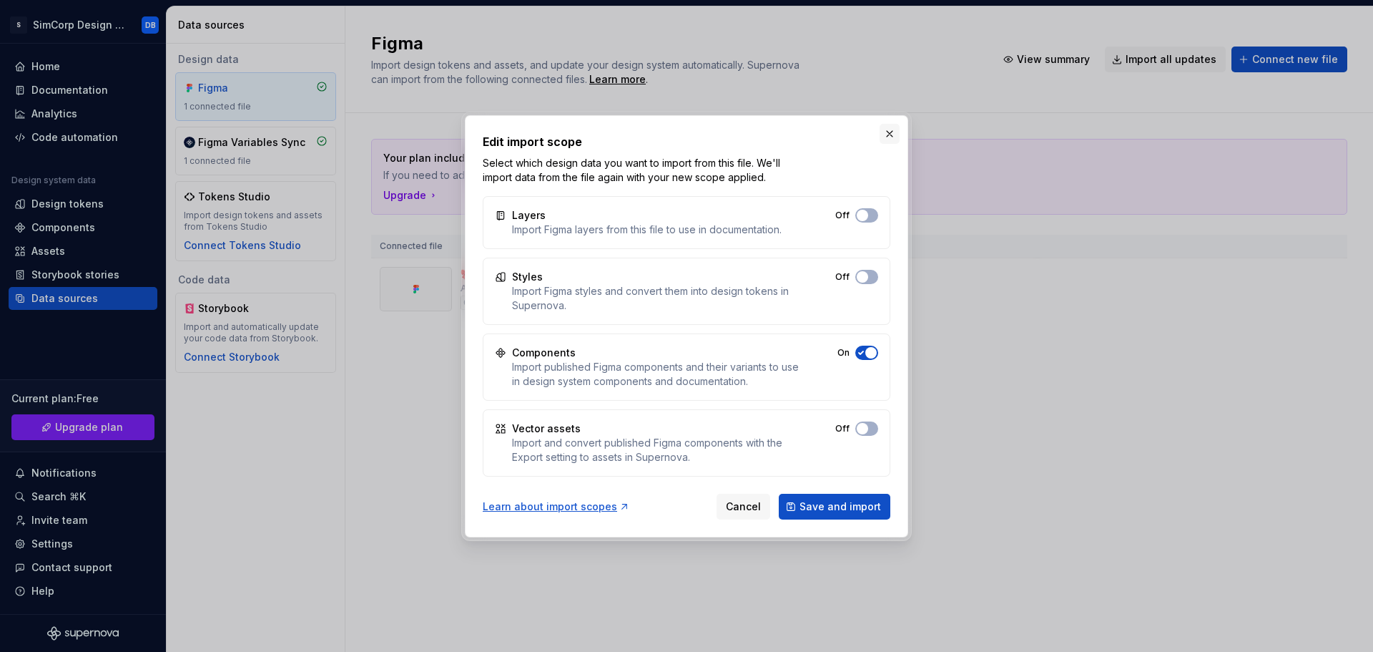
click at [887, 139] on button "button" at bounding box center [890, 134] width 20 height 20
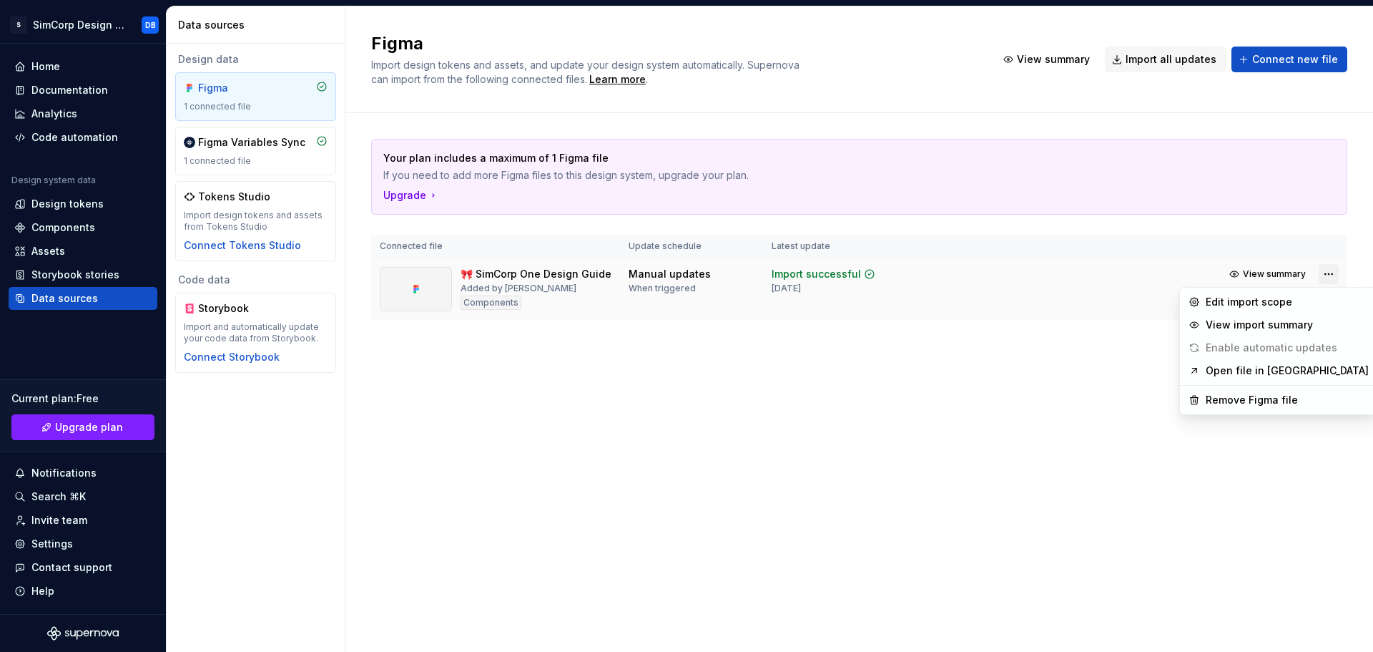
click at [1326, 275] on html "S SimCorp Design System DB Home Documentation Analytics Code automation Design …" at bounding box center [686, 326] width 1373 height 652
click at [1250, 328] on div "View import summary" at bounding box center [1287, 325] width 163 height 14
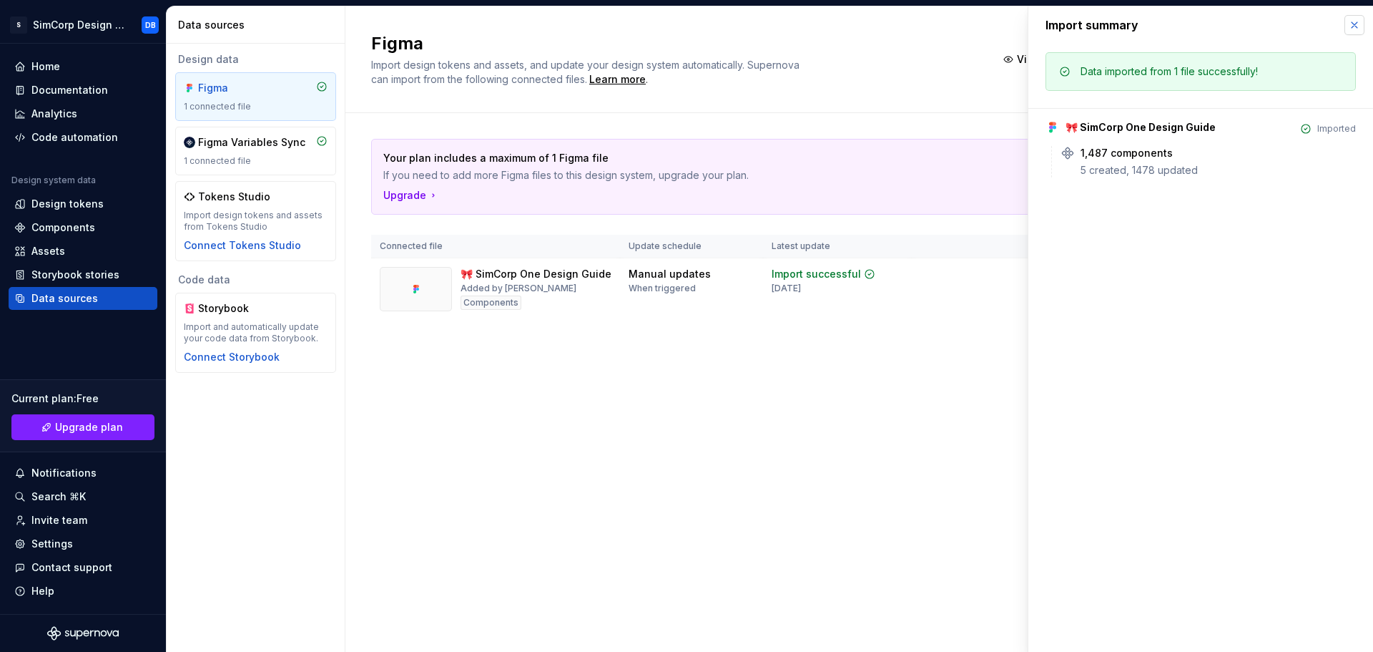
click at [1349, 26] on button "button" at bounding box center [1355, 25] width 20 height 20
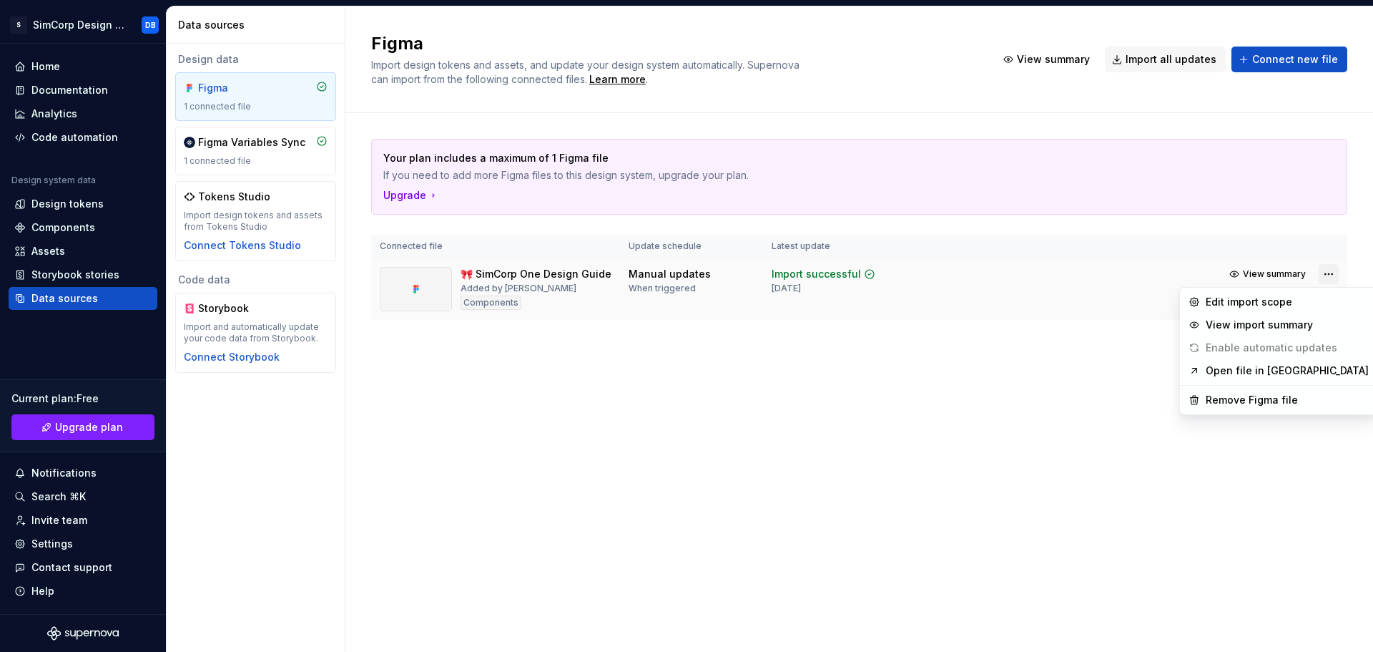
click at [1333, 275] on html "S SimCorp Design System DB Home Documentation Analytics Code automation Design …" at bounding box center [686, 326] width 1373 height 652
drag, startPoint x: 1114, startPoint y: 445, endPoint x: 1124, endPoint y: 435, distance: 14.2
click at [1114, 445] on html "S SimCorp Design System DB Home Documentation Analytics Code automation Design …" at bounding box center [686, 326] width 1373 height 652
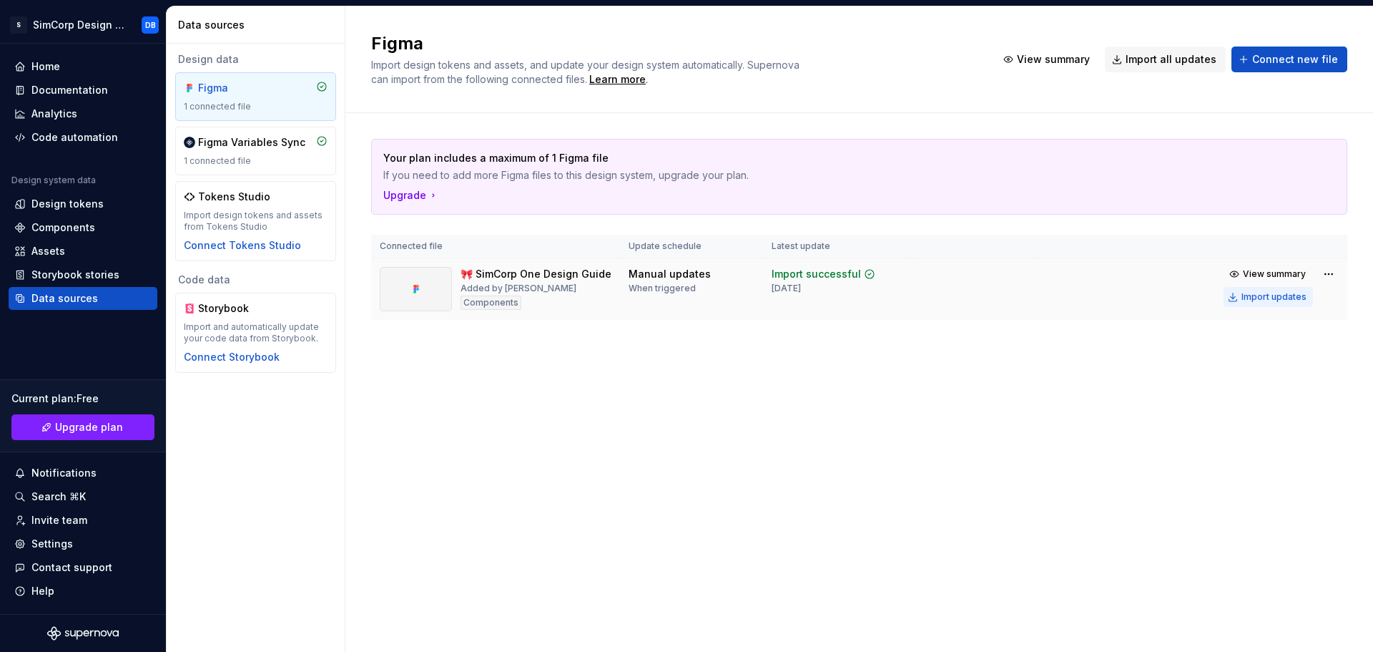
click at [1269, 299] on div "Import updates" at bounding box center [1274, 296] width 65 height 11
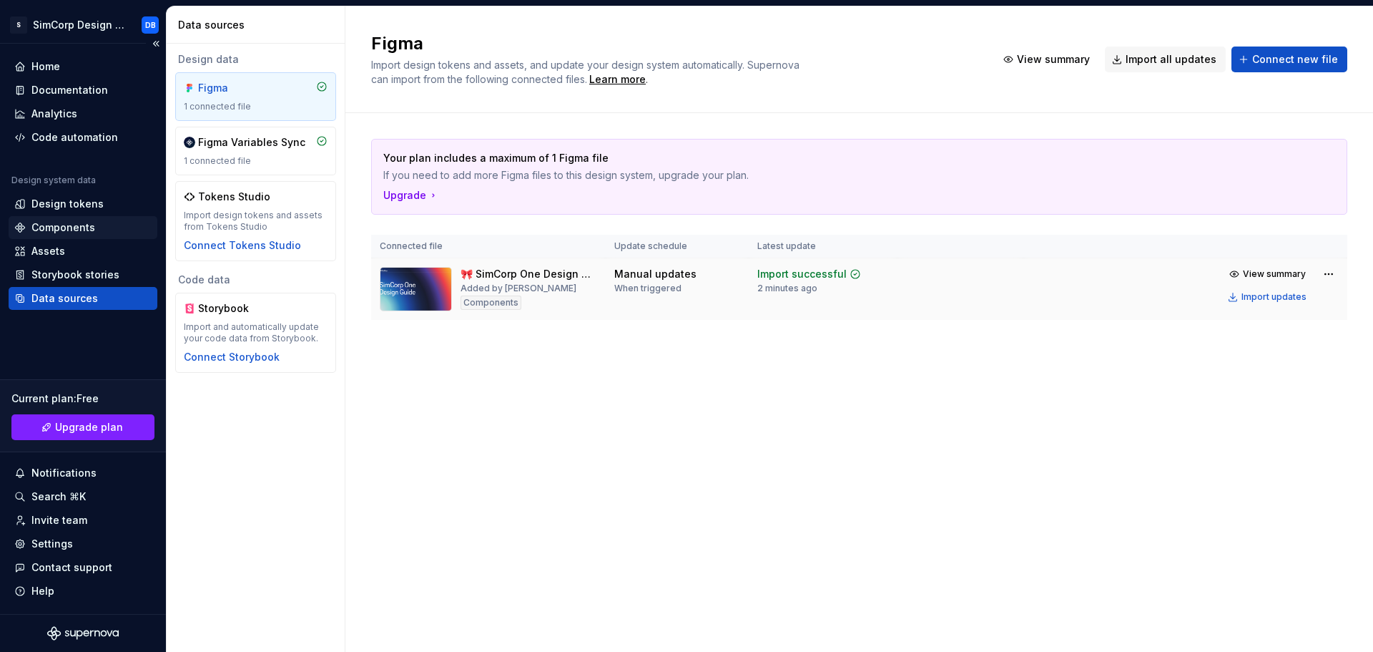
click at [61, 227] on div "Components" at bounding box center [63, 227] width 64 height 14
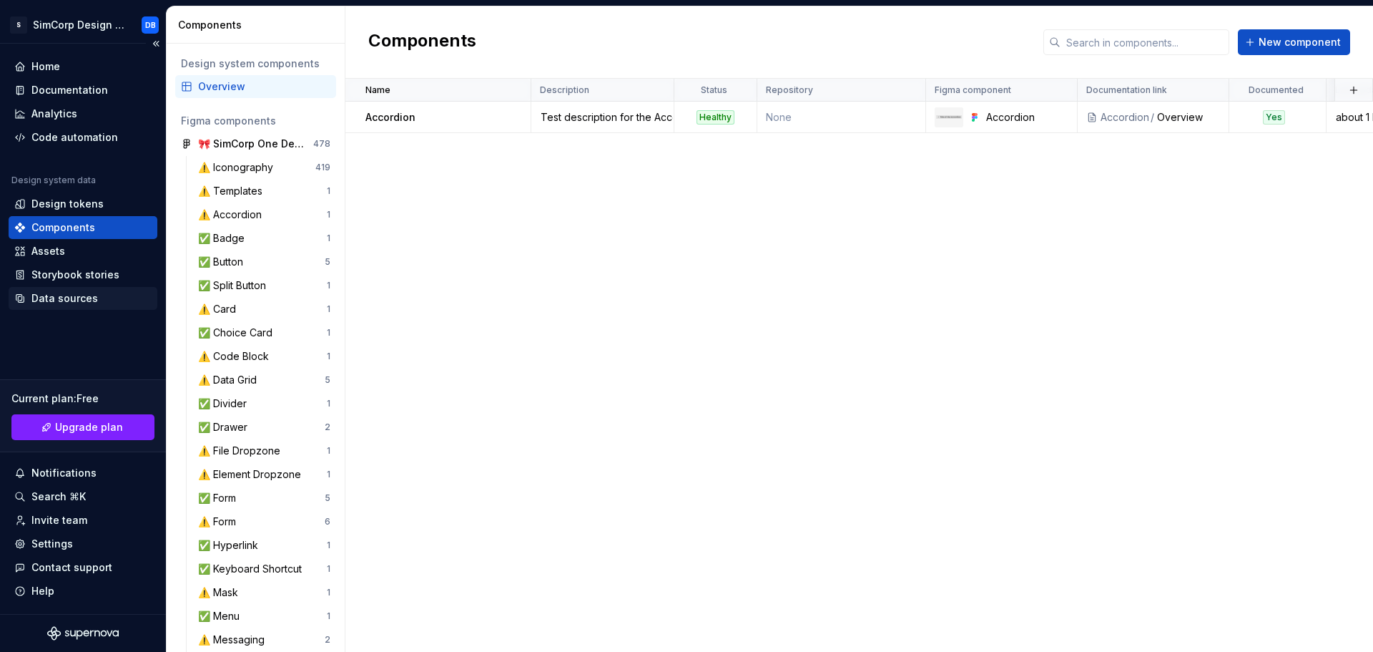
click at [74, 305] on div "Data sources" at bounding box center [64, 298] width 67 height 14
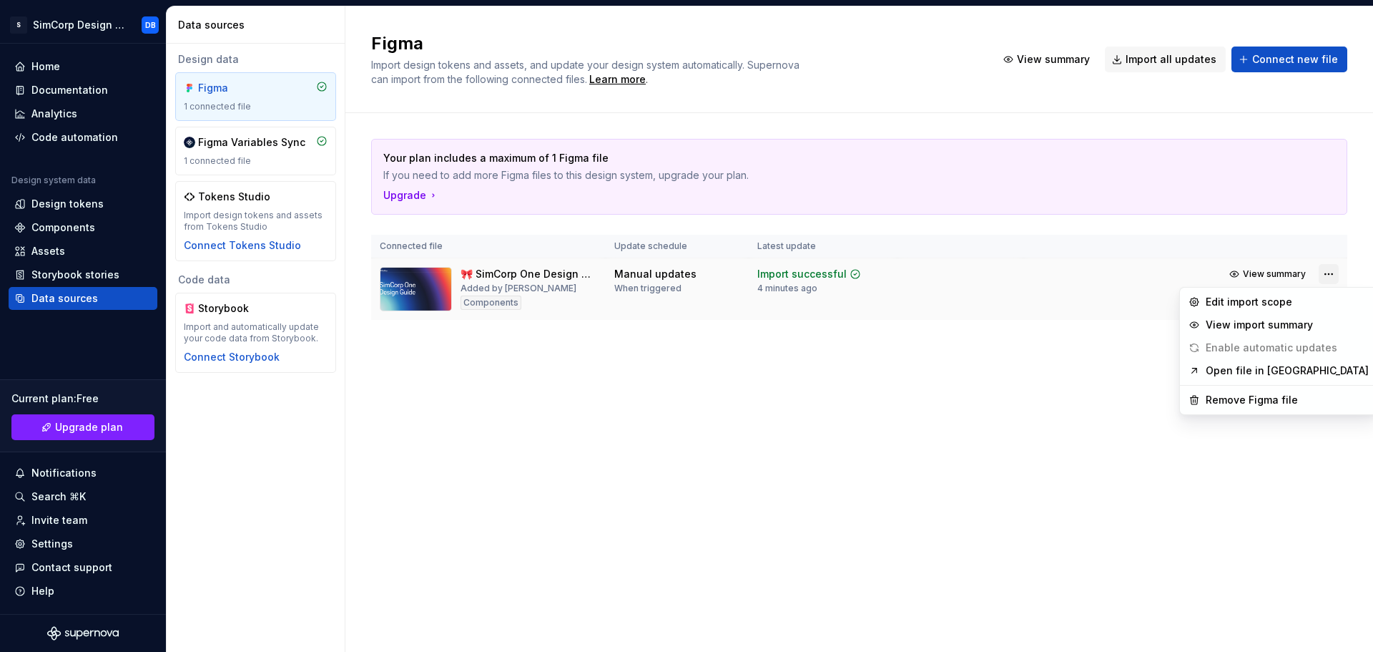
click at [1334, 270] on html "S SimCorp Design System DB Home Documentation Analytics Code automation Design …" at bounding box center [686, 326] width 1373 height 652
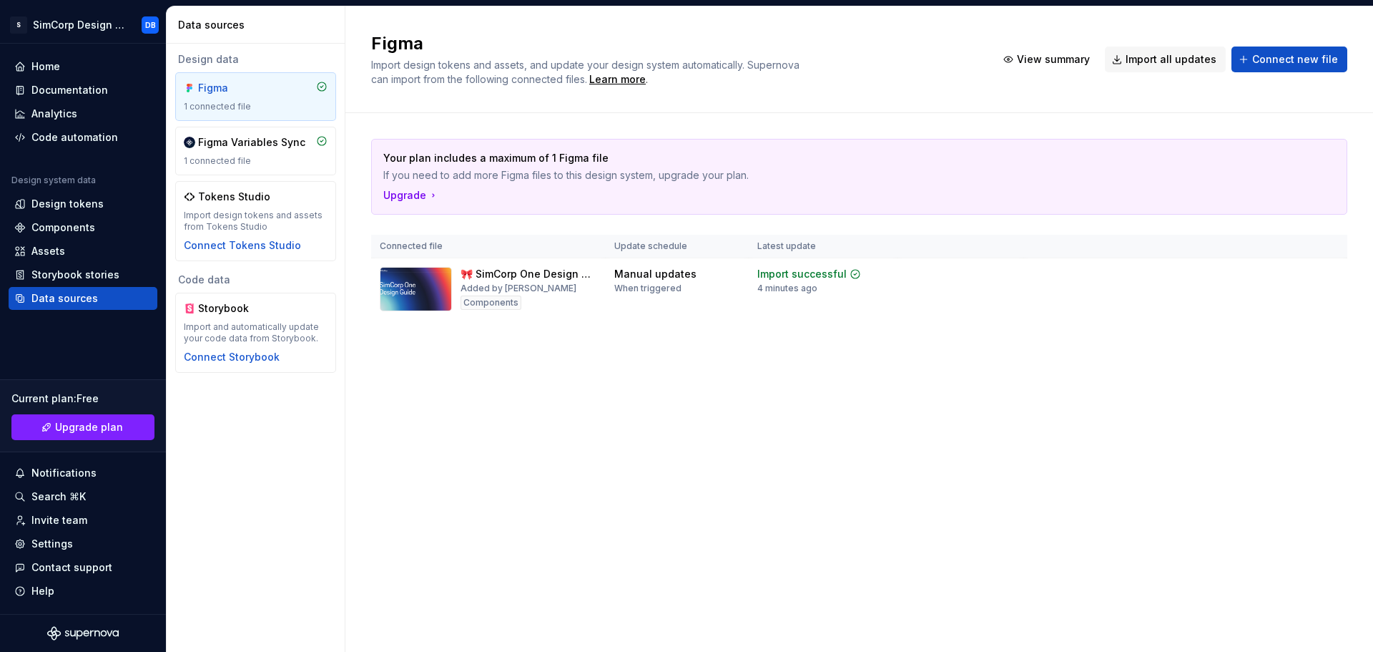
click at [1074, 414] on html "S SimCorp Design System DB Home Documentation Analytics Code automation Design …" at bounding box center [686, 326] width 1373 height 652
click at [1275, 298] on div "Import updates" at bounding box center [1274, 296] width 65 height 11
click at [54, 94] on div "Documentation" at bounding box center [69, 90] width 77 height 14
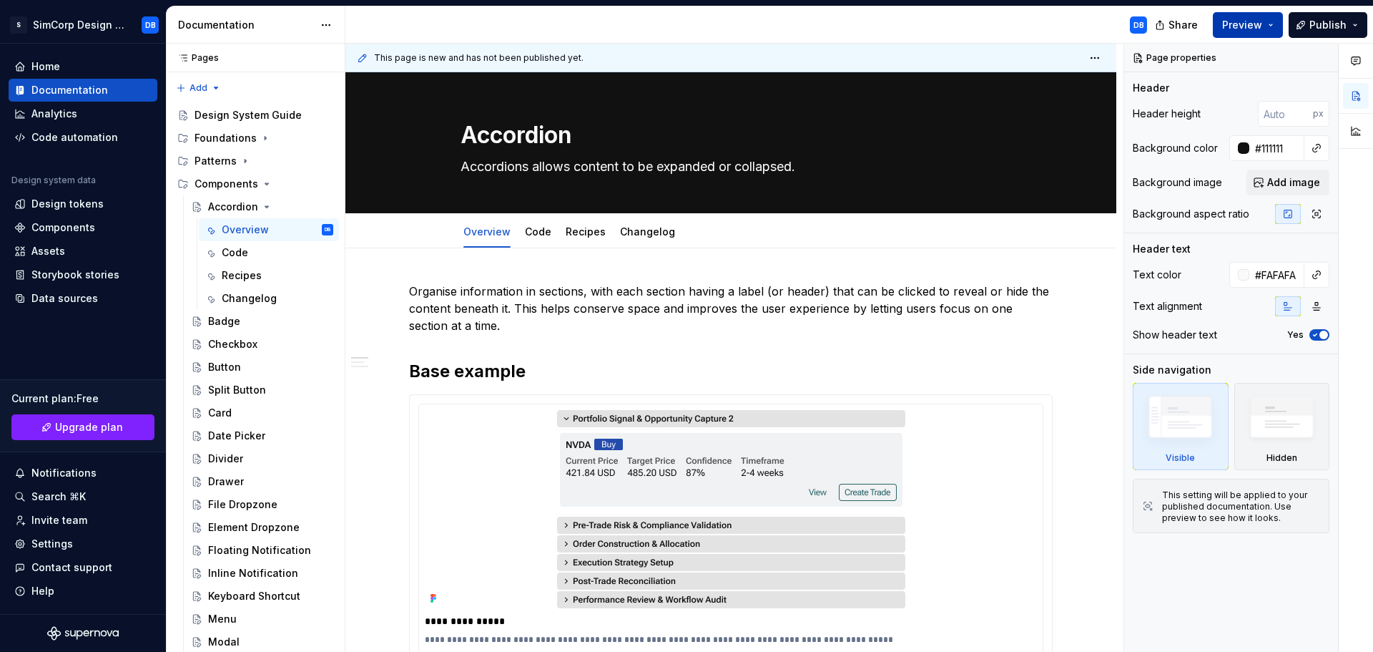
click at [1248, 27] on span "Preview" at bounding box center [1242, 25] width 40 height 14
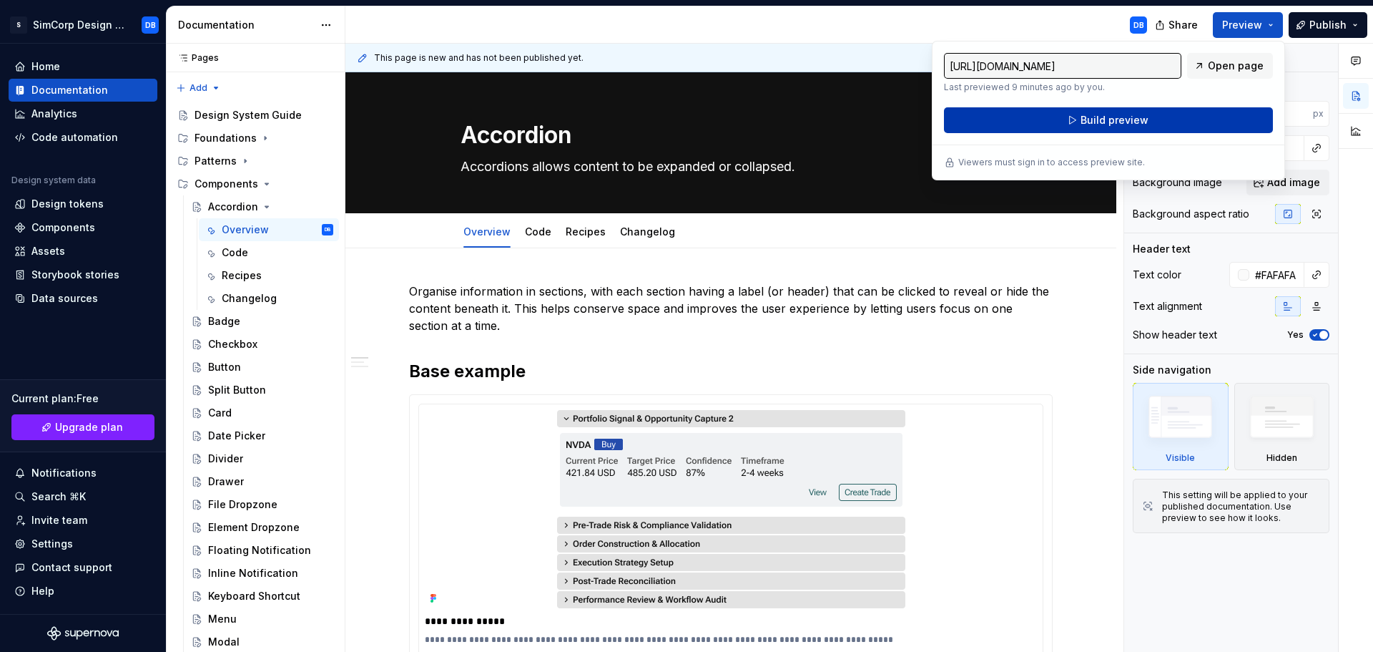
click at [1141, 123] on span "Build preview" at bounding box center [1115, 120] width 68 height 14
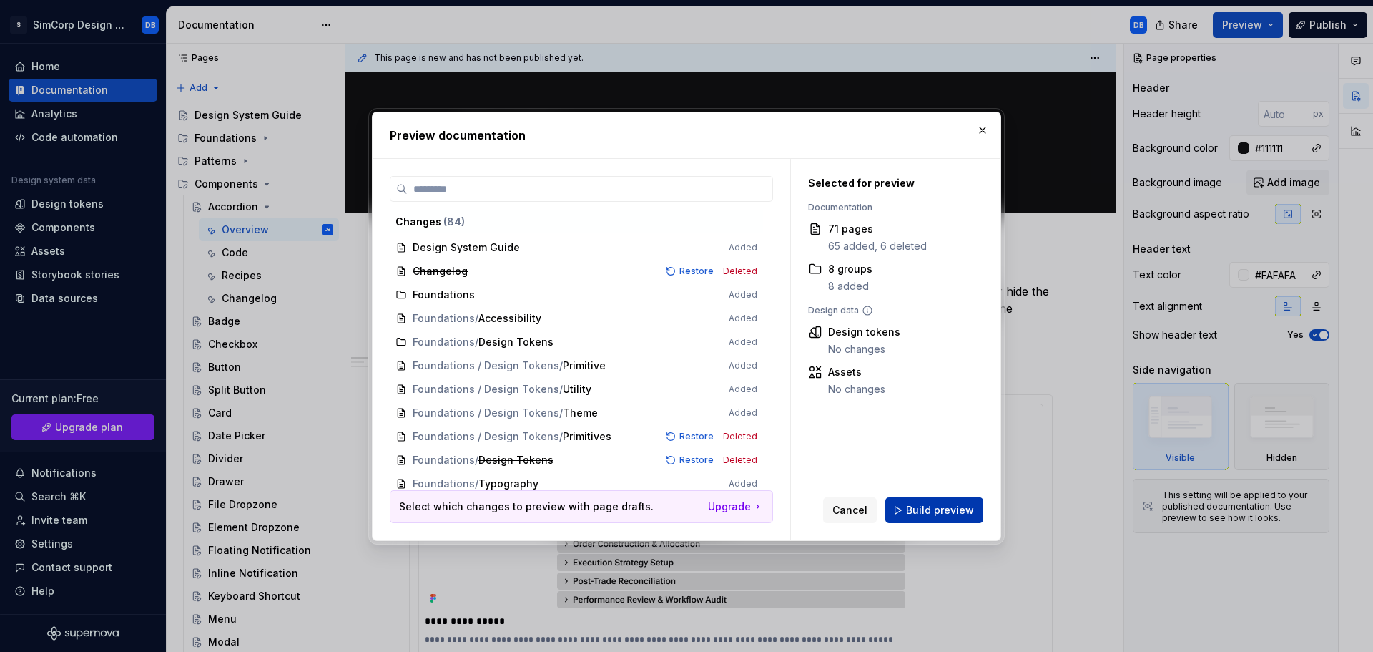
click at [927, 512] on span "Build preview" at bounding box center [940, 510] width 68 height 14
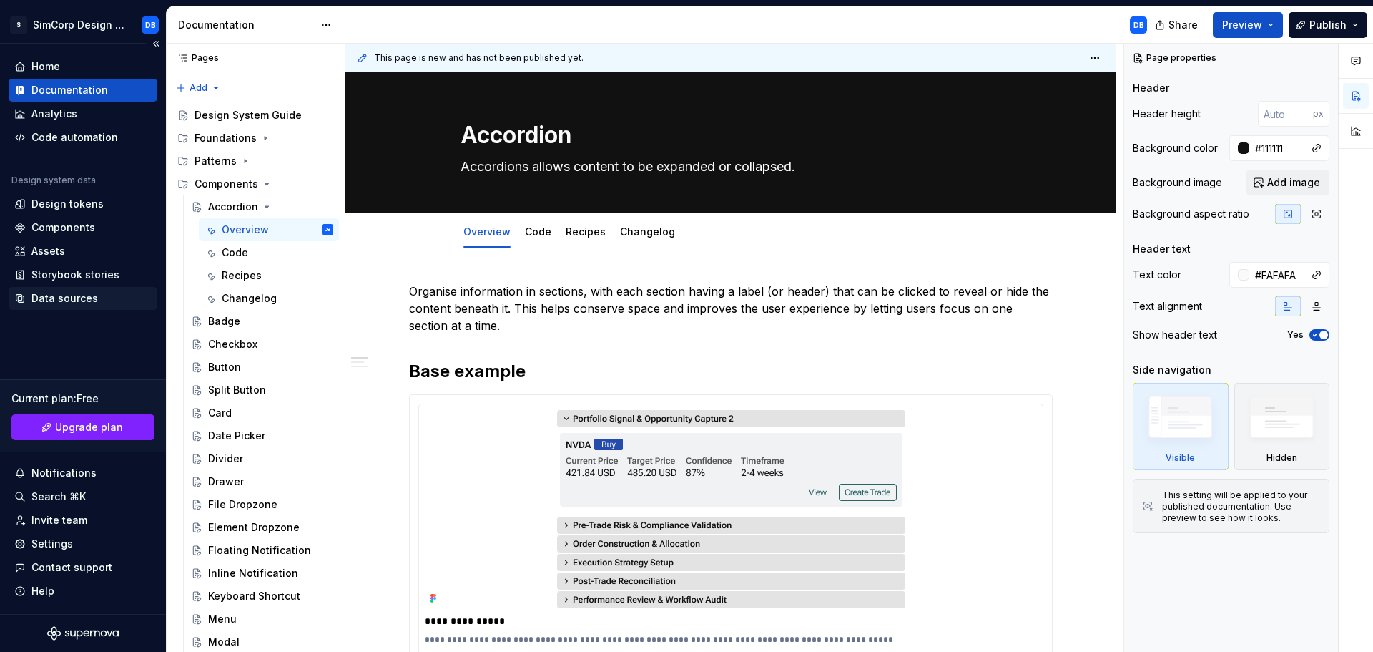
click at [73, 305] on div "Data sources" at bounding box center [83, 298] width 149 height 23
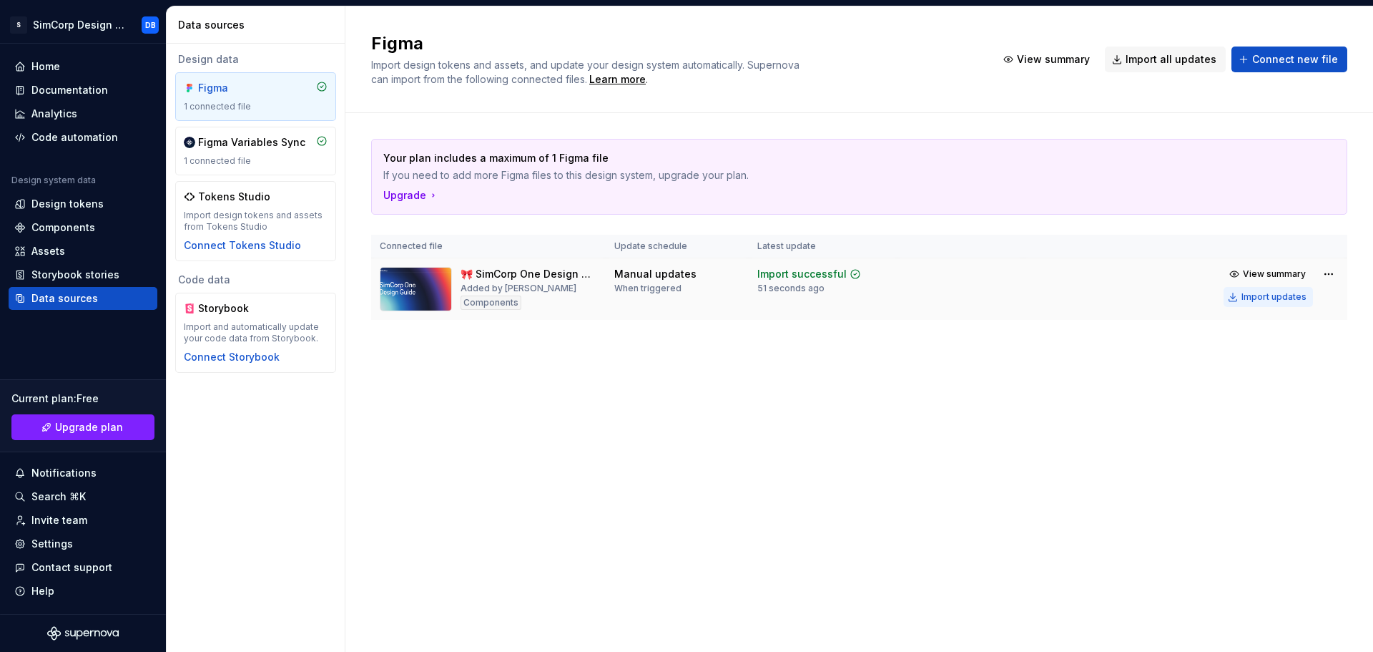
click at [1268, 294] on div "Import updates" at bounding box center [1274, 296] width 65 height 11
click at [1260, 302] on div "Import updates" at bounding box center [1274, 296] width 65 height 11
click at [1145, 378] on div "Figma Import design tokens and assets, and update your design system automatica…" at bounding box center [860, 328] width 1028 height 645
click at [72, 273] on div "Storybook stories" at bounding box center [75, 275] width 88 height 14
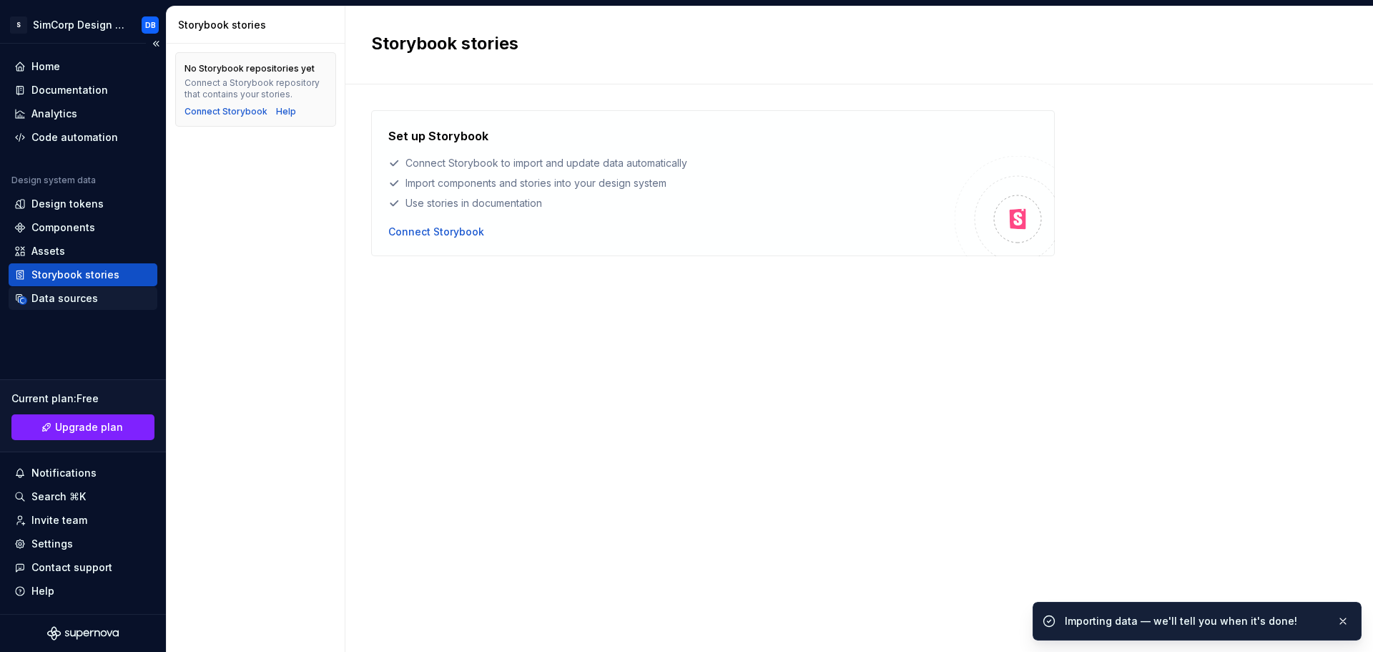
click at [71, 293] on div "Data sources" at bounding box center [64, 298] width 67 height 14
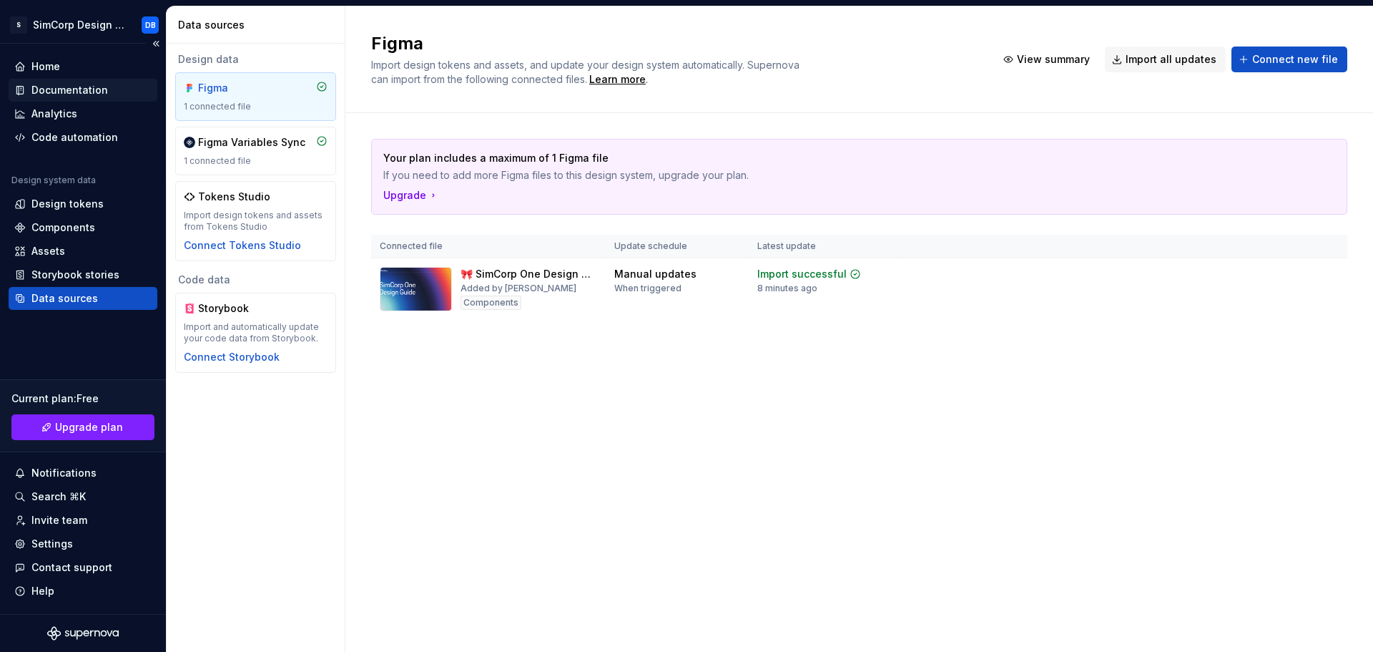
click at [75, 87] on div "Documentation" at bounding box center [69, 90] width 77 height 14
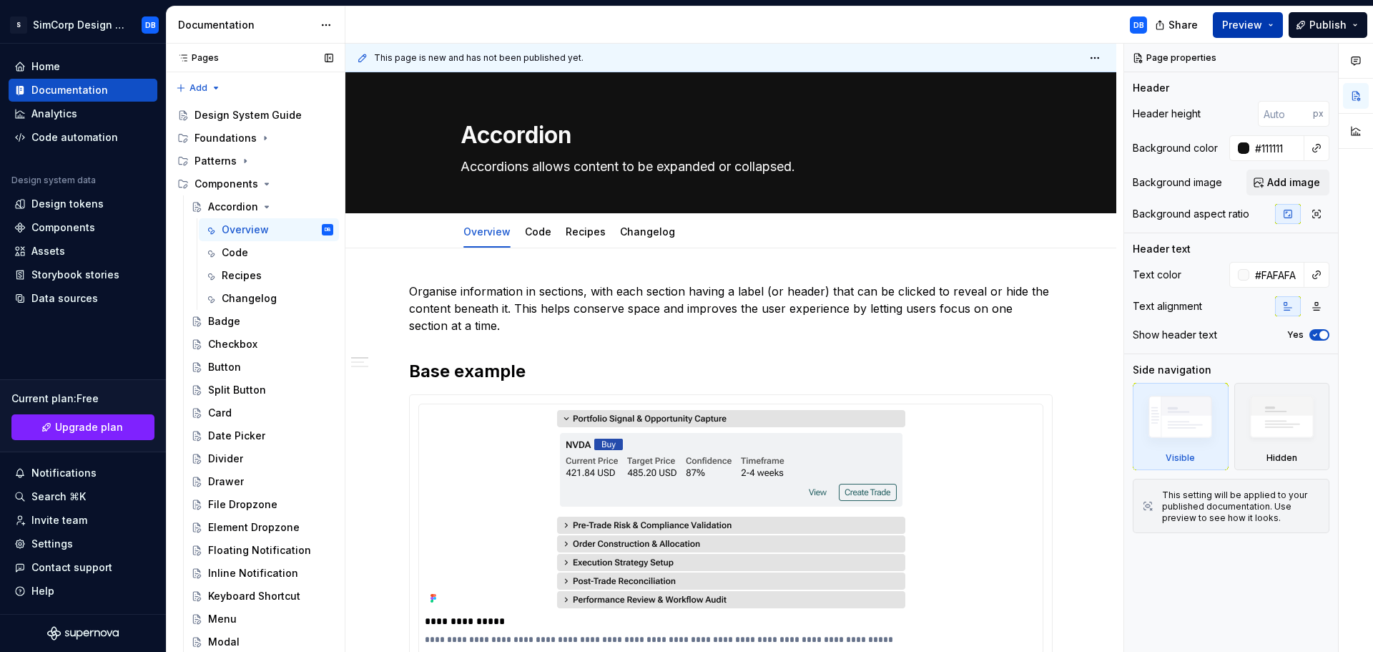
click at [1262, 26] on span "Preview" at bounding box center [1242, 25] width 40 height 14
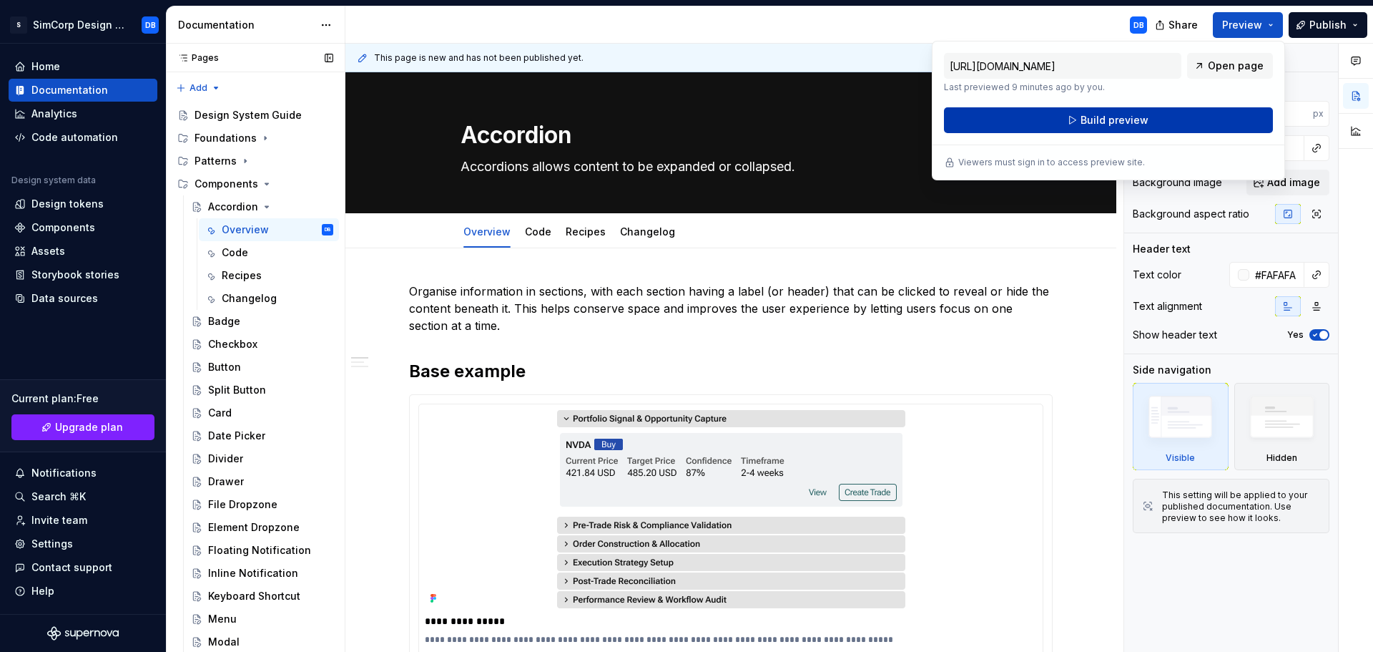
click at [1101, 118] on span "Build preview" at bounding box center [1115, 120] width 68 height 14
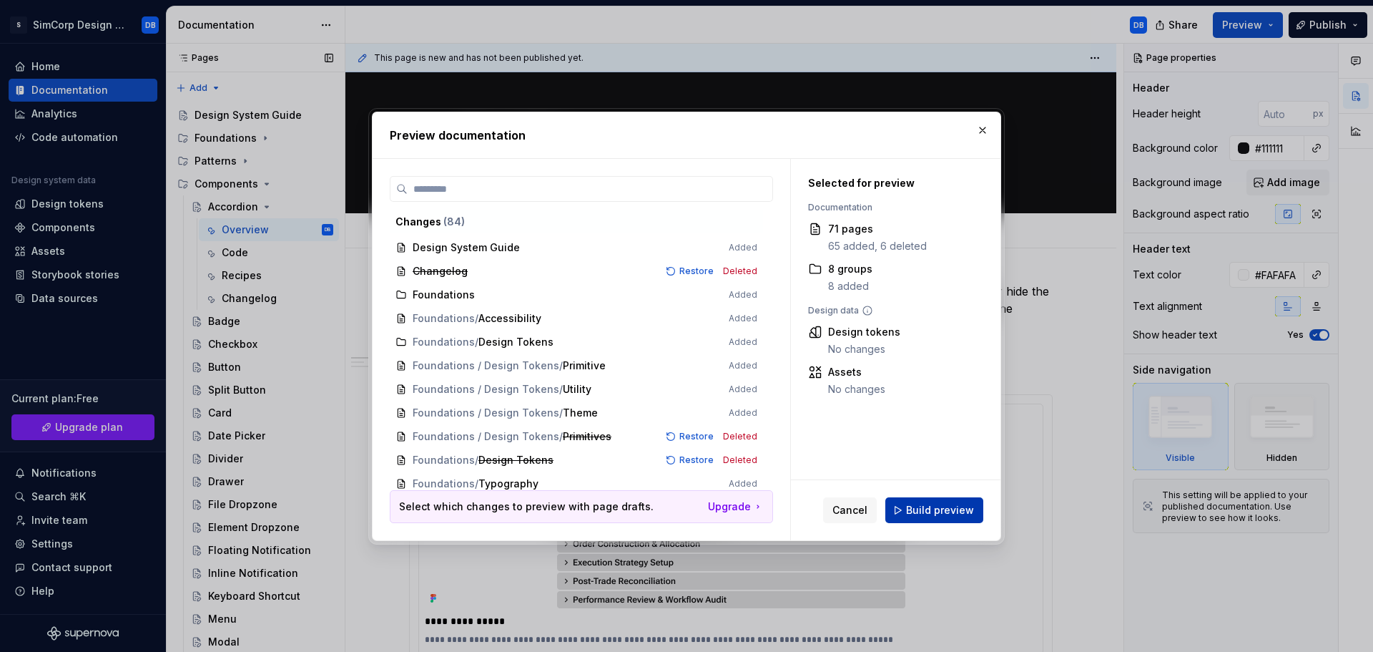
click at [914, 504] on span "Build preview" at bounding box center [940, 510] width 68 height 14
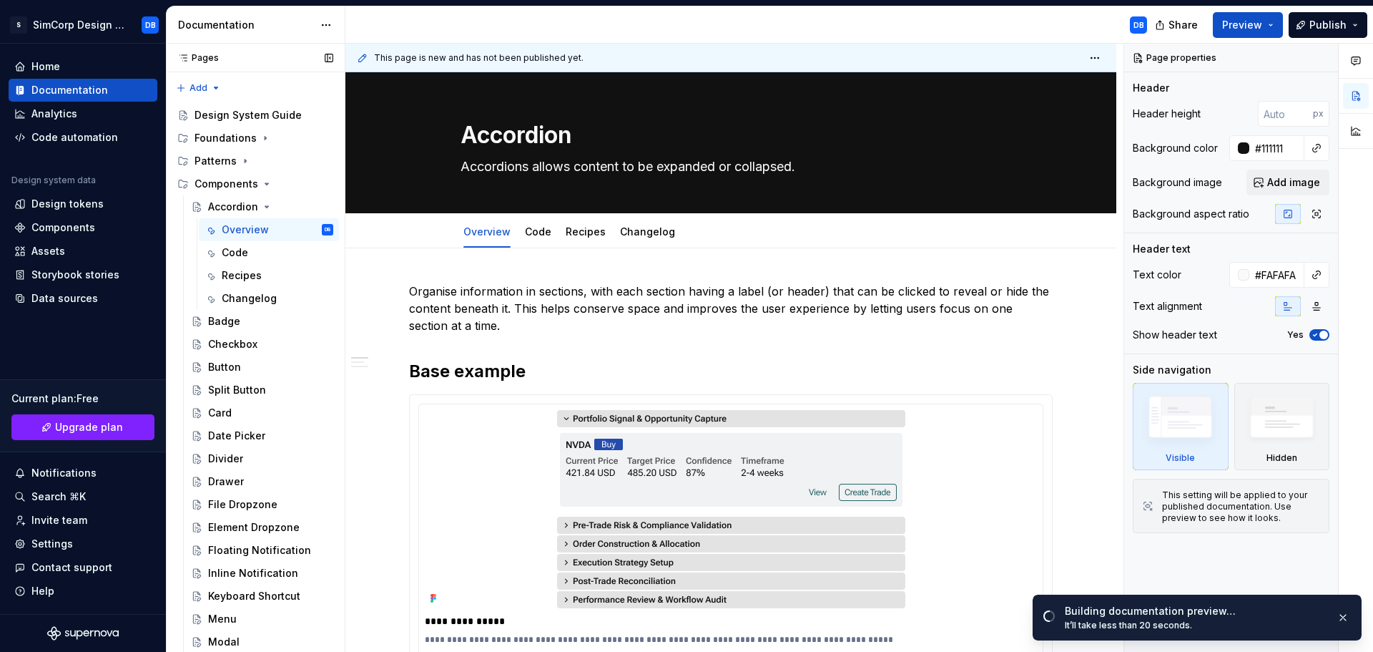
type textarea "*"
